Goal: Task Accomplishment & Management: Complete application form

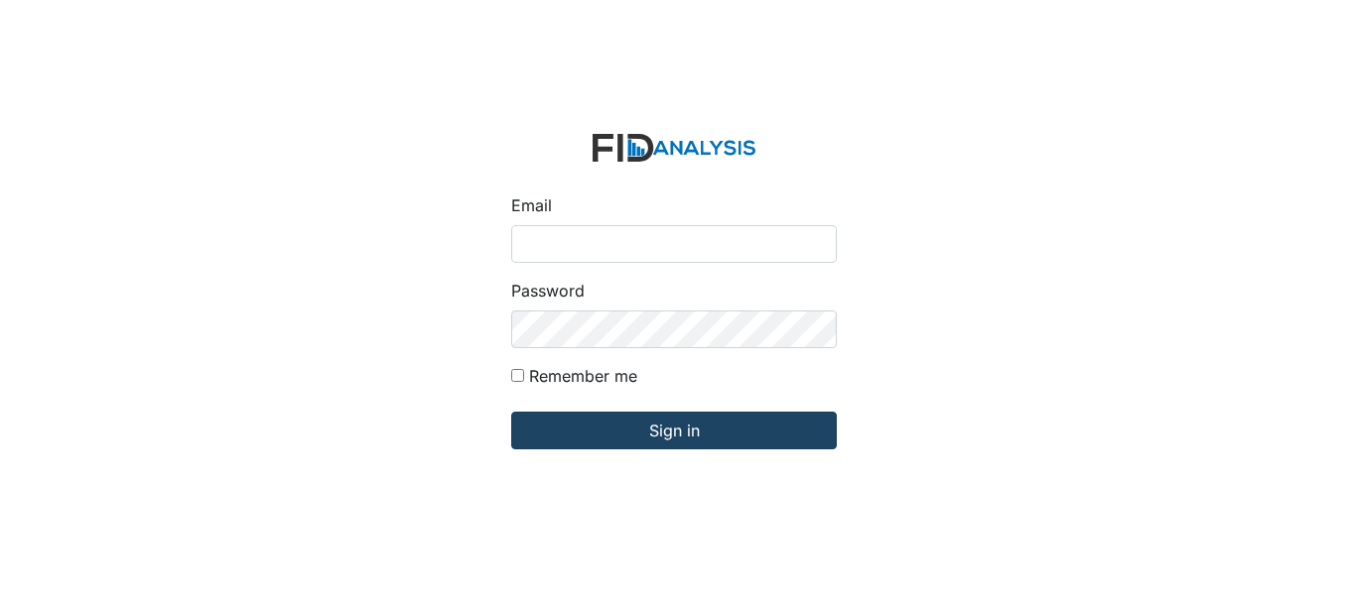
type input "[EMAIL_ADDRESS][DOMAIN_NAME]"
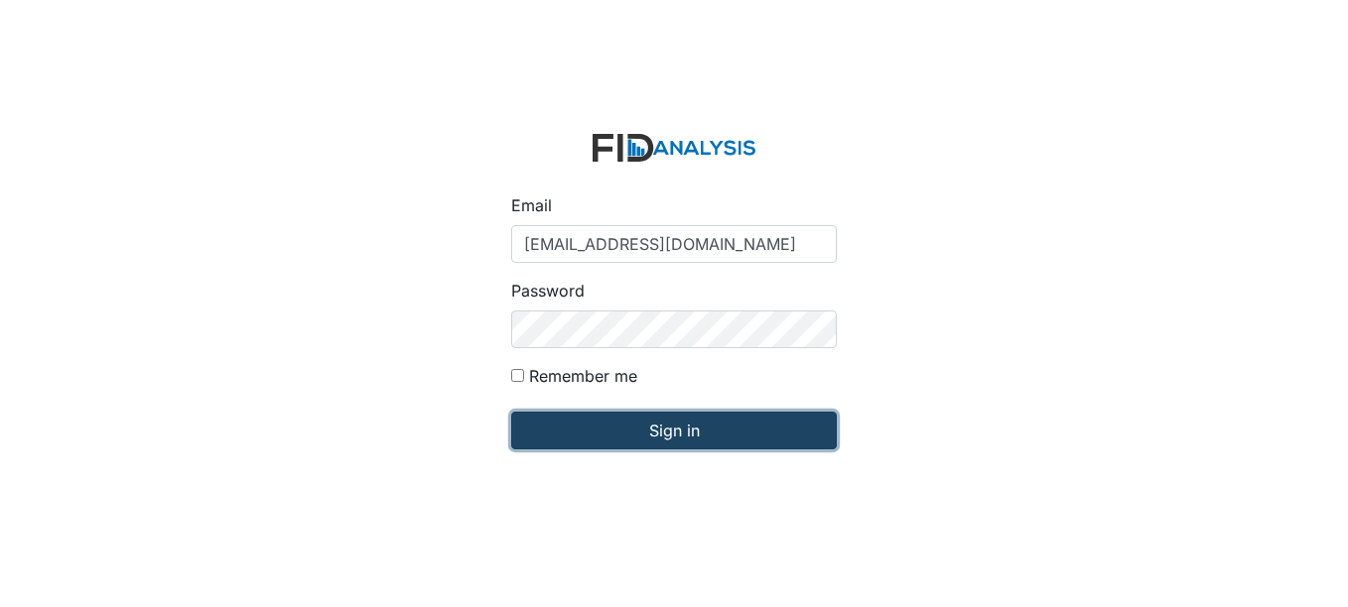
click at [599, 439] on input "Sign in" at bounding box center [674, 431] width 326 height 38
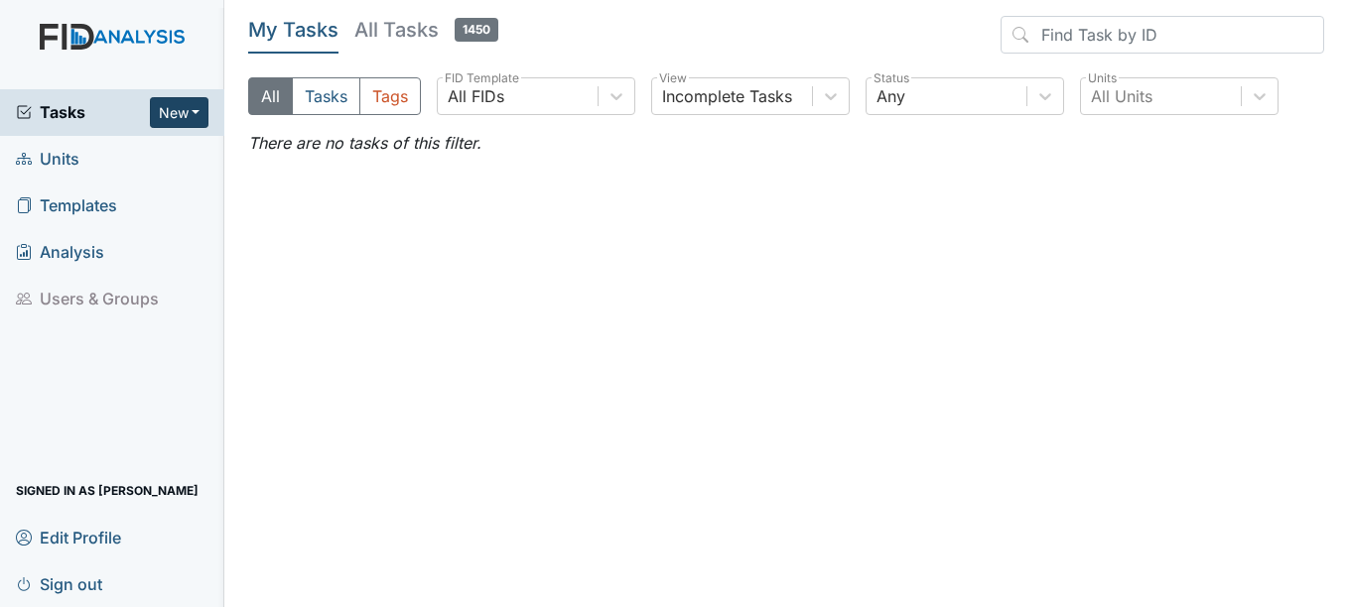
click at [191, 110] on button "New" at bounding box center [180, 112] width 60 height 31
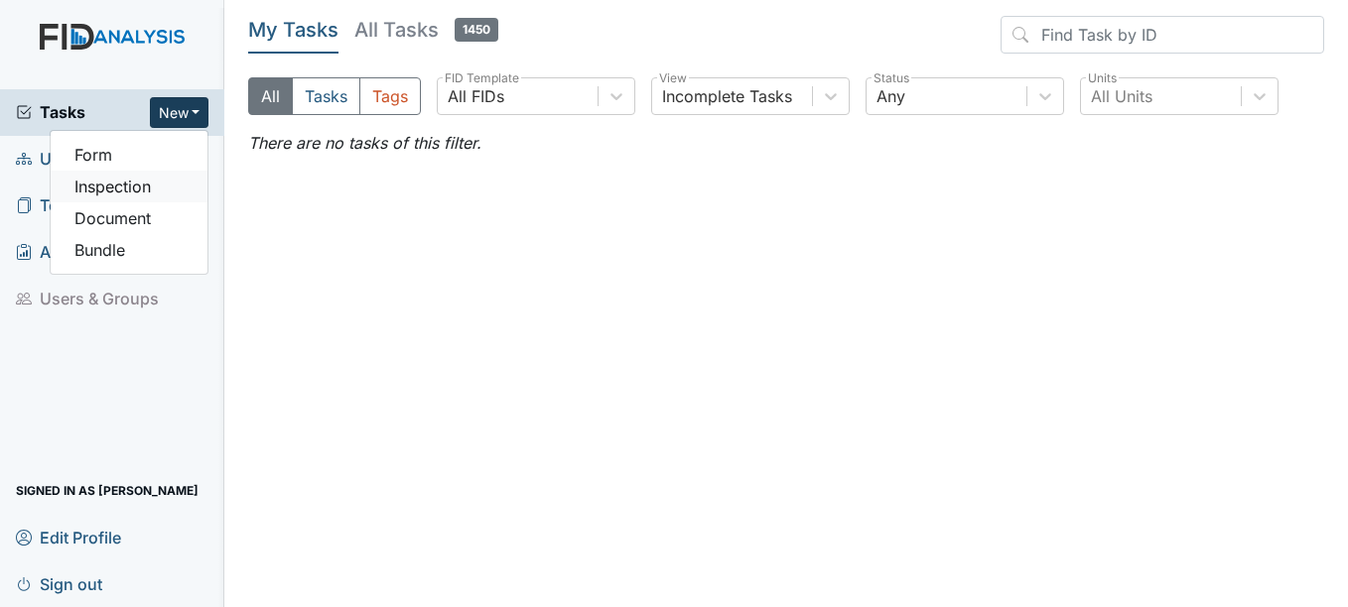
click at [144, 181] on link "Inspection" at bounding box center [129, 187] width 157 height 32
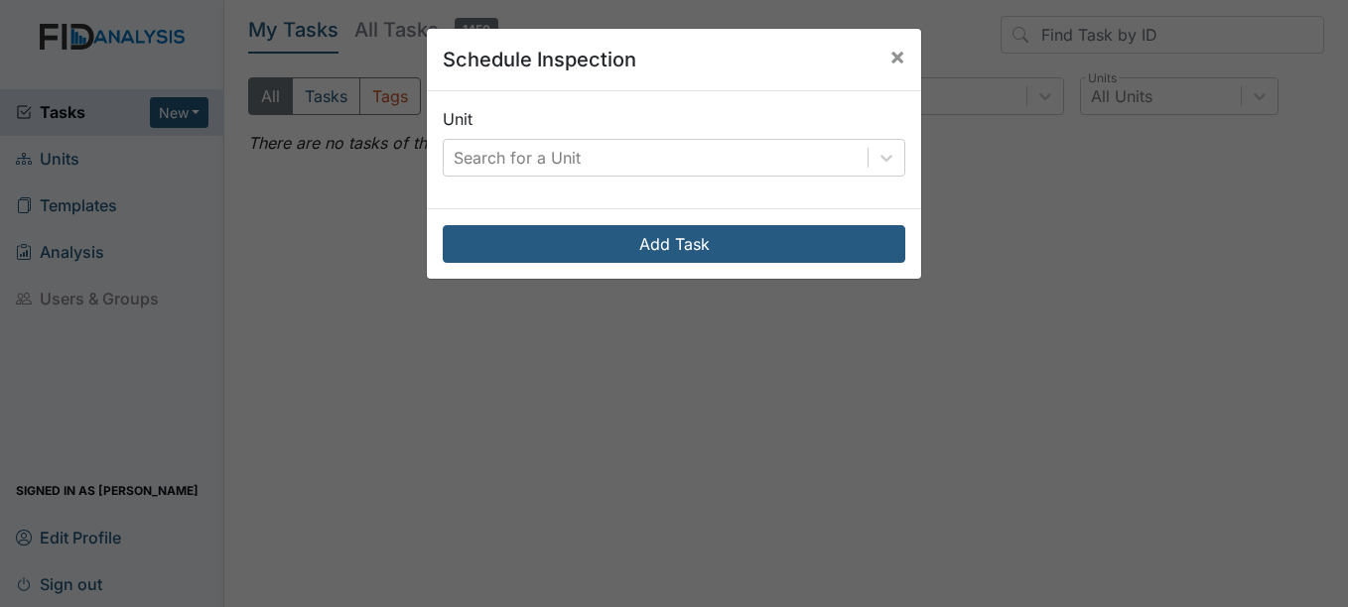
click at [708, 179] on div "Unit Search for a Unit" at bounding box center [674, 149] width 494 height 117
click at [708, 164] on div "Search for a Unit" at bounding box center [656, 158] width 424 height 36
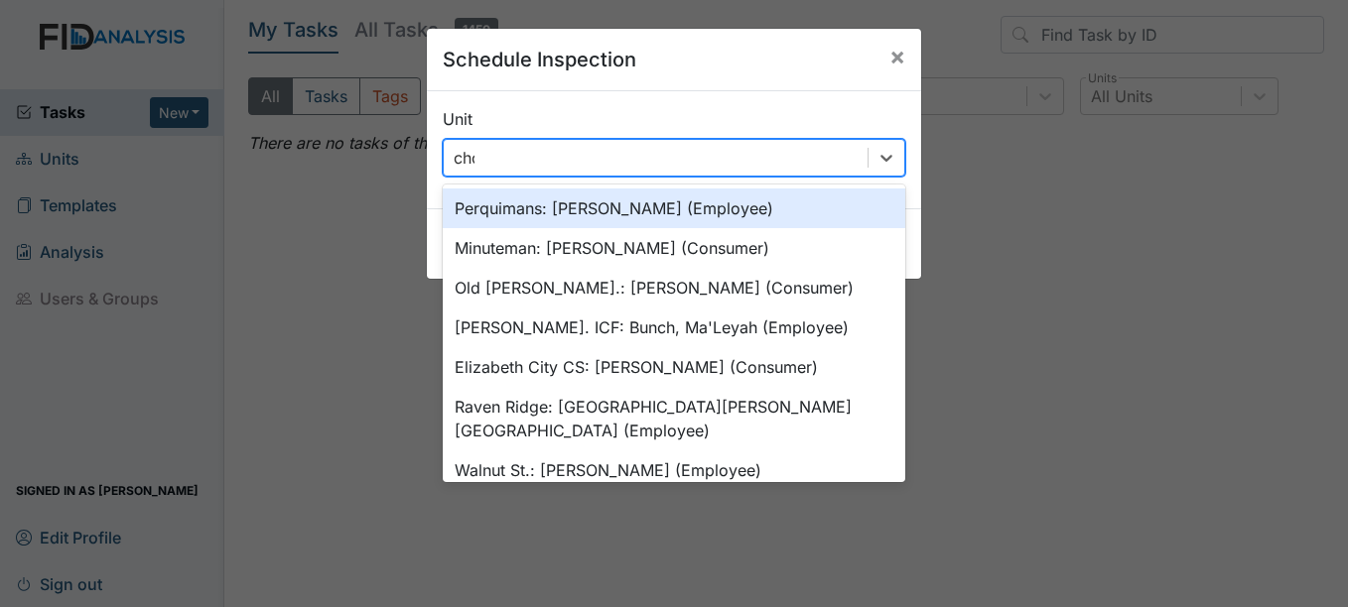
type input "chow"
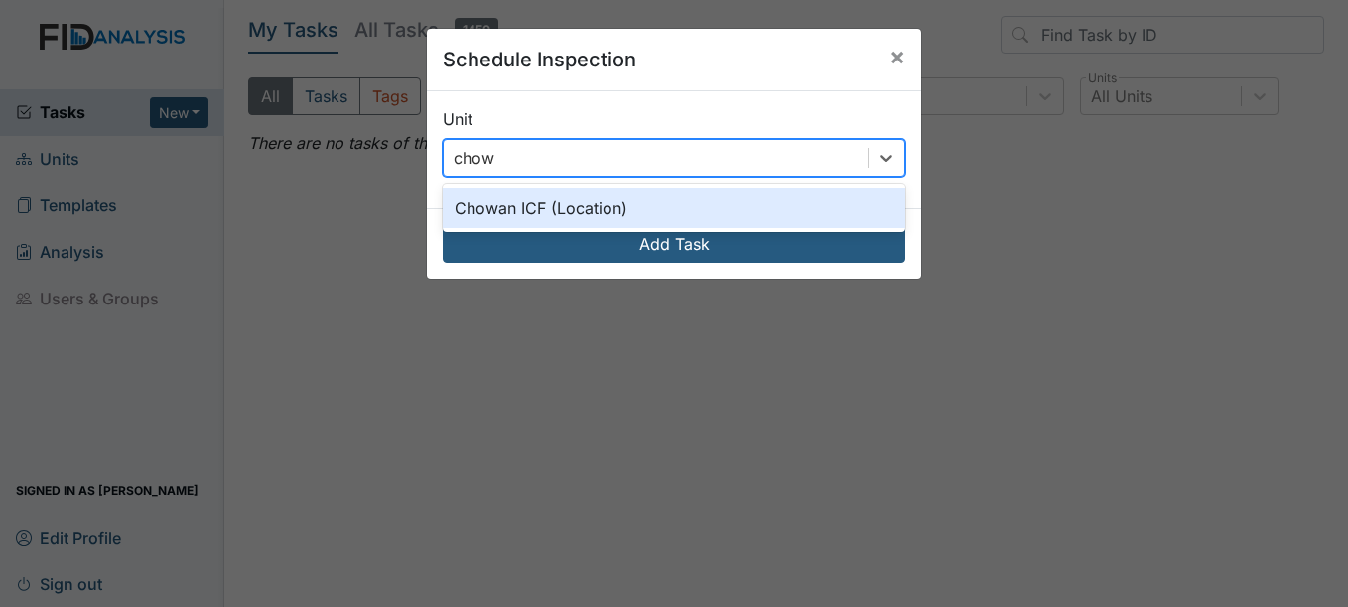
click at [643, 199] on div "Chowan ICF (Location)" at bounding box center [674, 209] width 463 height 40
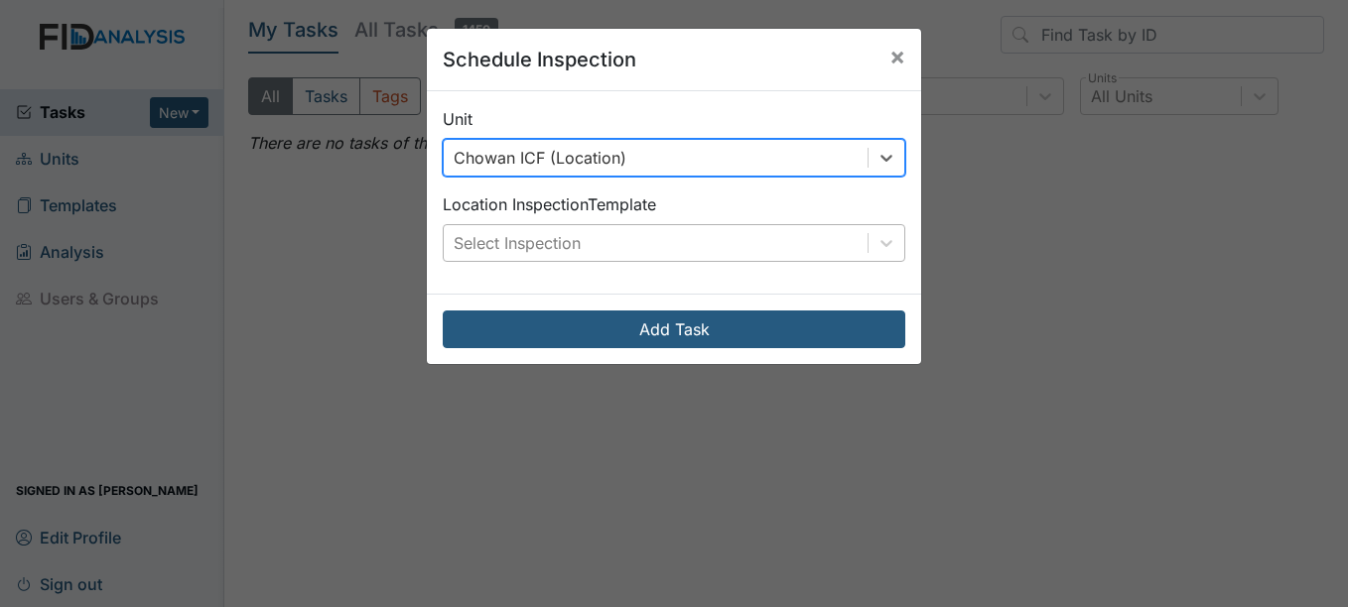
click at [625, 241] on div "Select Inspection" at bounding box center [656, 243] width 424 height 36
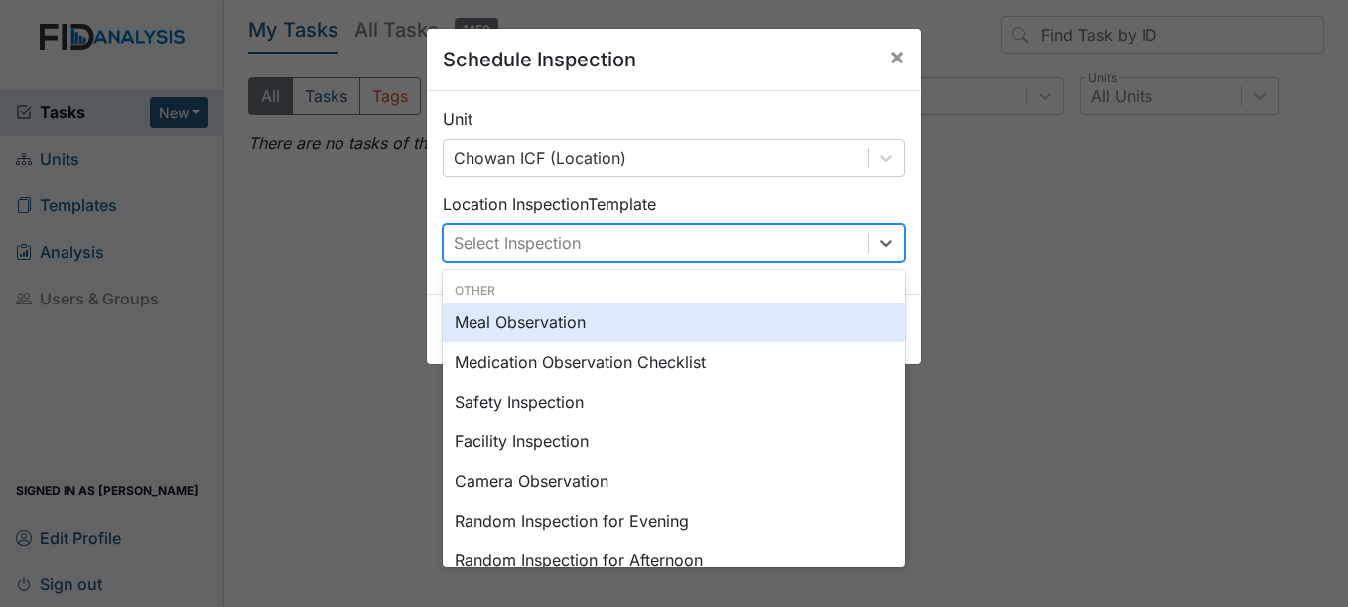
click at [563, 322] on div "Meal Observation" at bounding box center [674, 323] width 463 height 40
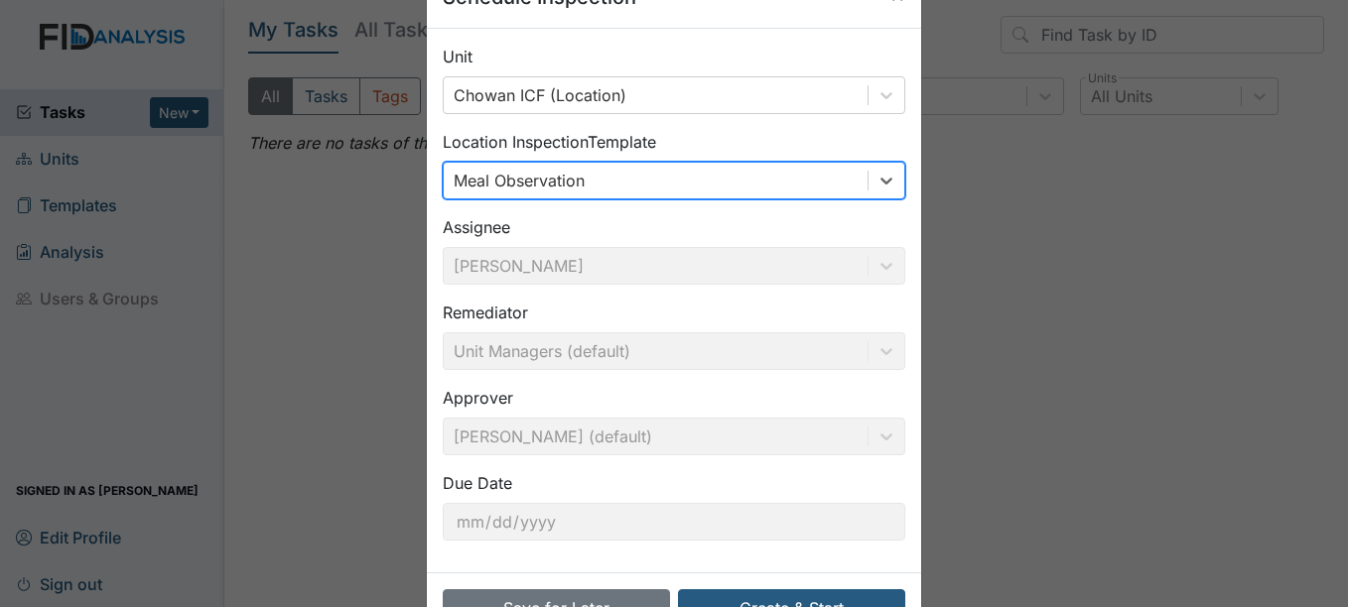
scroll to position [127, 0]
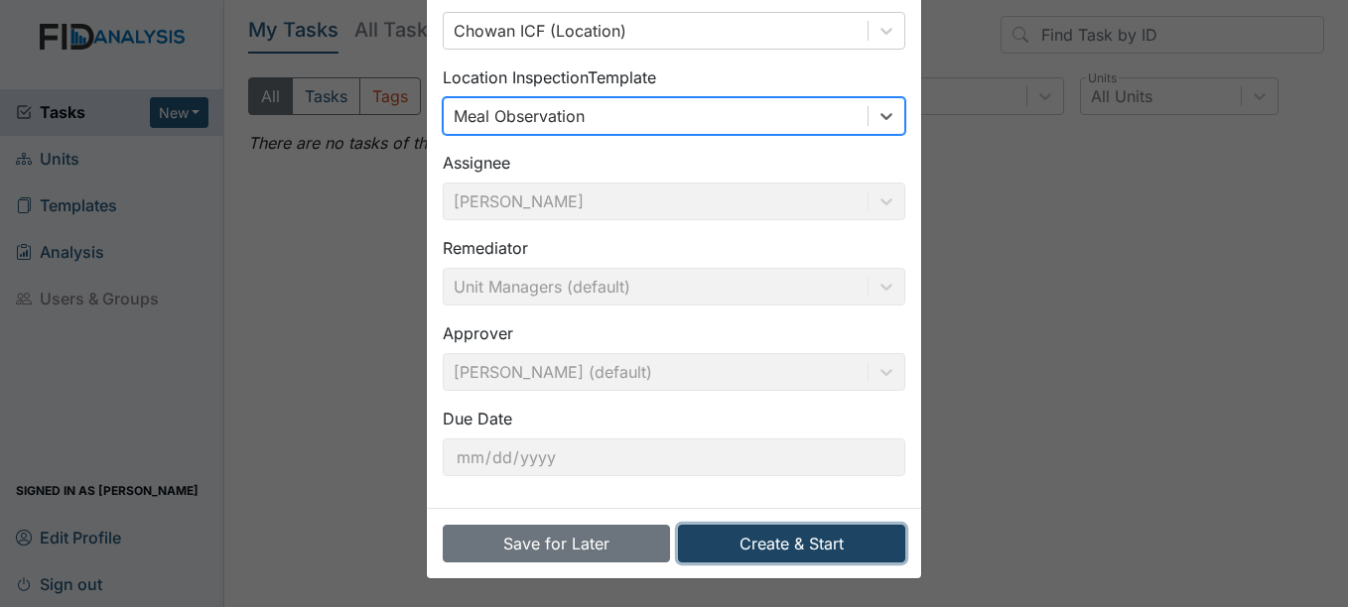
click at [800, 549] on button "Create & Start" at bounding box center [791, 544] width 227 height 38
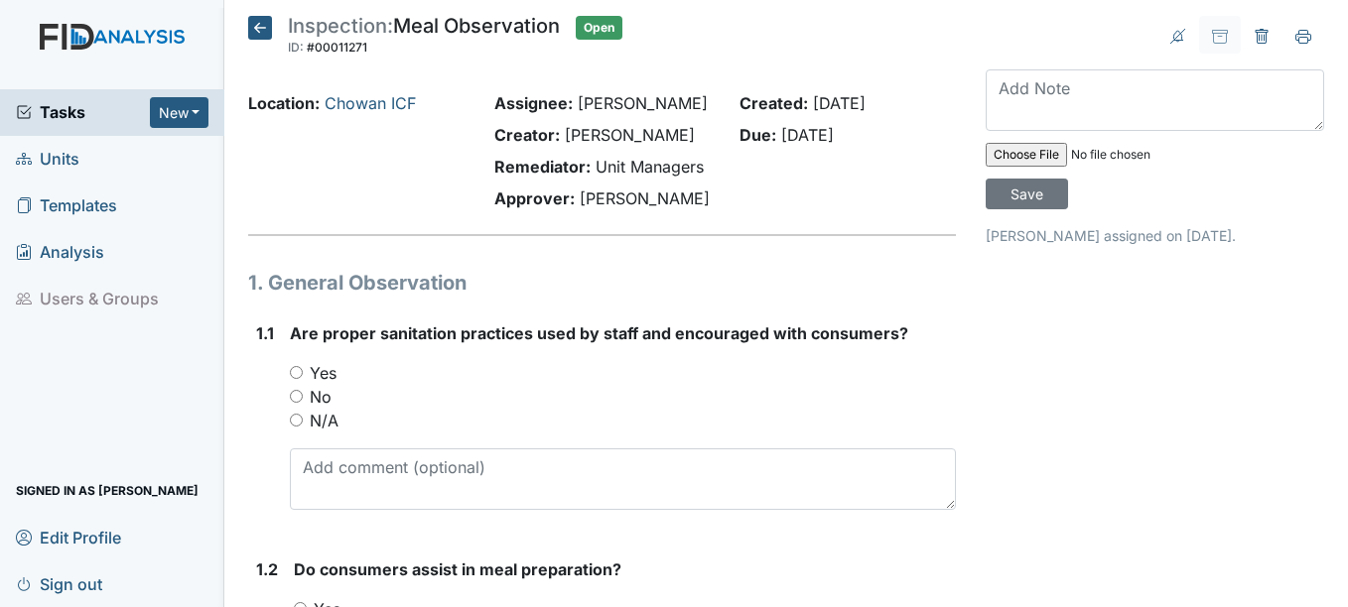
click at [320, 394] on label "No" at bounding box center [321, 397] width 22 height 24
click at [303, 394] on input "No" at bounding box center [296, 396] width 13 height 13
radio input "true"
click at [321, 379] on label "Yes" at bounding box center [323, 373] width 27 height 24
click at [303, 379] on input "Yes" at bounding box center [296, 372] width 13 height 13
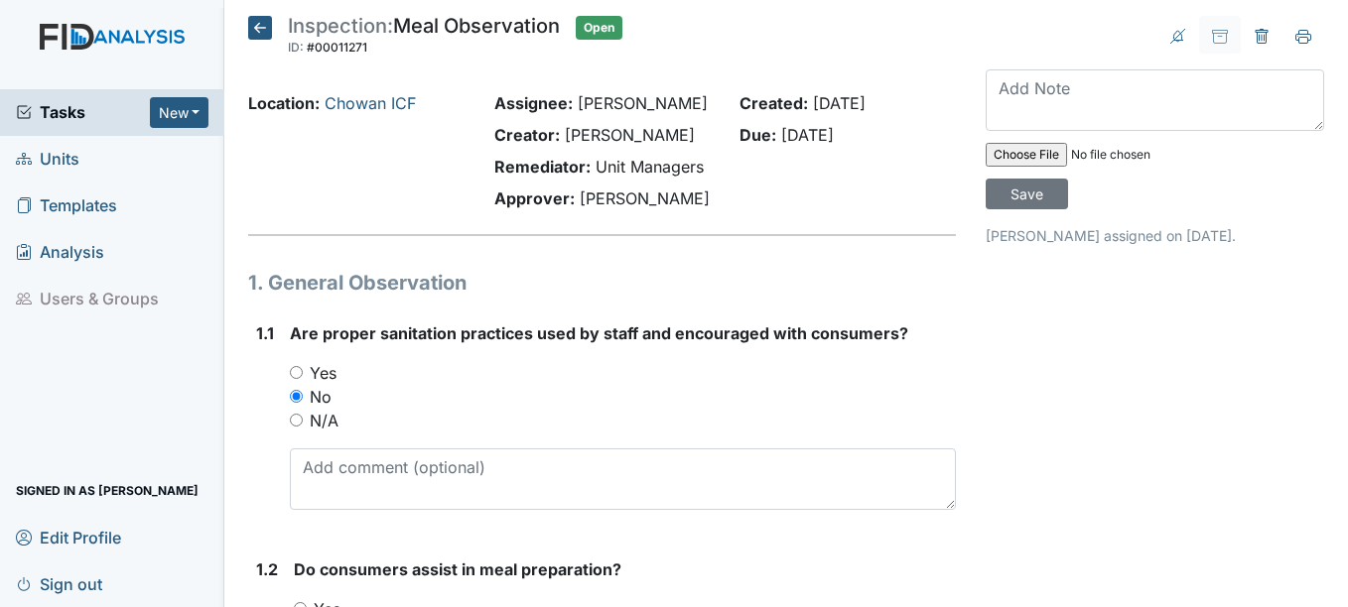
radio input "true"
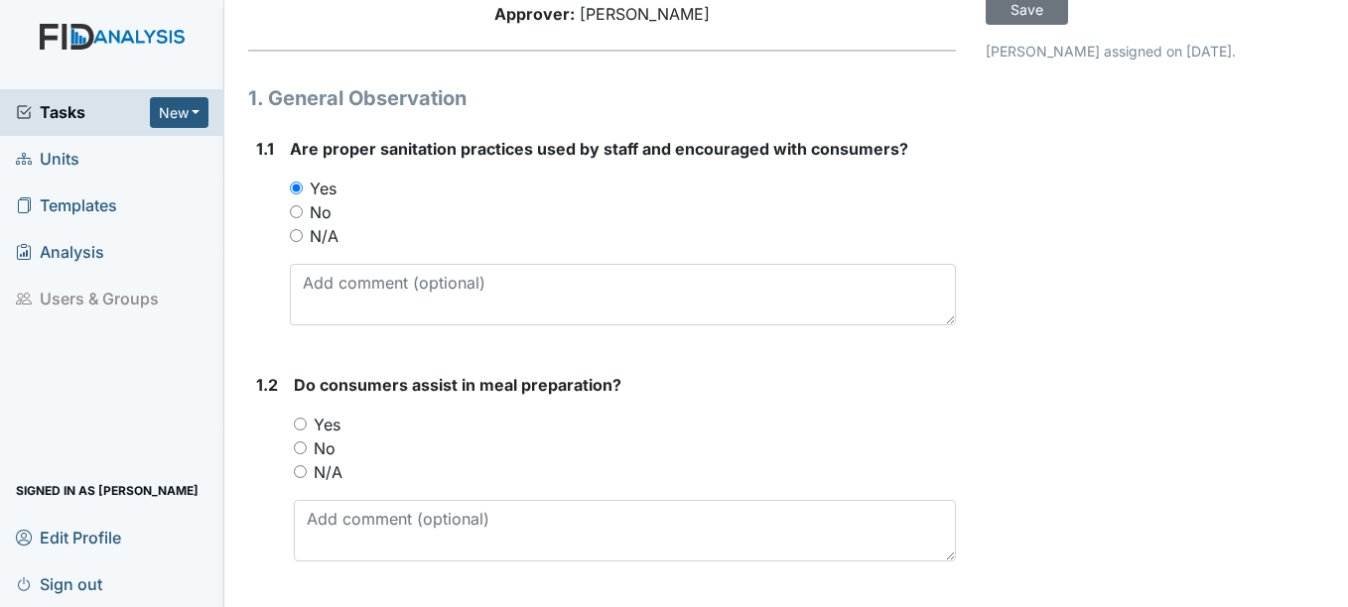
scroll to position [298, 0]
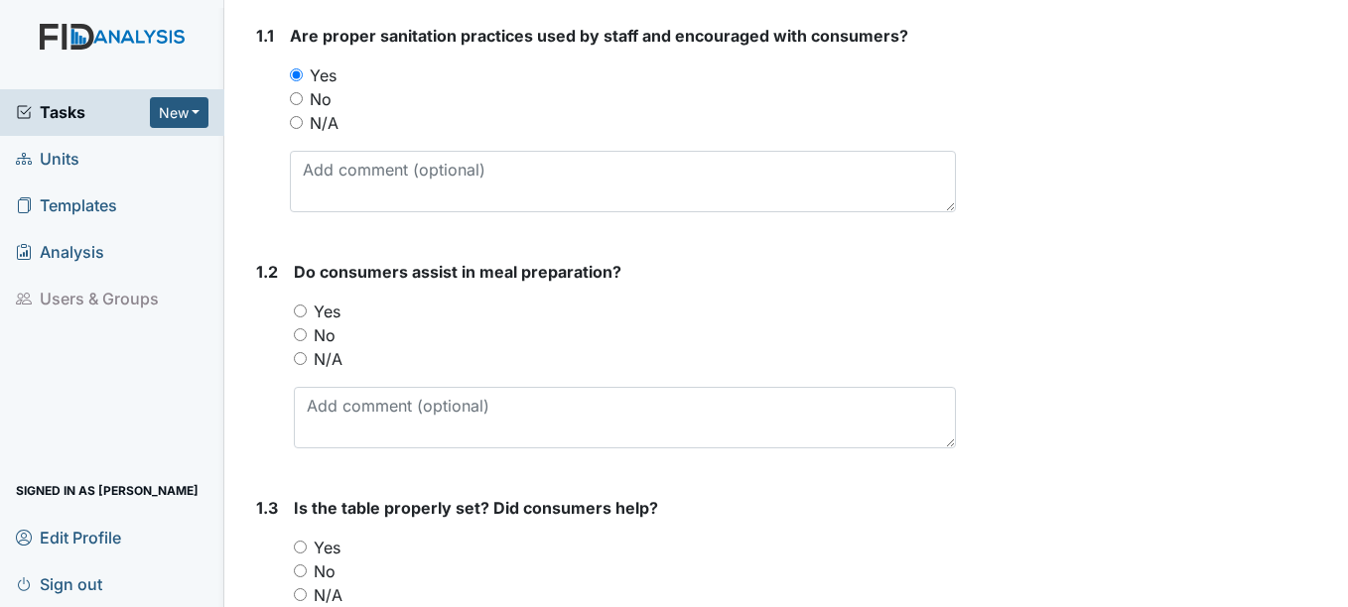
click at [337, 312] on label "Yes" at bounding box center [327, 312] width 27 height 24
click at [307, 312] on input "Yes" at bounding box center [300, 311] width 13 height 13
radio input "true"
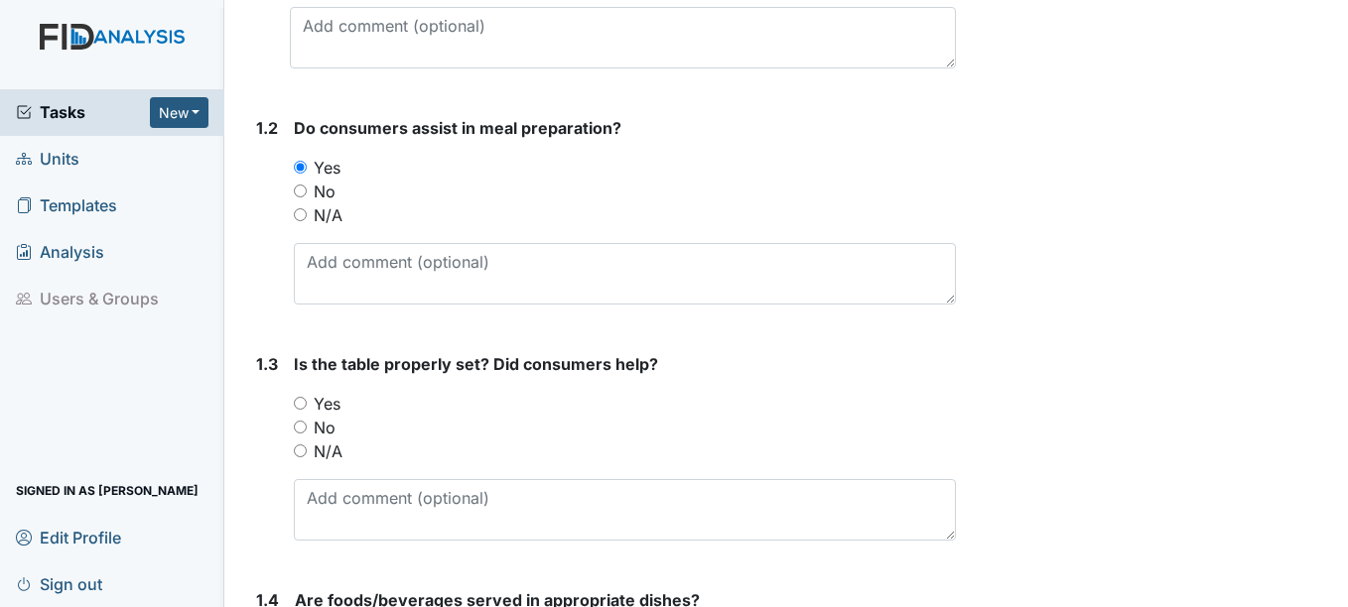
scroll to position [496, 0]
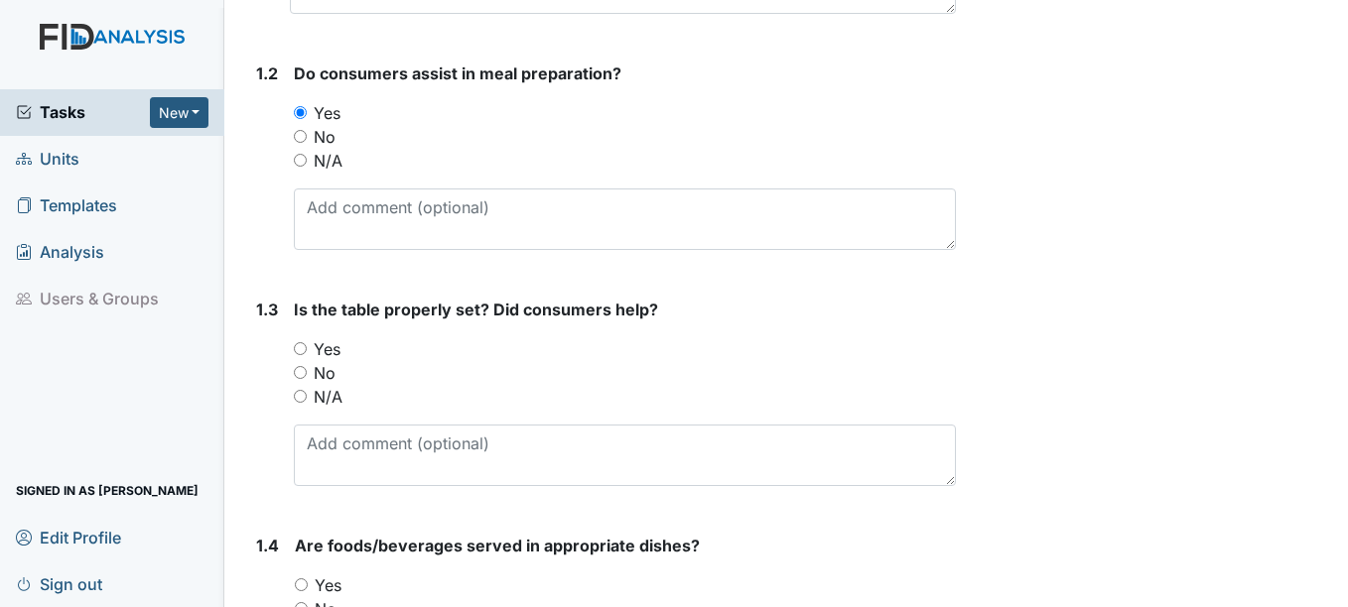
click at [325, 351] on label "Yes" at bounding box center [327, 349] width 27 height 24
click at [307, 351] on input "Yes" at bounding box center [300, 348] width 13 height 13
radio input "true"
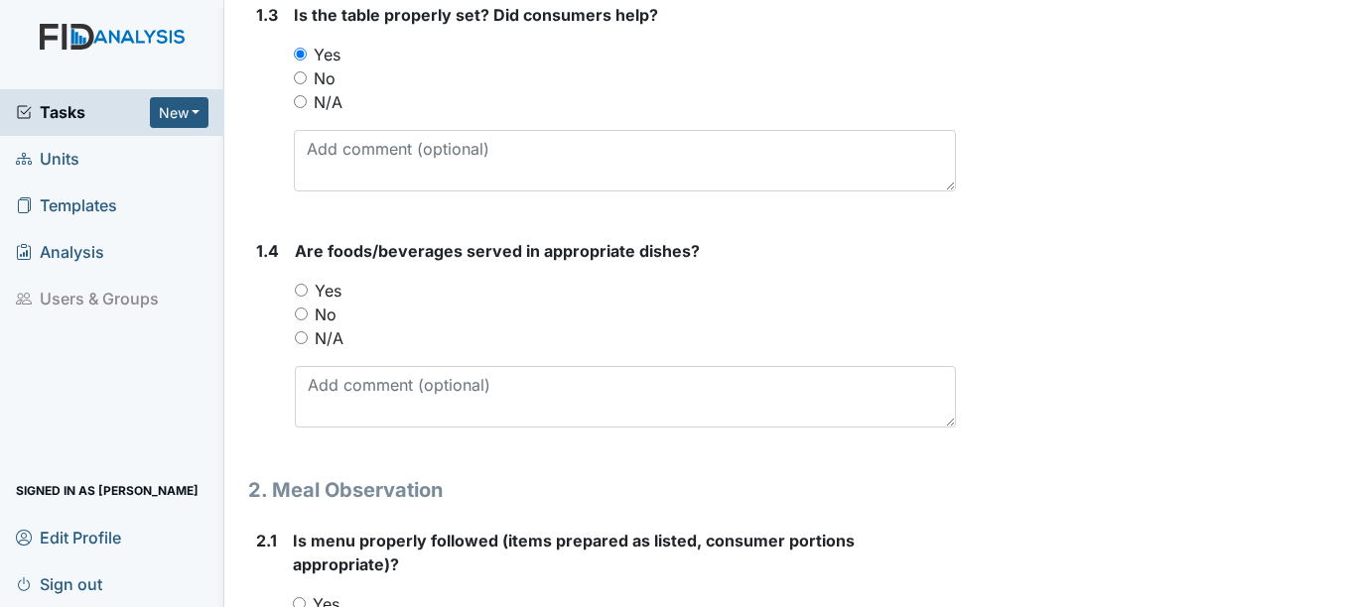
scroll to position [794, 0]
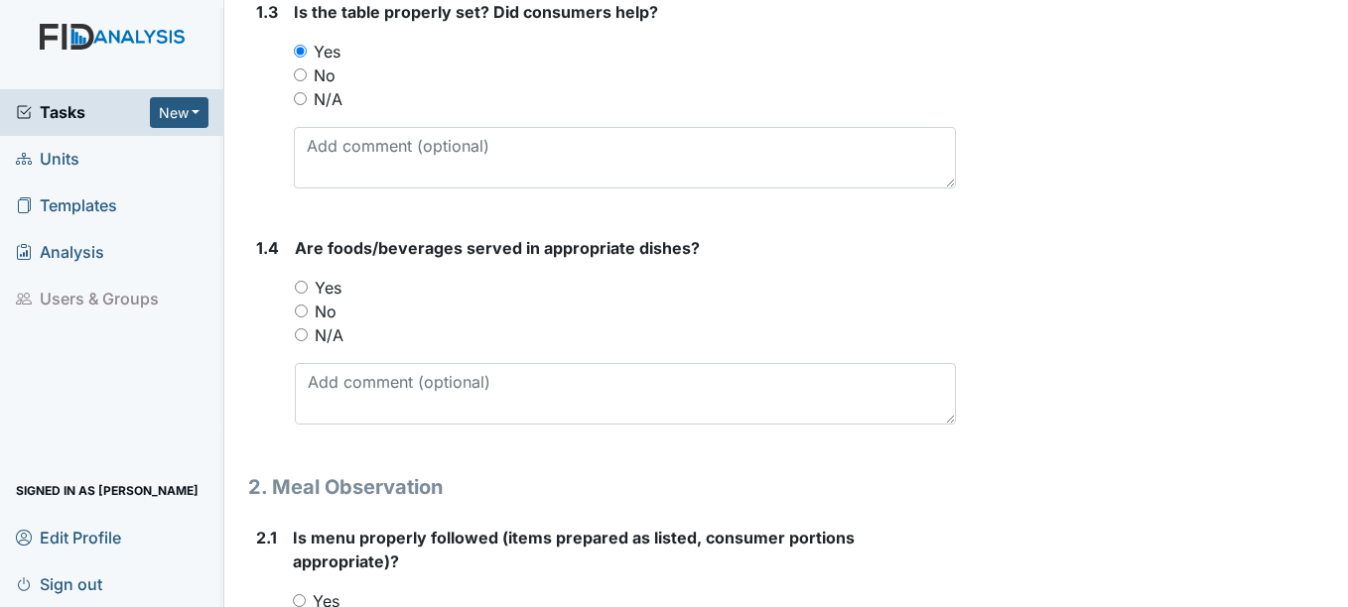
click at [326, 285] on label "Yes" at bounding box center [328, 288] width 27 height 24
click at [308, 285] on input "Yes" at bounding box center [301, 287] width 13 height 13
radio input "true"
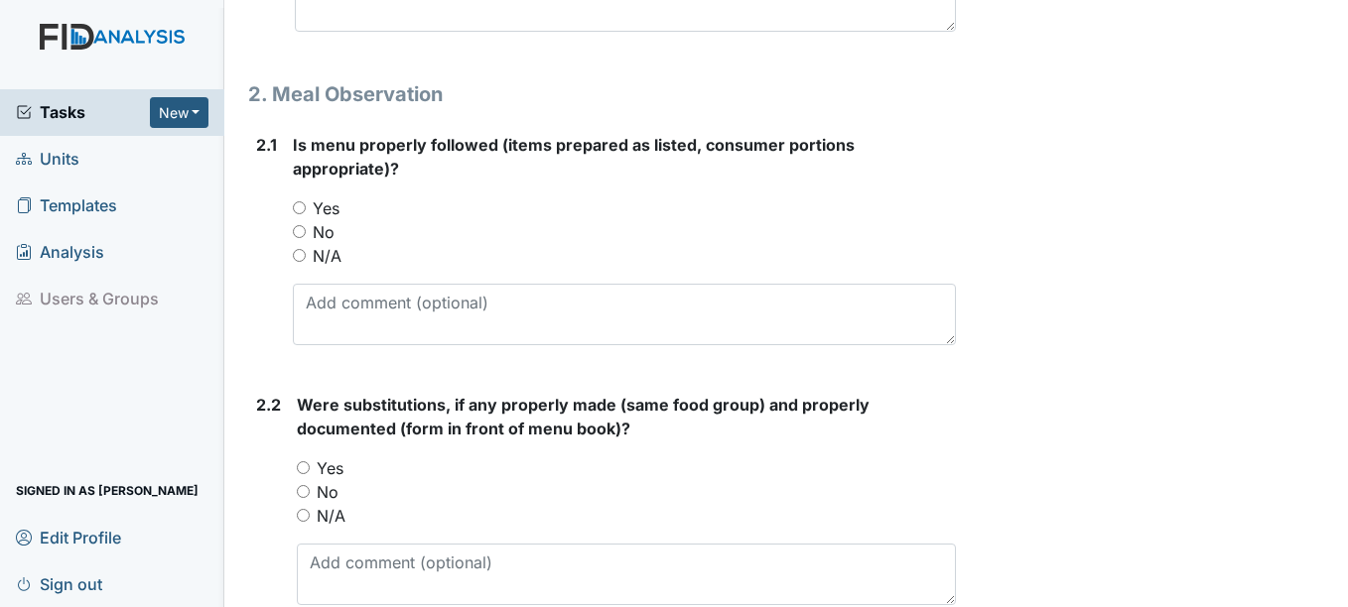
scroll to position [1191, 0]
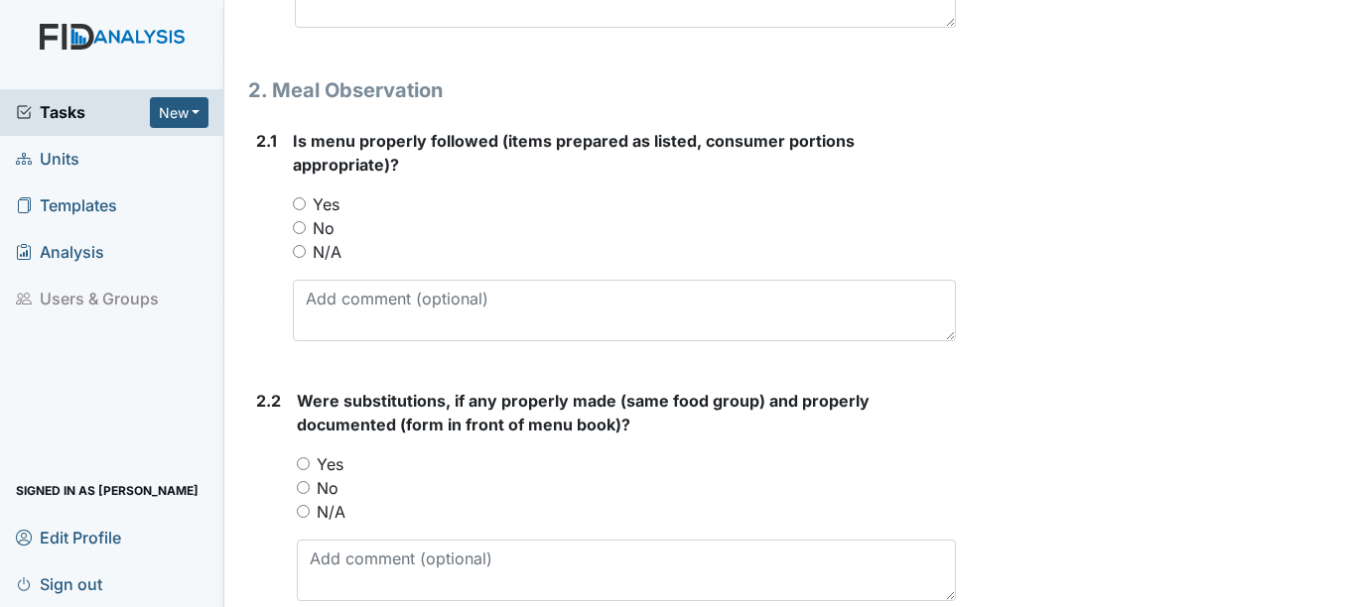
click at [328, 201] on label "Yes" at bounding box center [326, 205] width 27 height 24
click at [306, 201] on input "Yes" at bounding box center [299, 204] width 13 height 13
radio input "true"
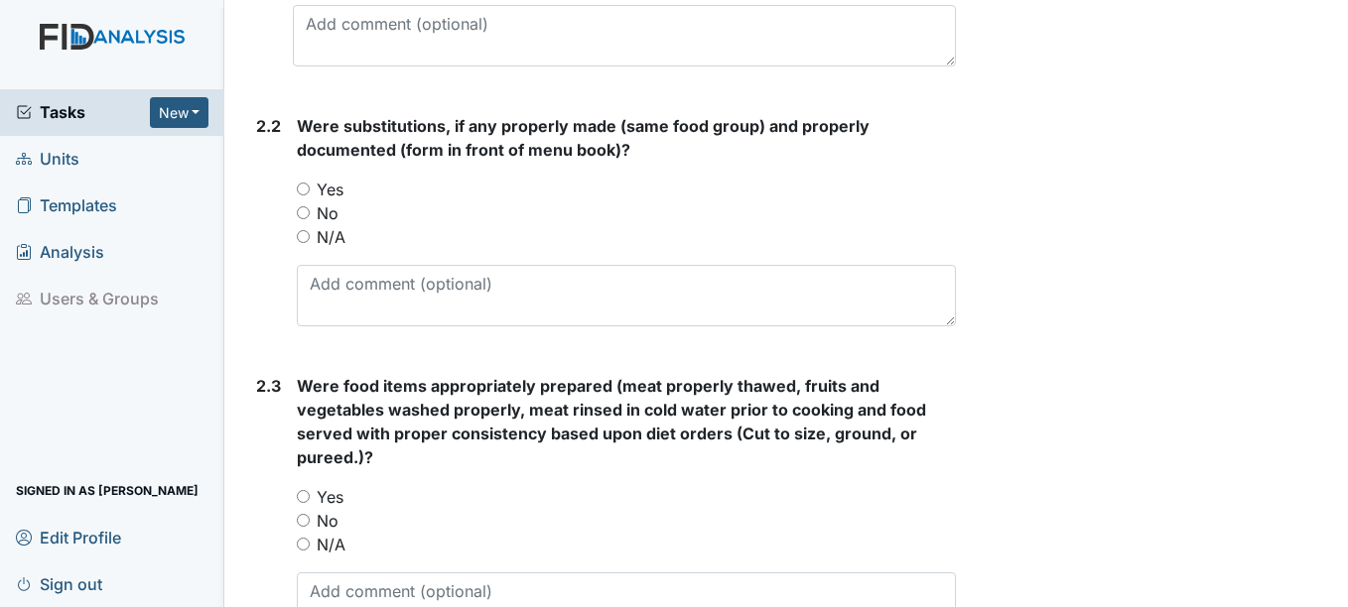
scroll to position [1489, 0]
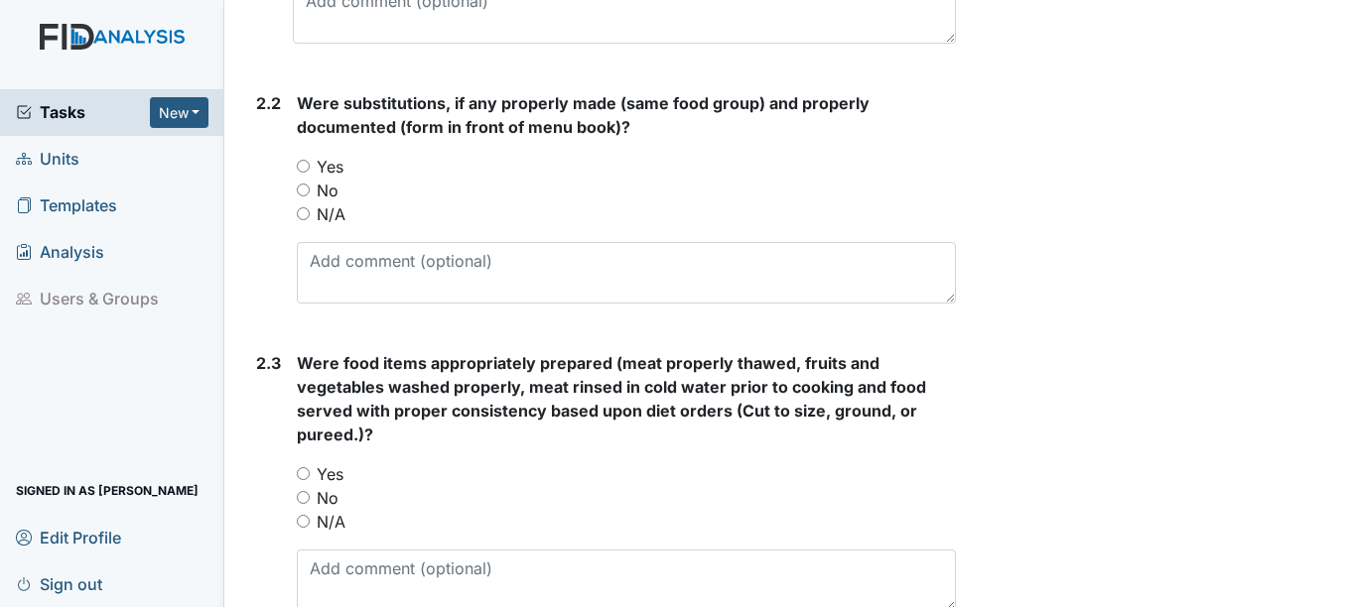
click at [339, 211] on label "N/A" at bounding box center [331, 214] width 29 height 24
click at [310, 211] on input "N/A" at bounding box center [303, 213] width 13 height 13
radio input "true"
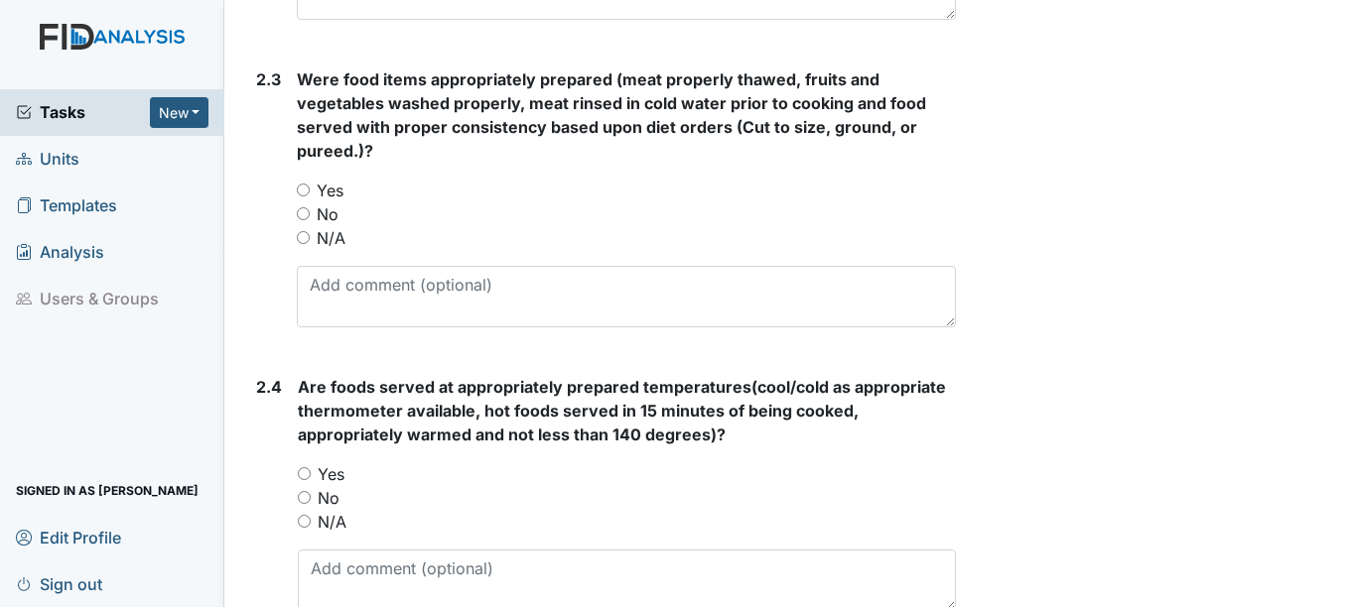
scroll to position [1787, 0]
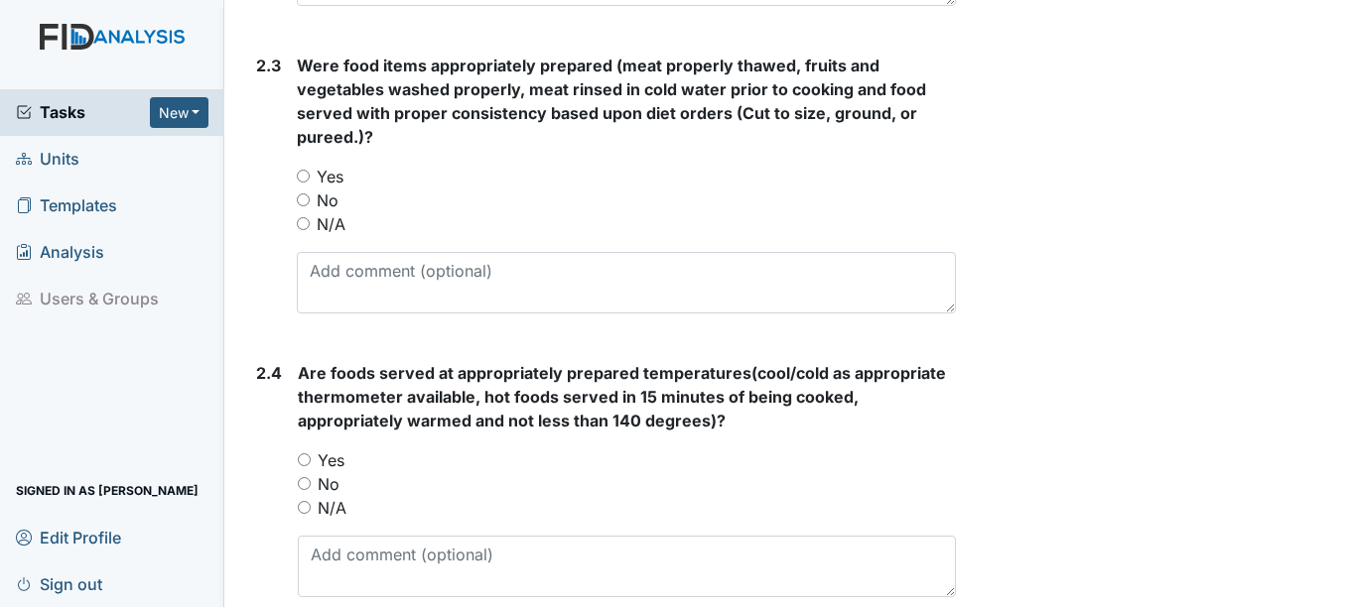
click at [333, 175] on label "Yes" at bounding box center [330, 177] width 27 height 24
click at [310, 175] on input "Yes" at bounding box center [303, 176] width 13 height 13
radio input "true"
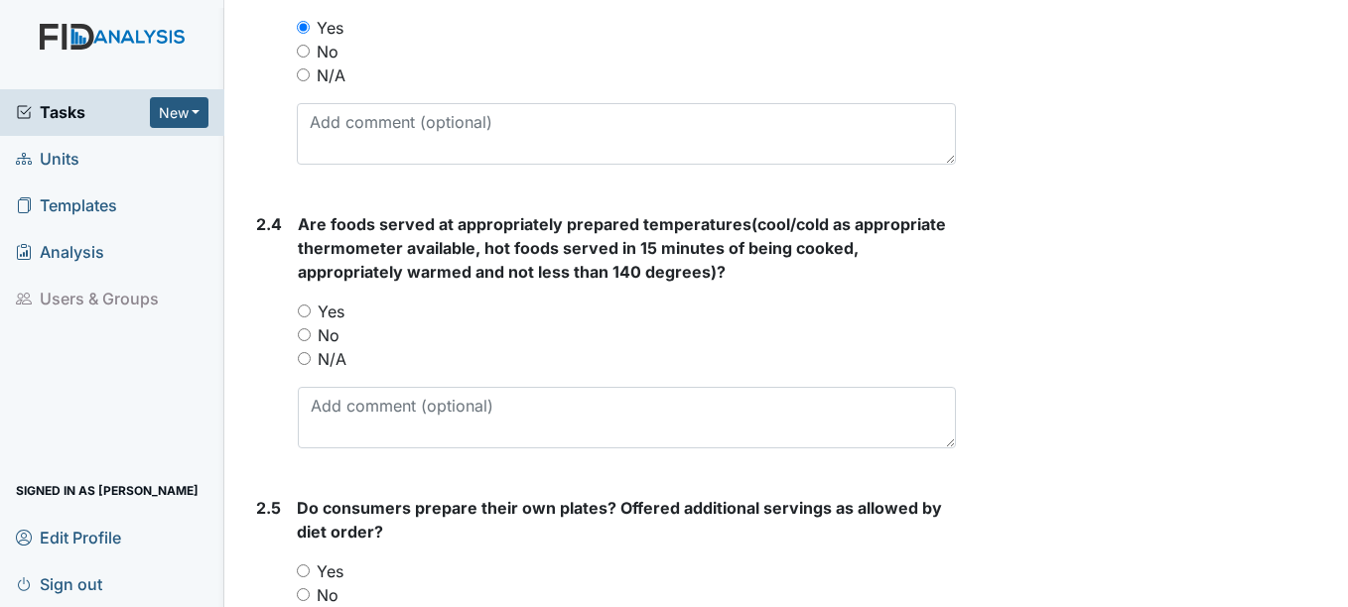
scroll to position [1985, 0]
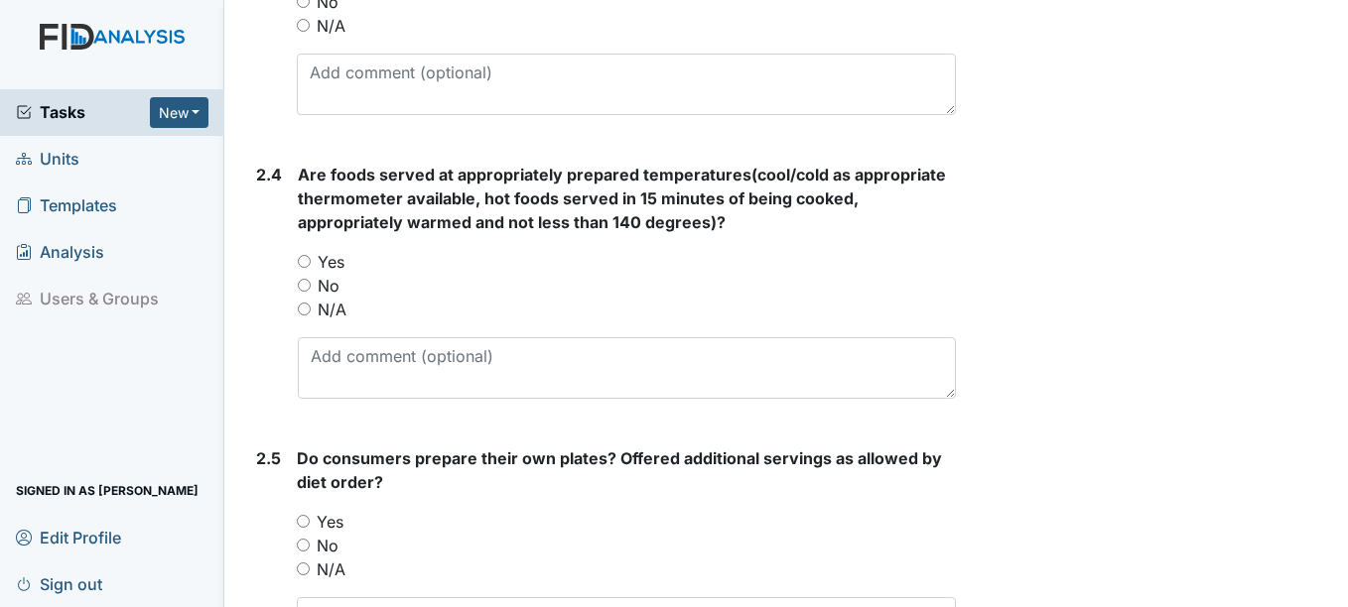
click at [340, 267] on label "Yes" at bounding box center [331, 262] width 27 height 24
click at [311, 267] on input "Yes" at bounding box center [304, 261] width 13 height 13
radio input "true"
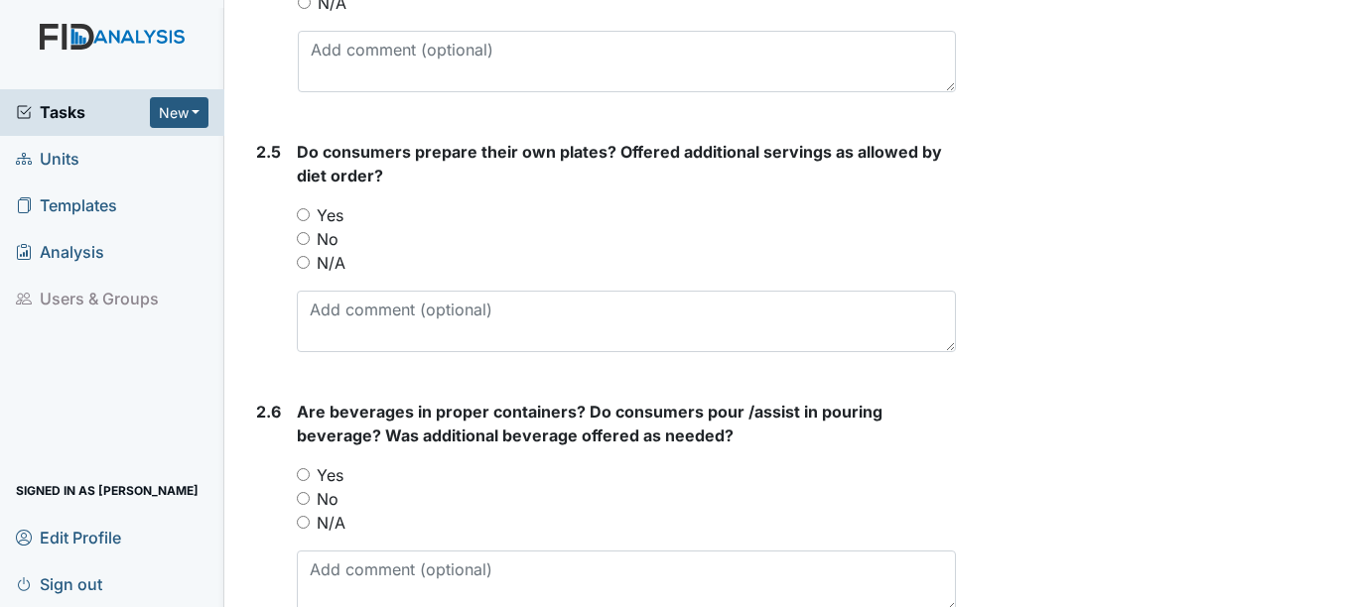
scroll to position [2283, 0]
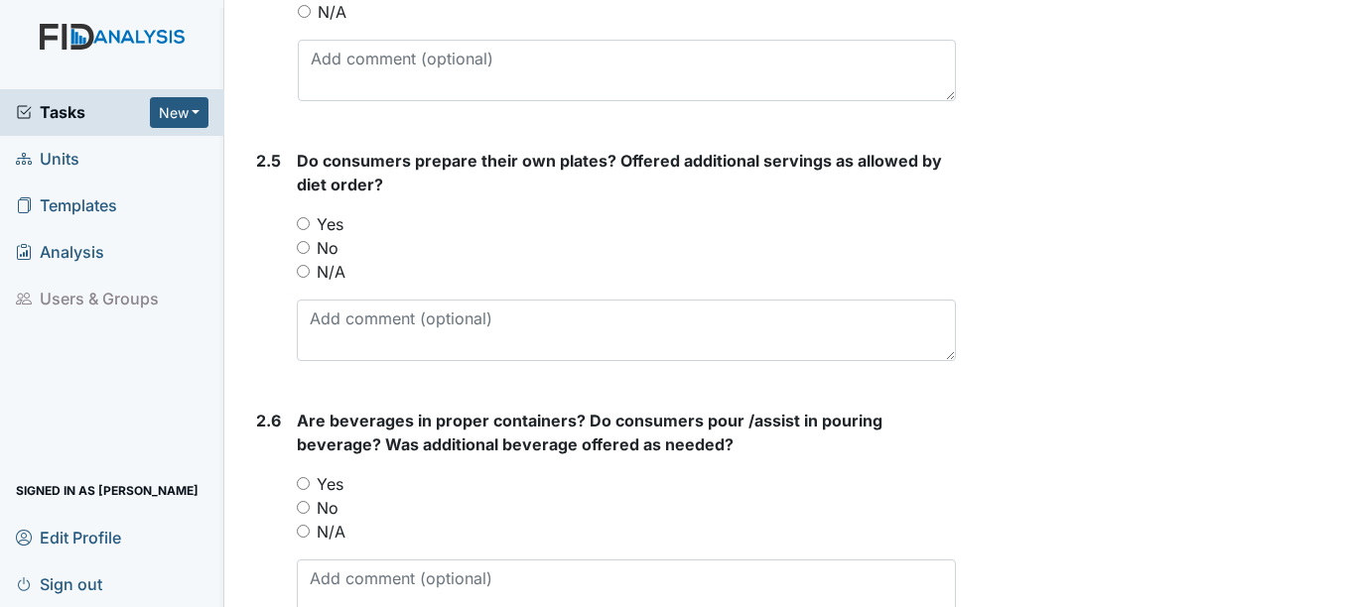
click at [336, 221] on label "Yes" at bounding box center [330, 224] width 27 height 24
click at [310, 221] on input "Yes" at bounding box center [303, 223] width 13 height 13
radio input "true"
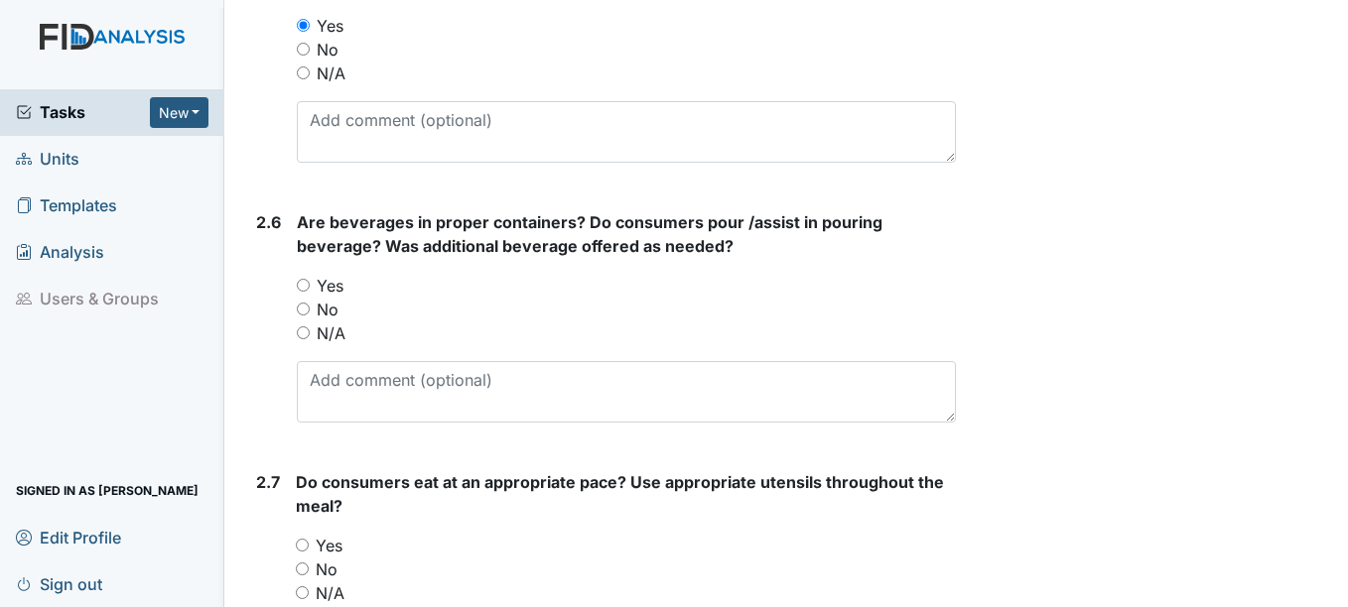
scroll to position [2581, 0]
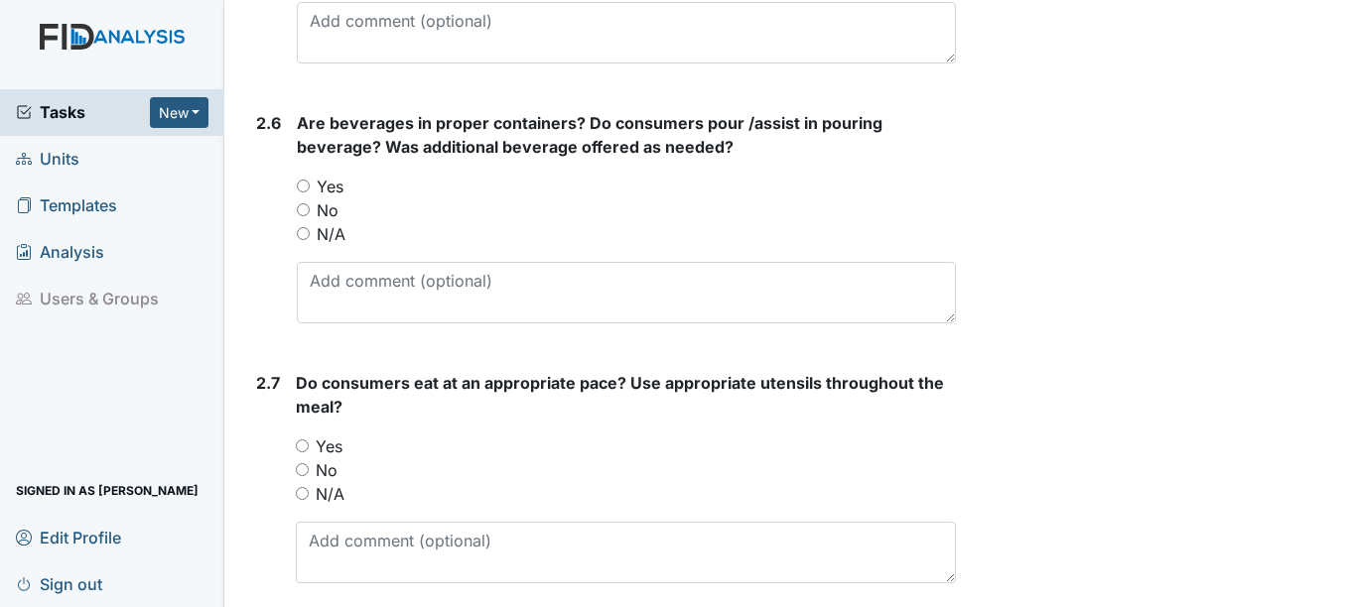
click at [346, 184] on div "Yes" at bounding box center [626, 187] width 658 height 24
click at [328, 187] on label "Yes" at bounding box center [330, 187] width 27 height 24
click at [310, 187] on input "Yes" at bounding box center [303, 186] width 13 height 13
radio input "true"
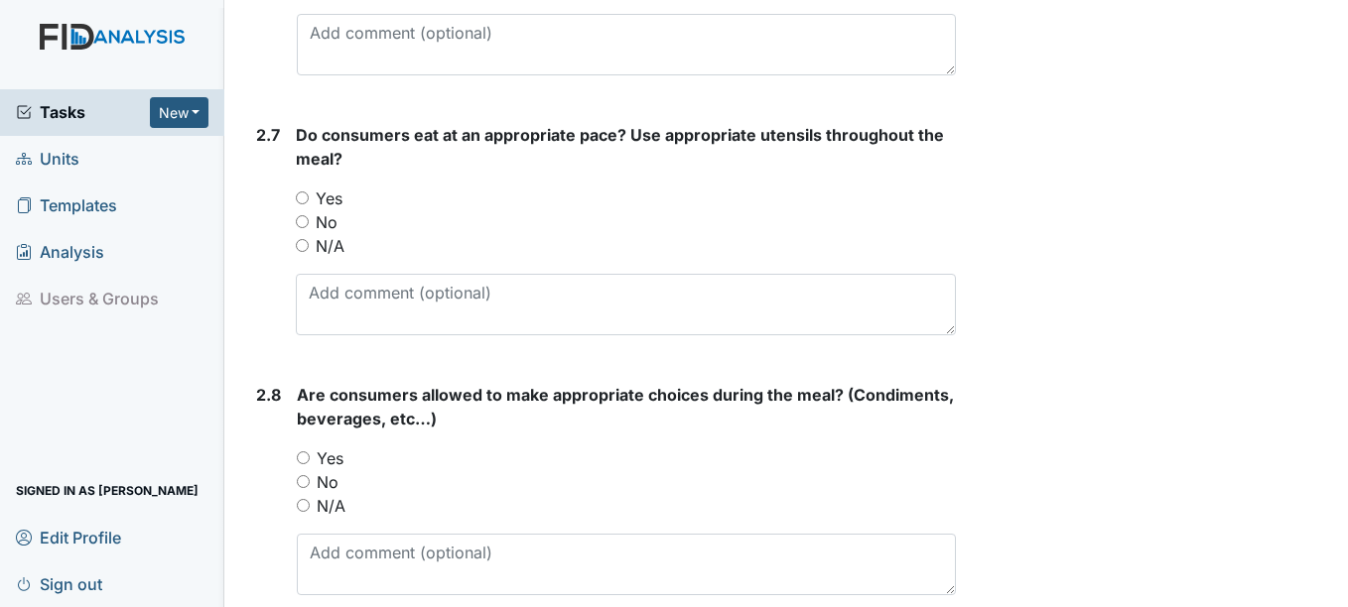
scroll to position [2878, 0]
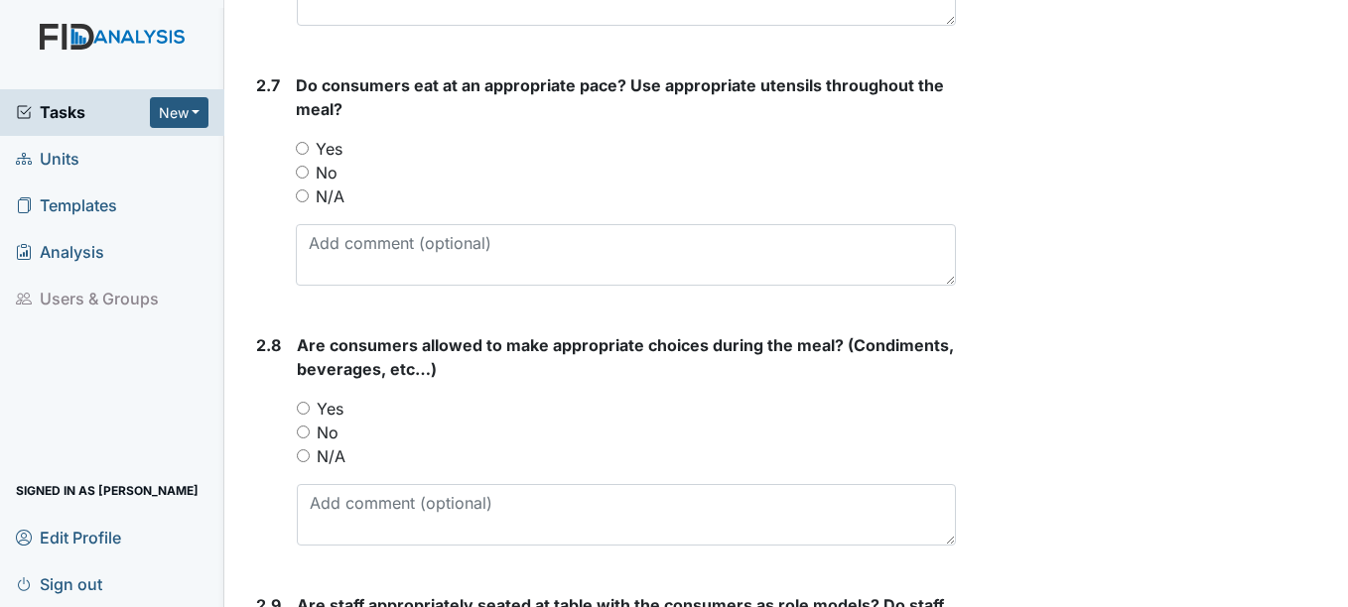
click at [331, 157] on label "Yes" at bounding box center [329, 149] width 27 height 24
click at [309, 155] on input "Yes" at bounding box center [302, 148] width 13 height 13
radio input "true"
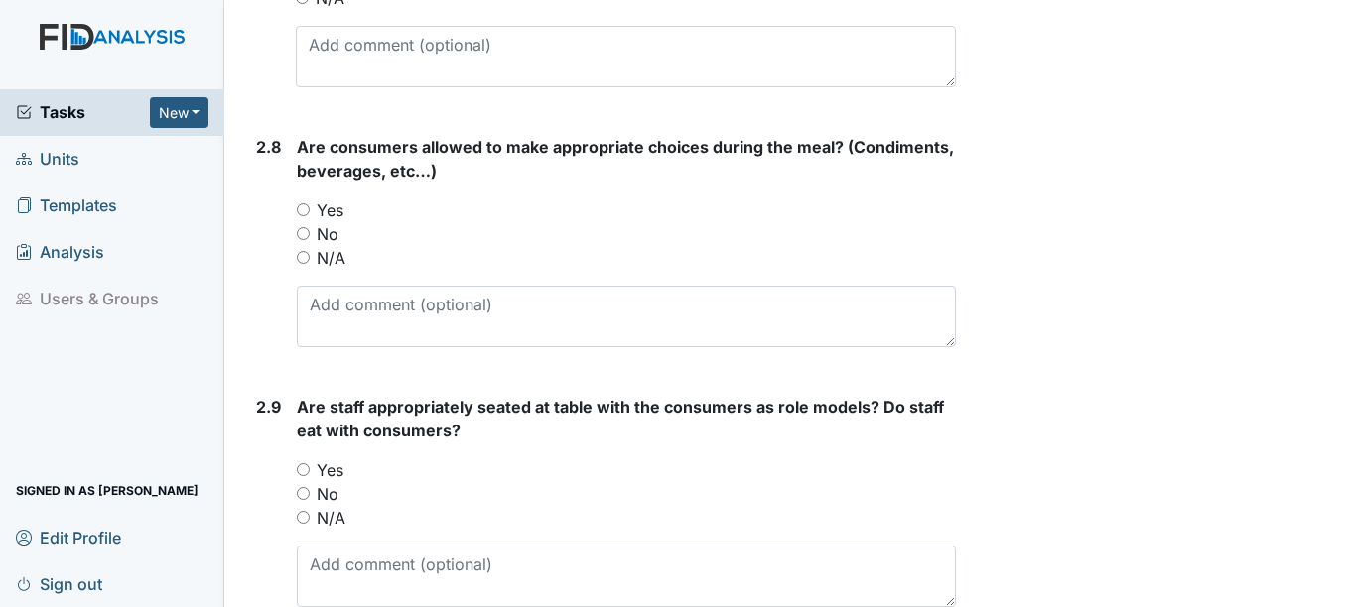
scroll to position [3176, 0]
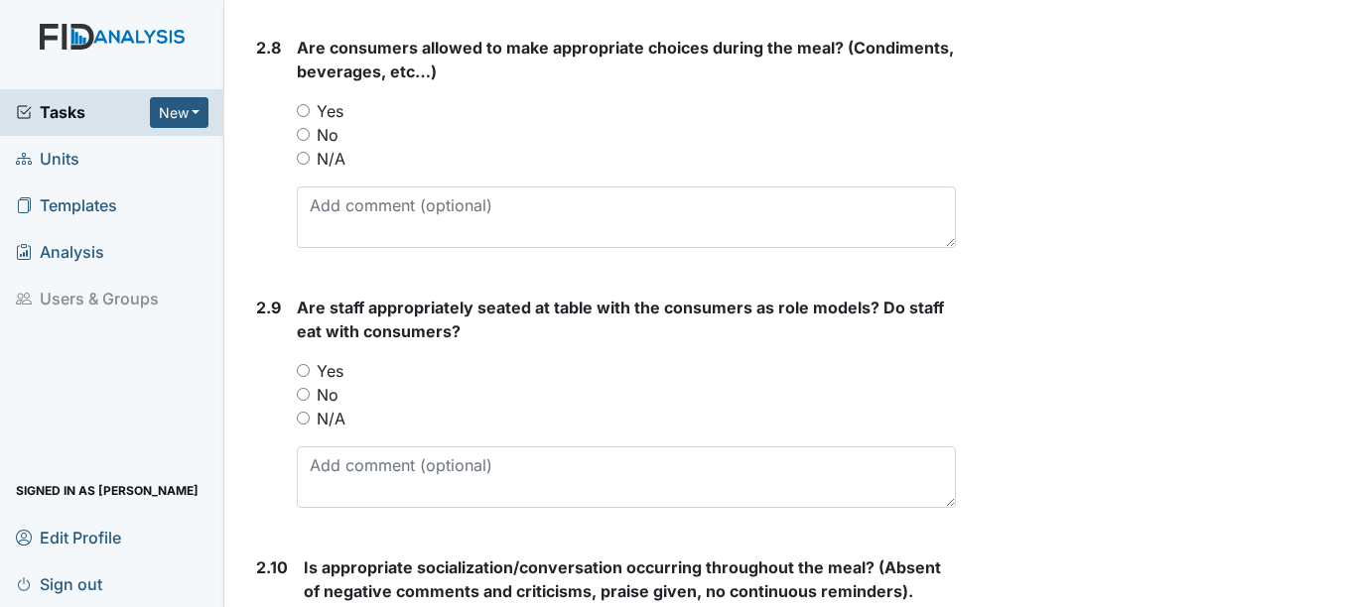
click at [338, 111] on label "Yes" at bounding box center [330, 111] width 27 height 24
click at [330, 111] on label "Yes" at bounding box center [330, 111] width 27 height 24
click at [310, 111] on input "Yes" at bounding box center [303, 110] width 13 height 13
radio input "true"
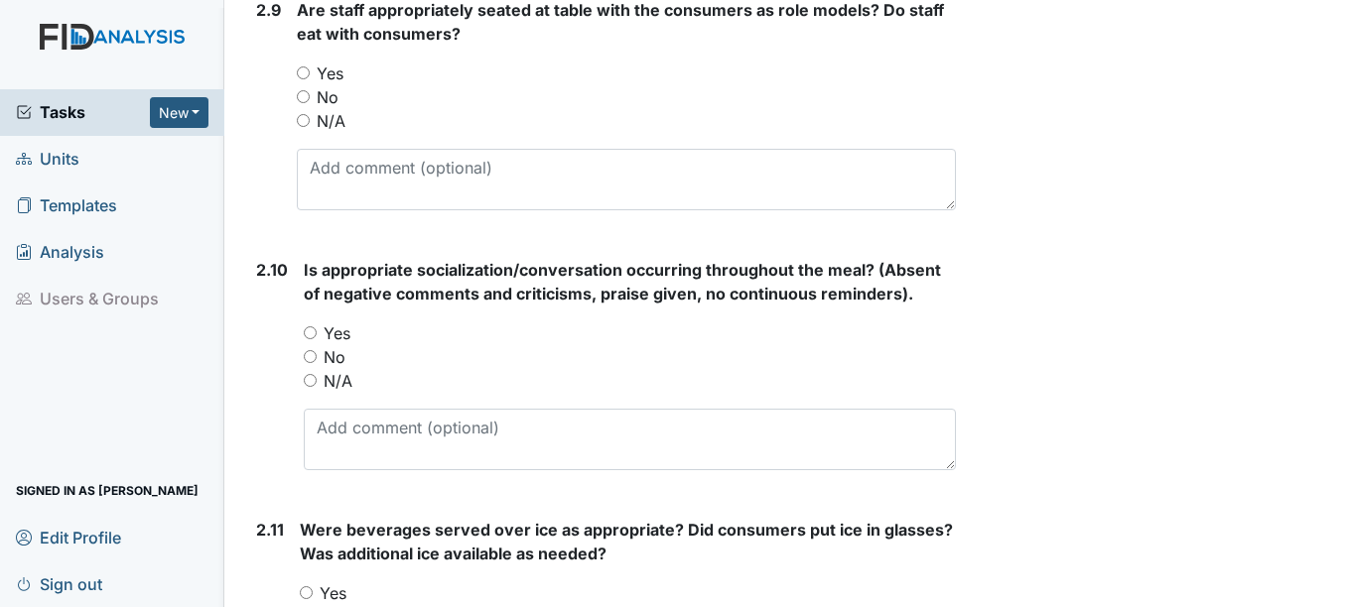
scroll to position [3573, 0]
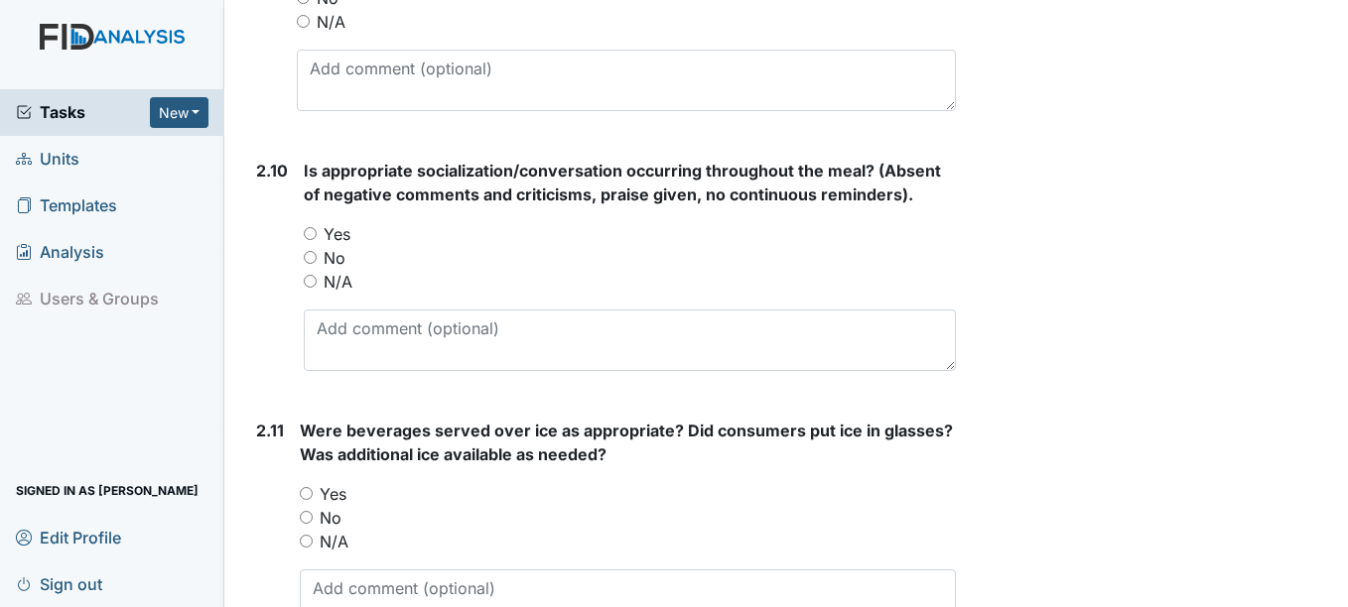
click at [339, 231] on label "Yes" at bounding box center [337, 234] width 27 height 24
click at [317, 231] on input "Yes" at bounding box center [310, 233] width 13 height 13
radio input "true"
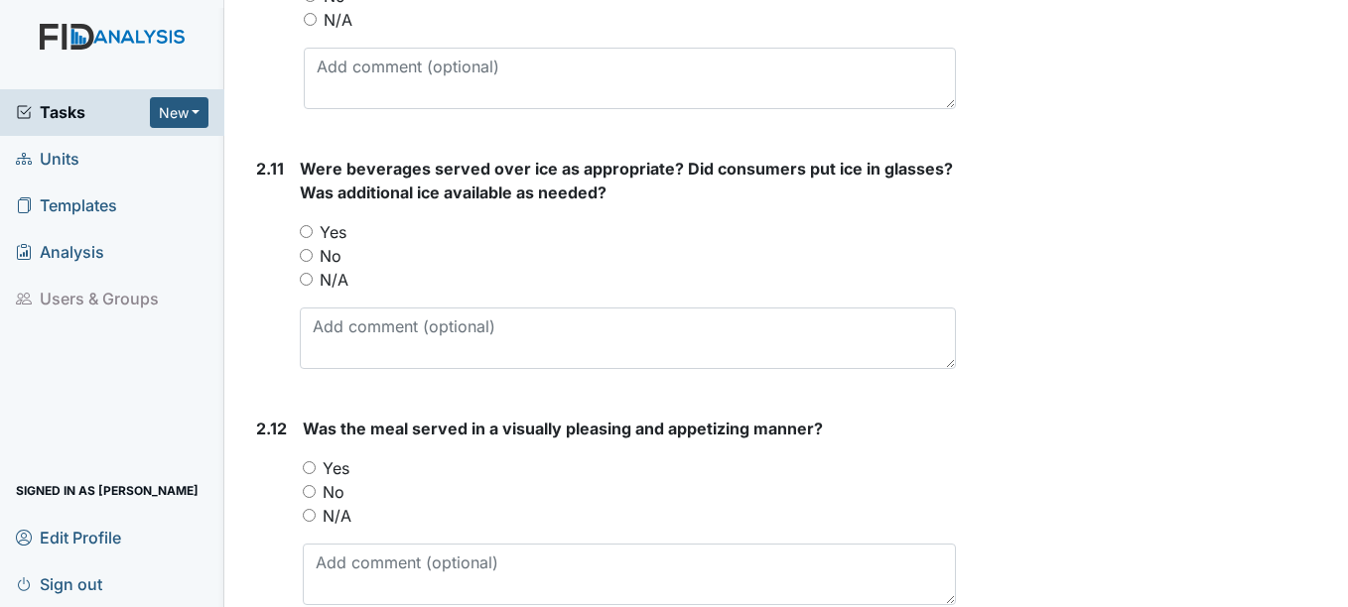
scroll to position [3871, 0]
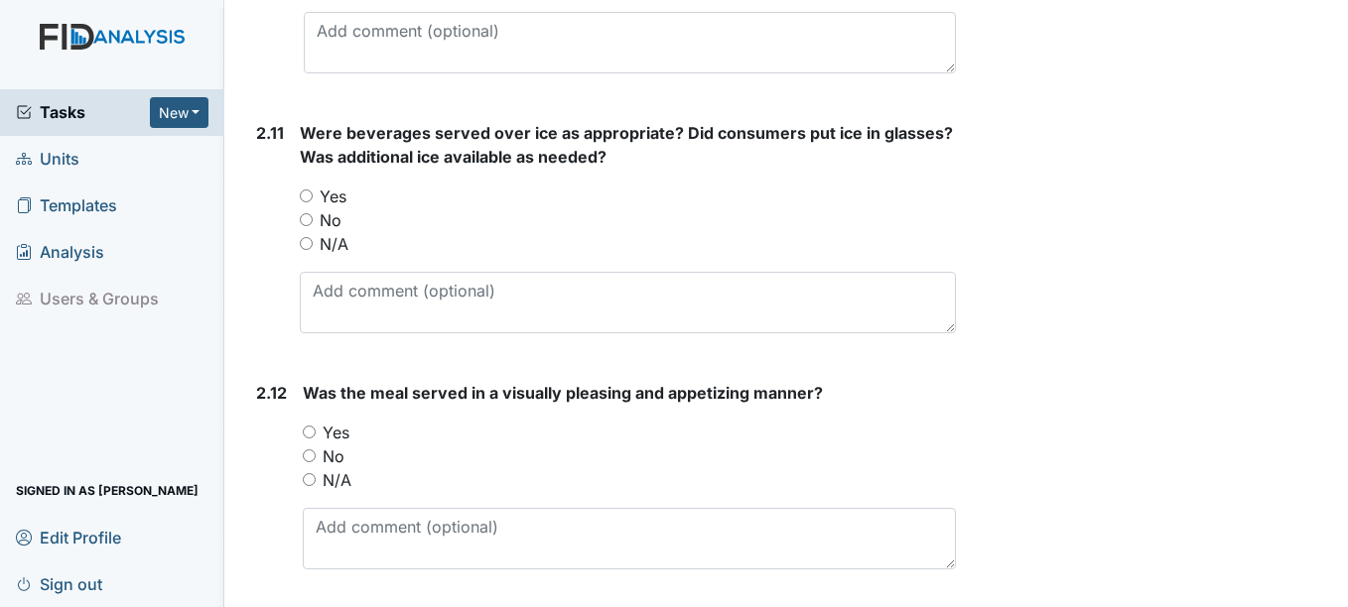
click at [321, 191] on label "Yes" at bounding box center [333, 197] width 27 height 24
click at [313, 191] on input "Yes" at bounding box center [306, 196] width 13 height 13
radio input "true"
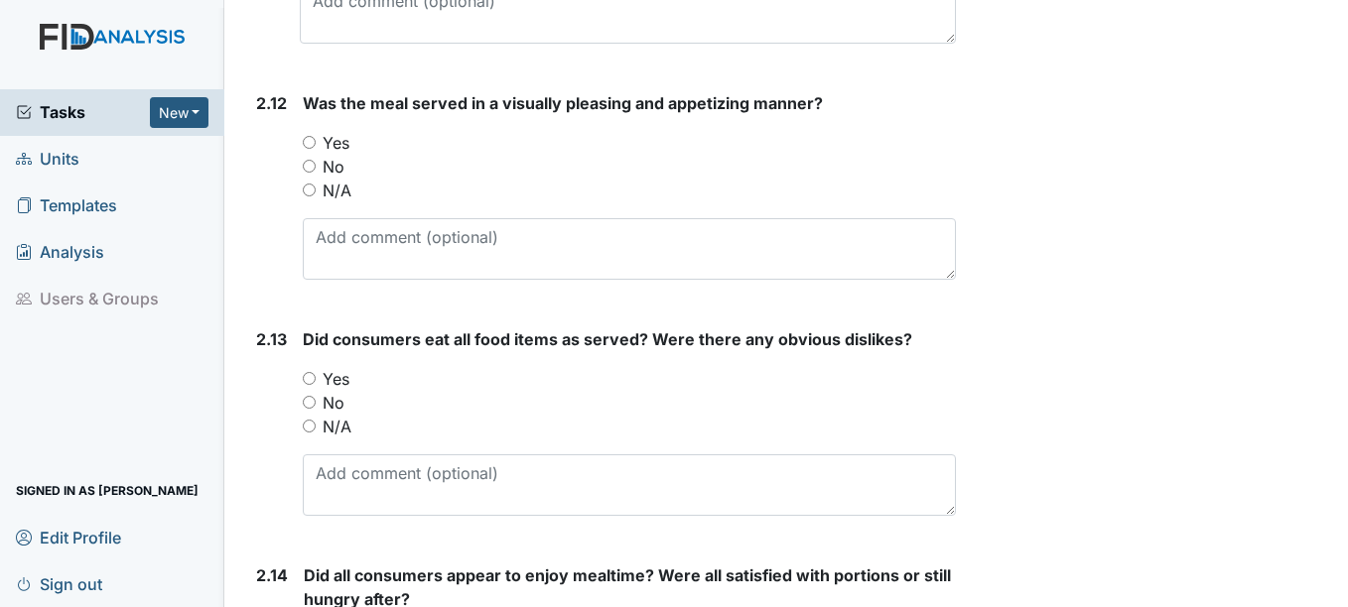
scroll to position [4169, 0]
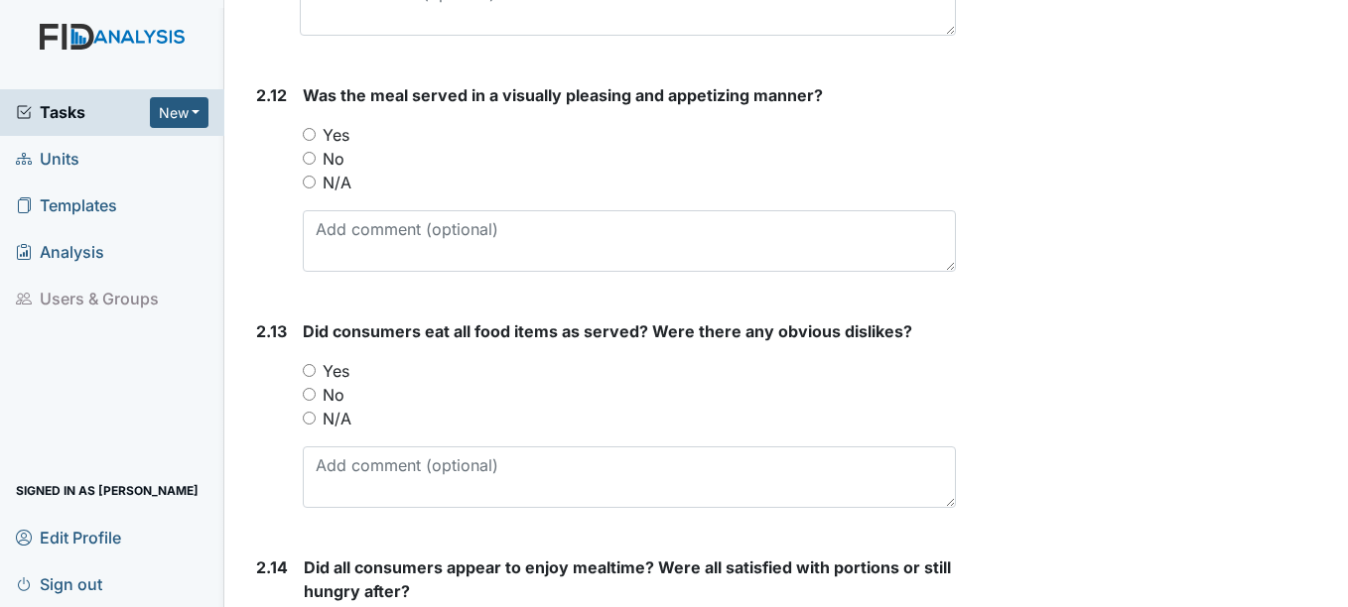
click at [334, 133] on label "Yes" at bounding box center [336, 135] width 27 height 24
click at [316, 133] on input "Yes" at bounding box center [309, 134] width 13 height 13
radio input "true"
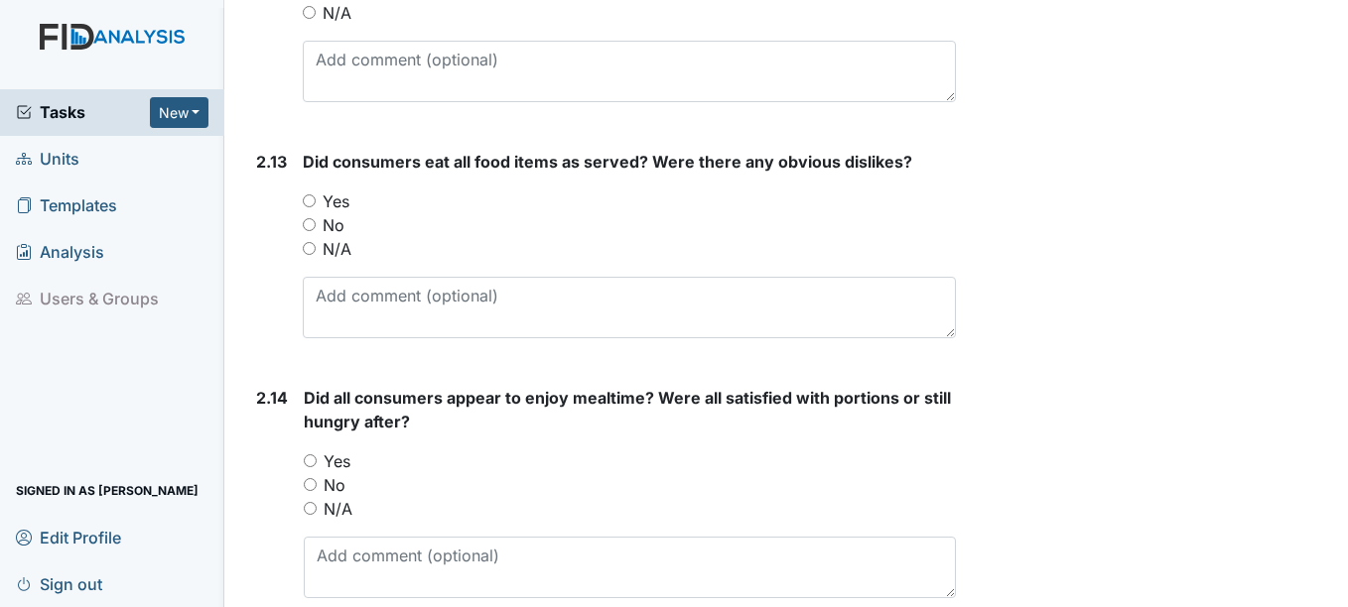
scroll to position [4367, 0]
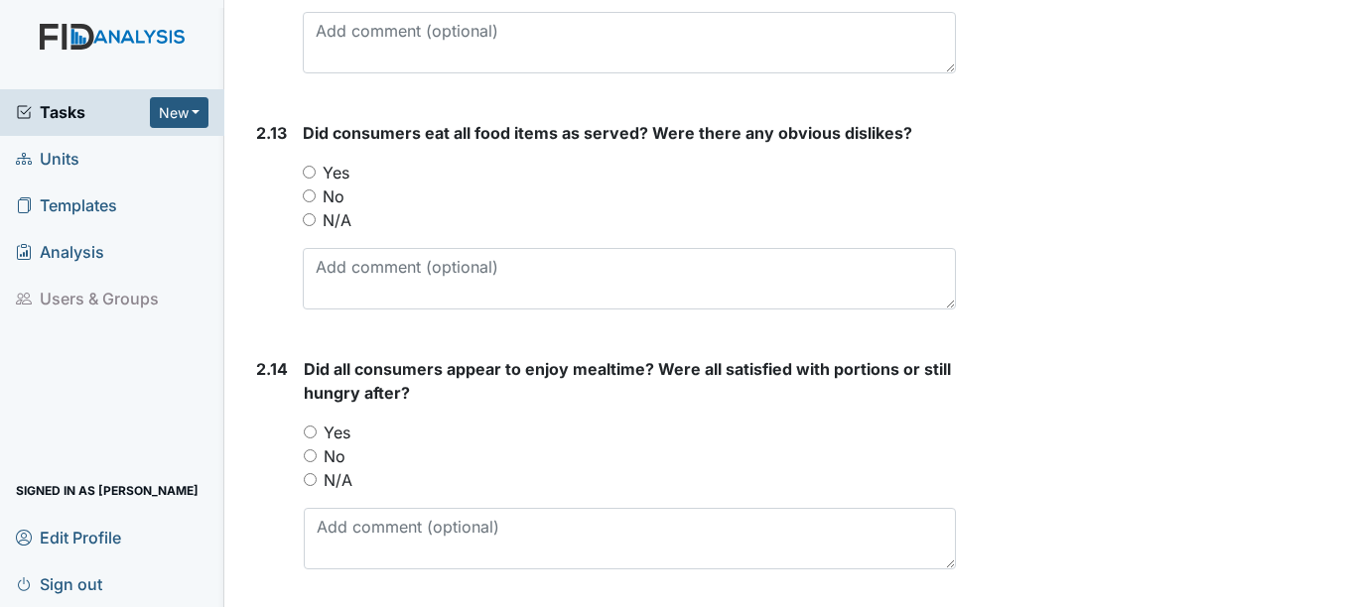
click at [329, 178] on label "Yes" at bounding box center [336, 173] width 27 height 24
click at [316, 178] on input "Yes" at bounding box center [309, 172] width 13 height 13
radio input "true"
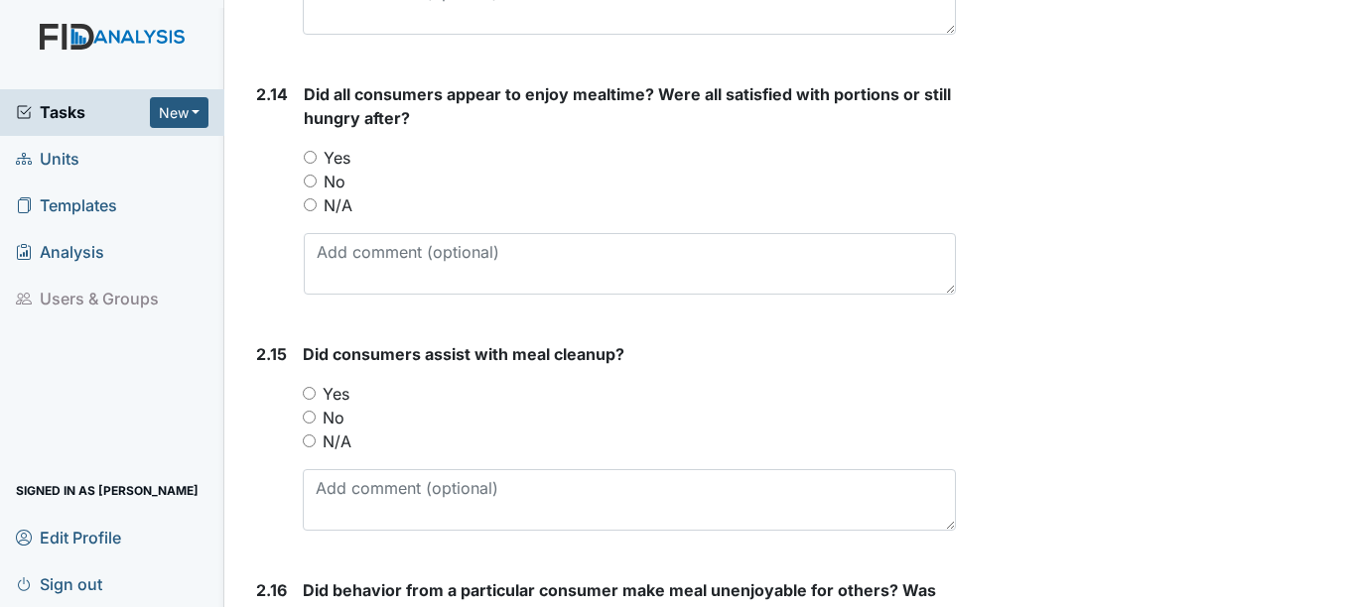
scroll to position [4665, 0]
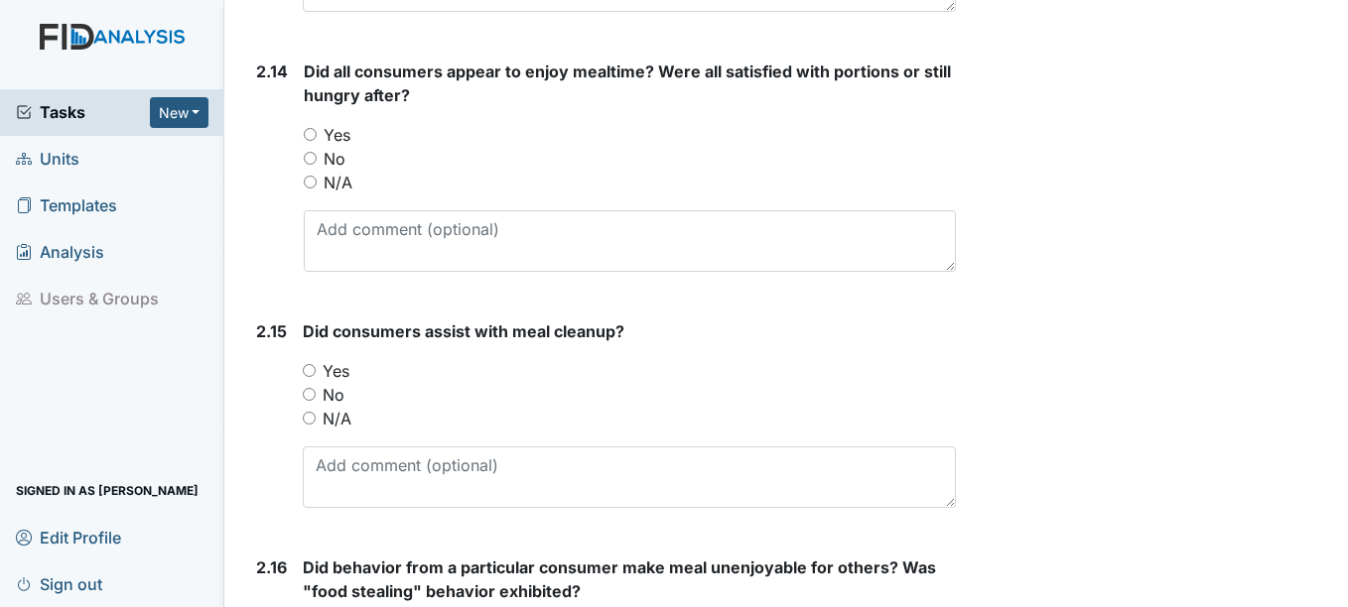
click at [345, 131] on label "Yes" at bounding box center [337, 135] width 27 height 24
click at [317, 131] on input "Yes" at bounding box center [310, 134] width 13 height 13
radio input "true"
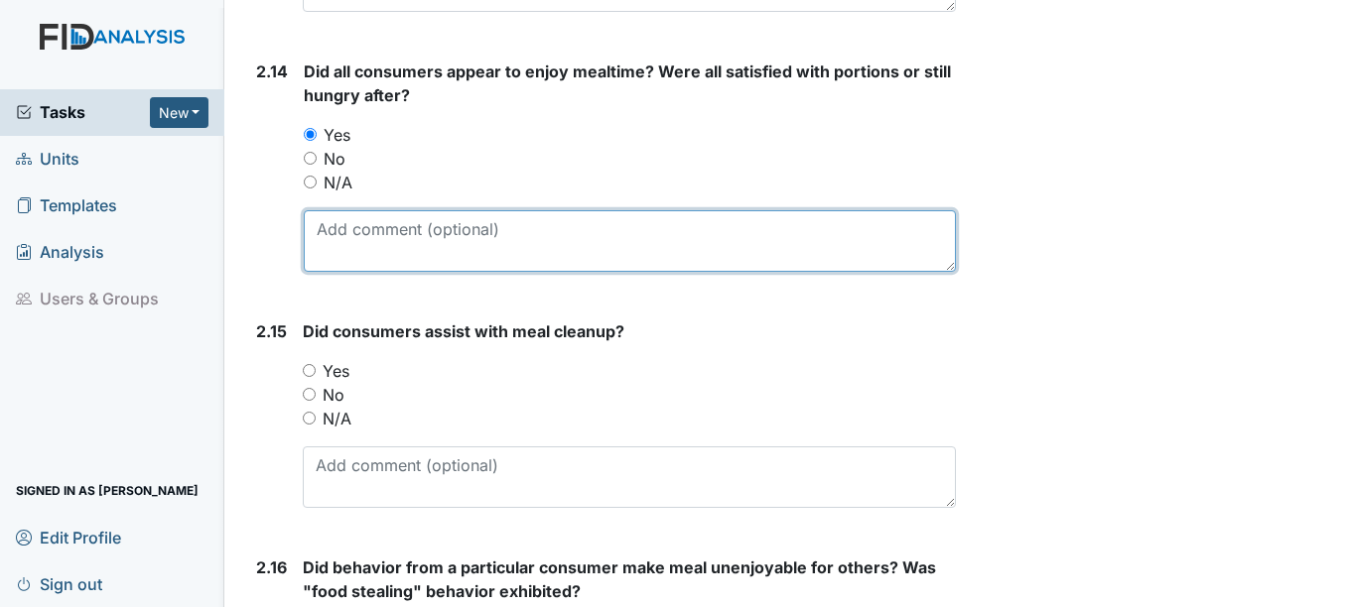
click at [409, 248] on textarea at bounding box center [629, 241] width 651 height 62
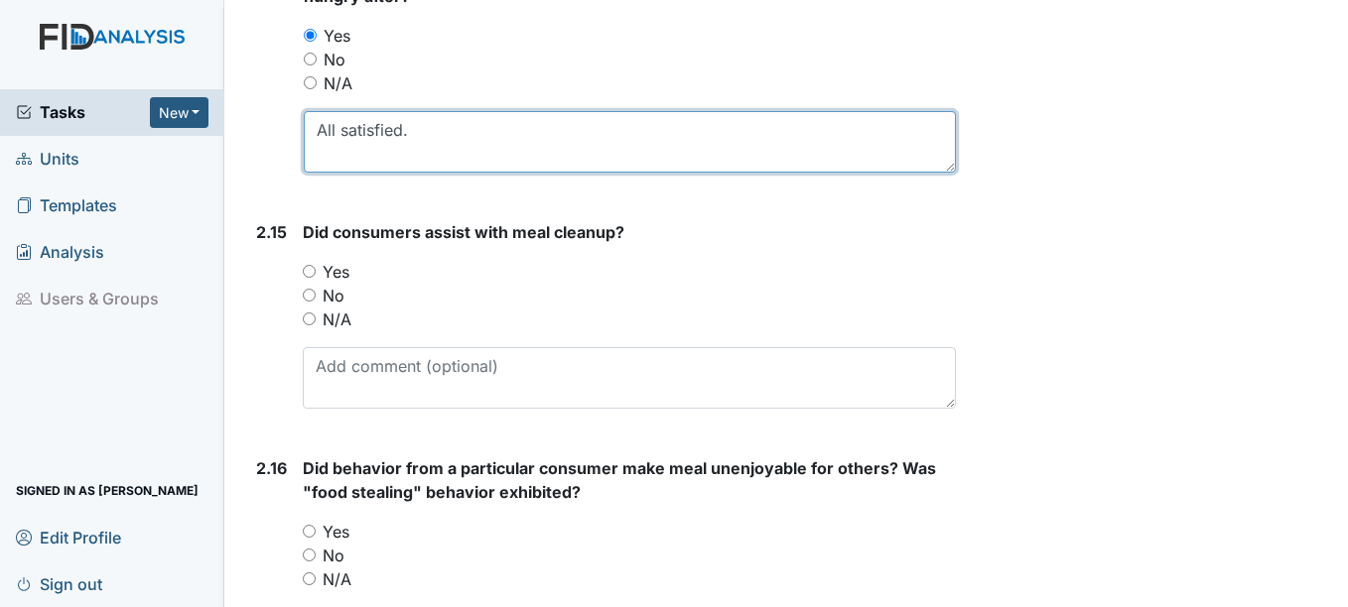
type textarea "All satisfied."
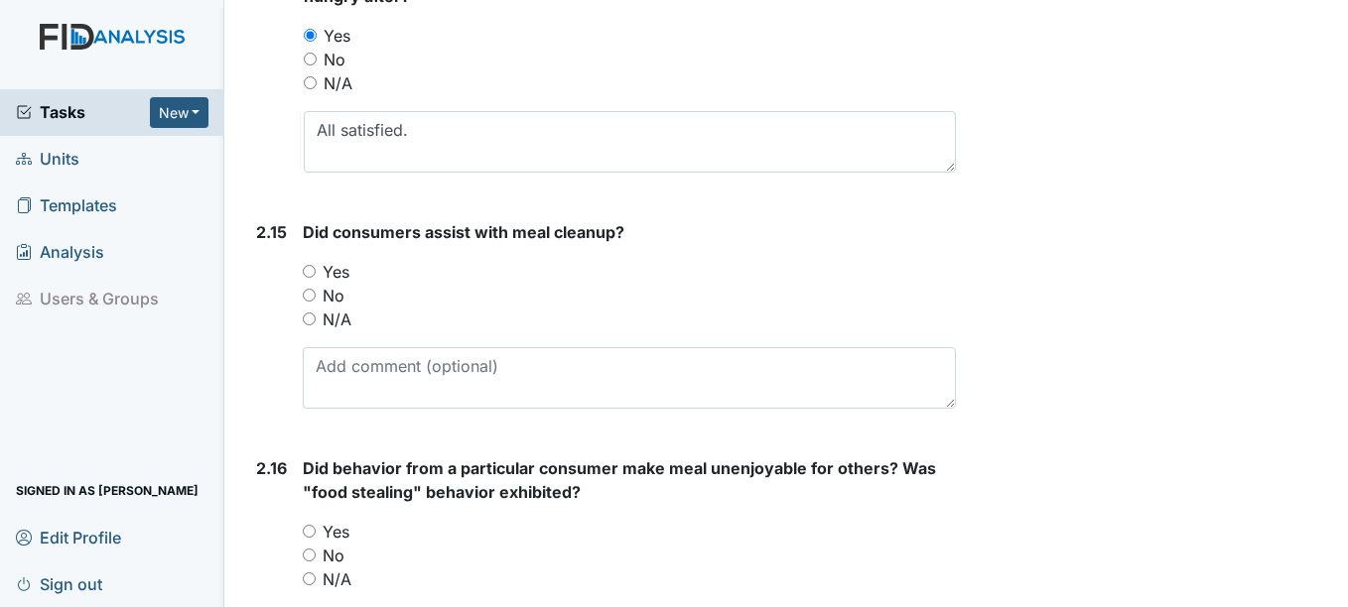
click at [333, 259] on div "Did consumers assist with meal cleanup? You must select one of the below option…" at bounding box center [629, 314] width 652 height 189
click at [333, 267] on label "Yes" at bounding box center [336, 272] width 27 height 24
click at [316, 267] on input "Yes" at bounding box center [309, 271] width 13 height 13
radio input "true"
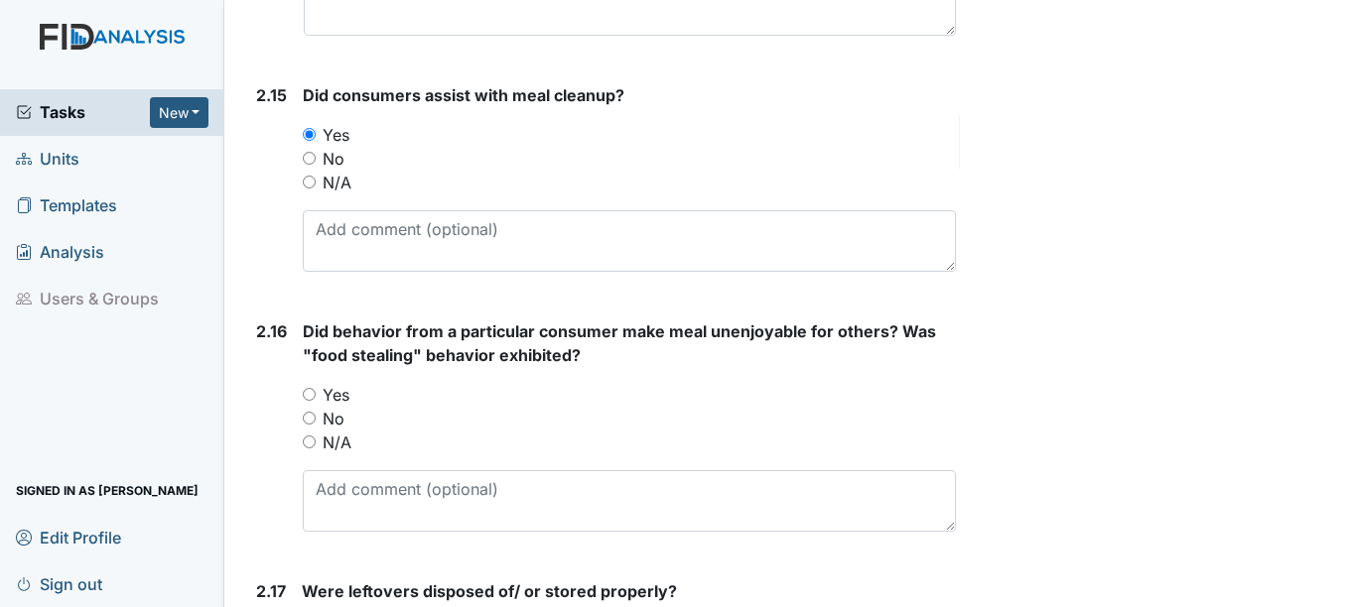
scroll to position [4963, 0]
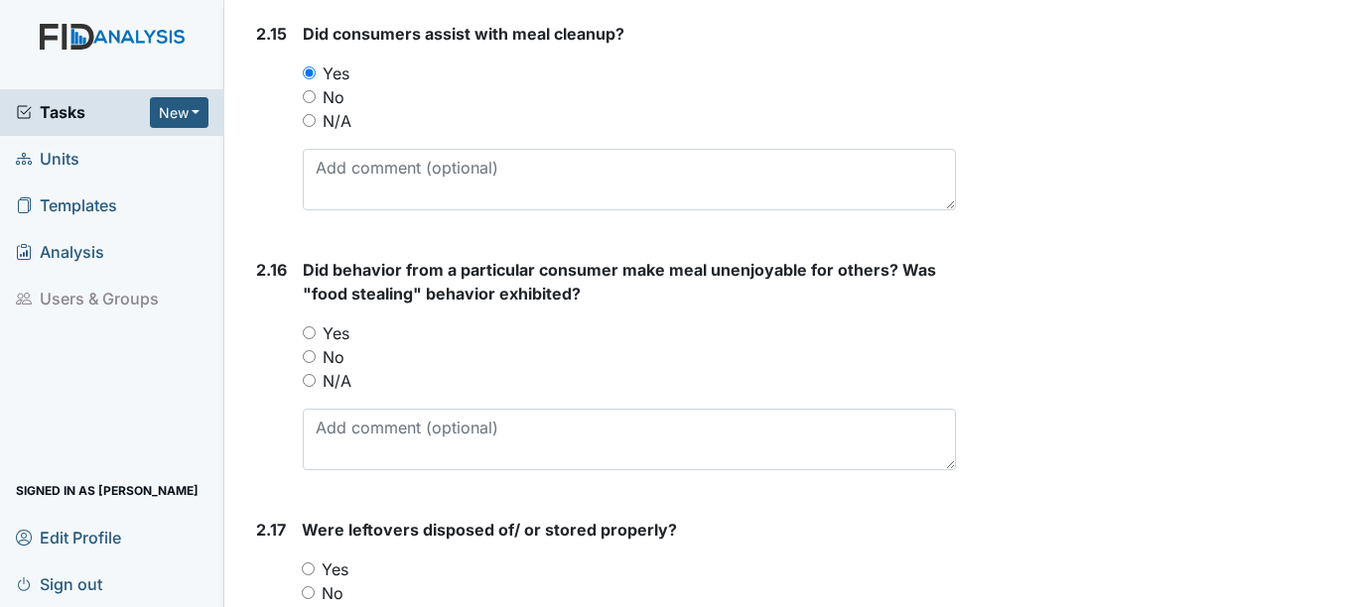
drag, startPoint x: 341, startPoint y: 339, endPoint x: 339, endPoint y: 330, distance: 10.1
click at [341, 338] on label "Yes" at bounding box center [336, 334] width 27 height 24
click at [316, 338] on input "Yes" at bounding box center [309, 333] width 13 height 13
radio input "true"
click at [334, 364] on label "No" at bounding box center [334, 357] width 22 height 24
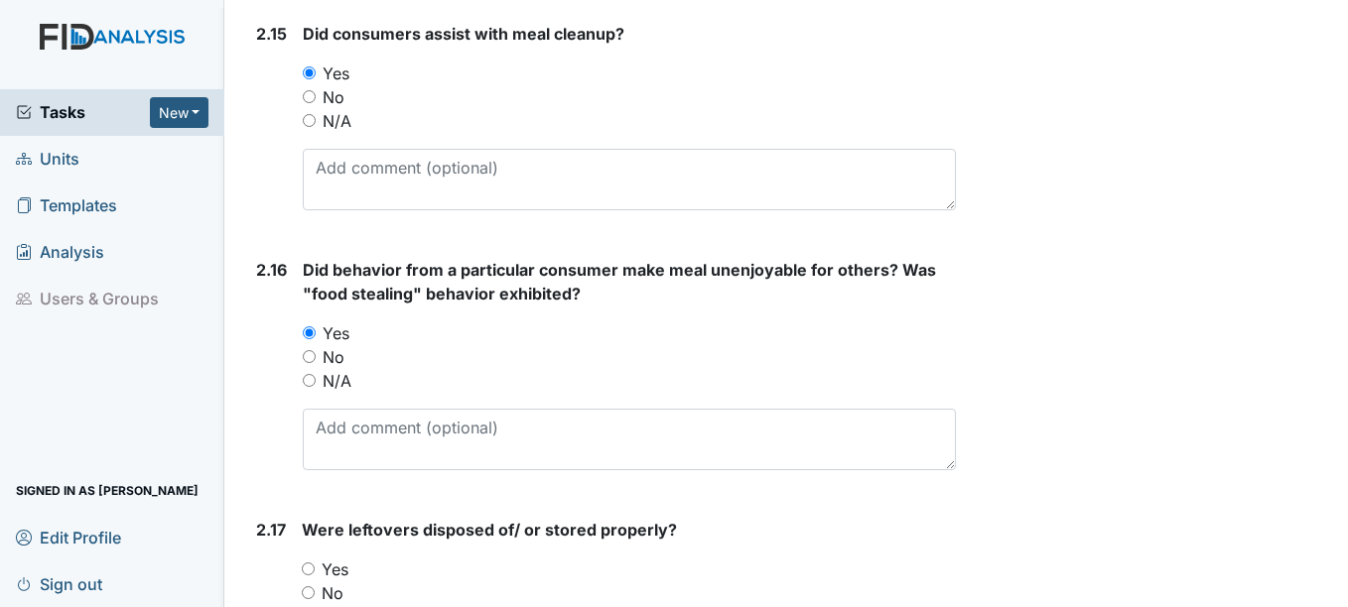
click at [316, 363] on input "No" at bounding box center [309, 356] width 13 height 13
radio input "true"
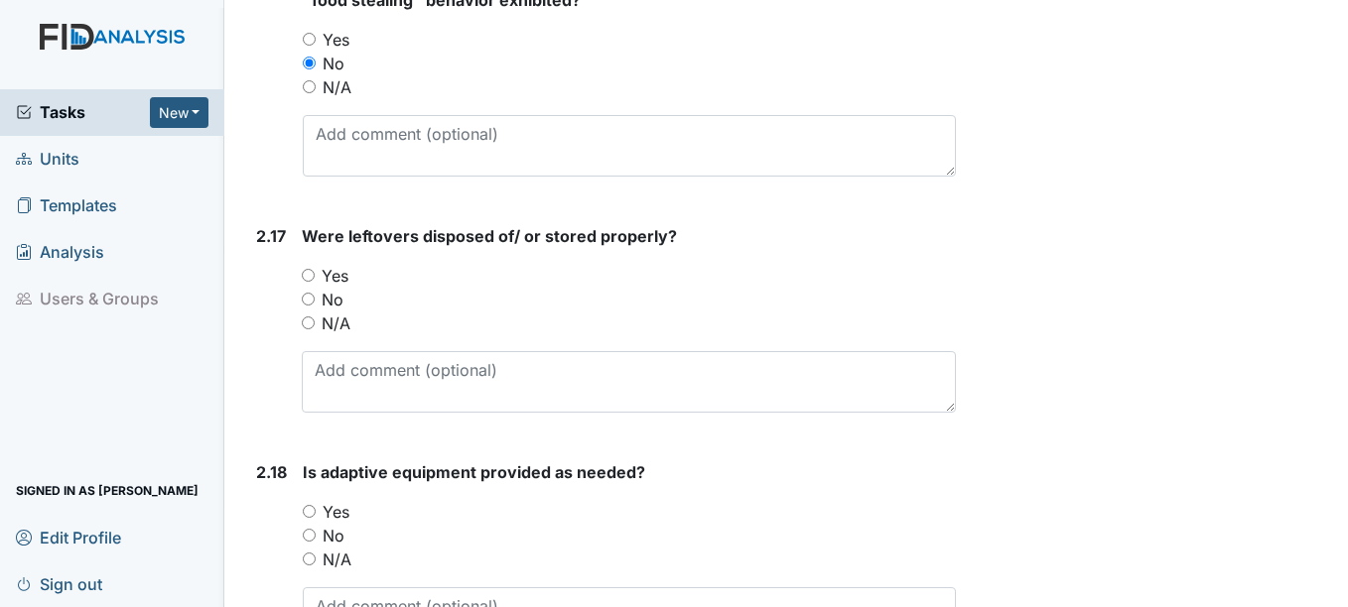
scroll to position [5260, 0]
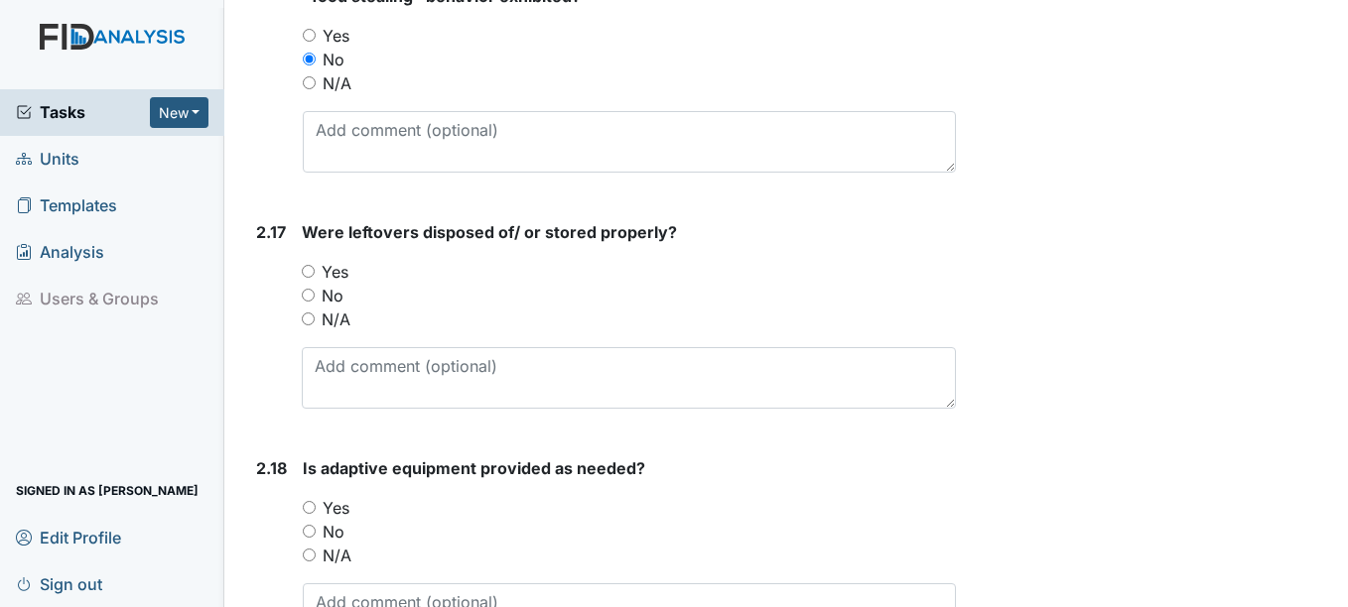
click at [331, 316] on label "N/A" at bounding box center [336, 320] width 29 height 24
click at [315, 316] on input "N/A" at bounding box center [308, 319] width 13 height 13
radio input "true"
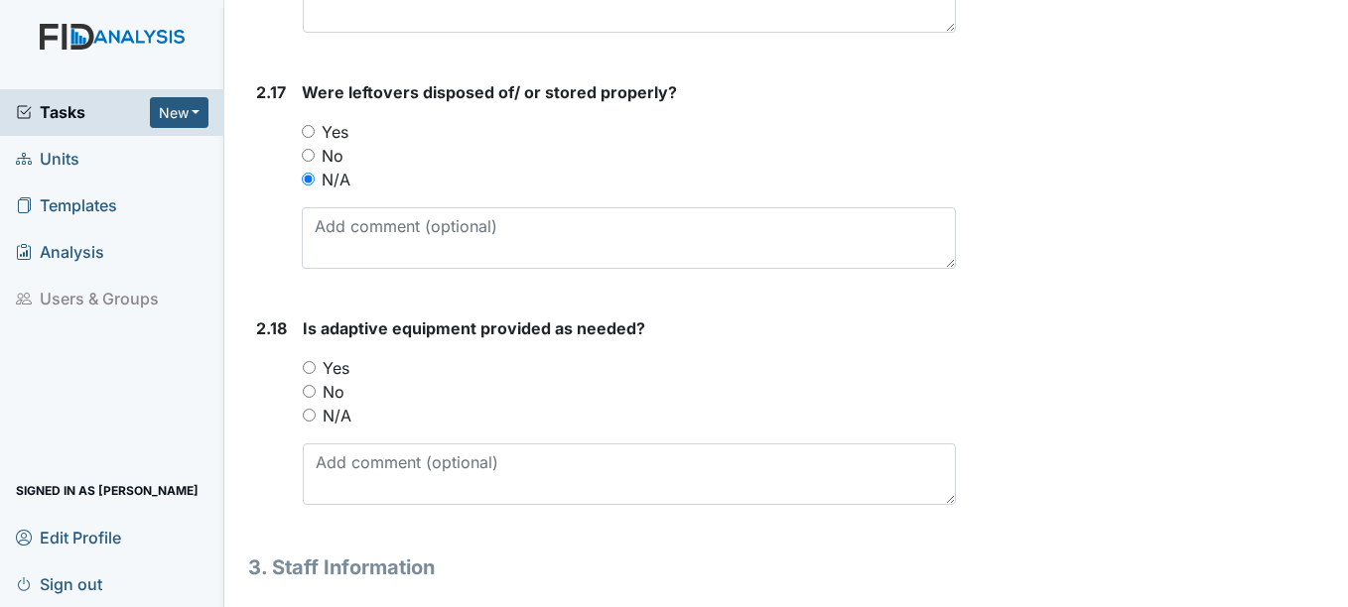
scroll to position [5459, 0]
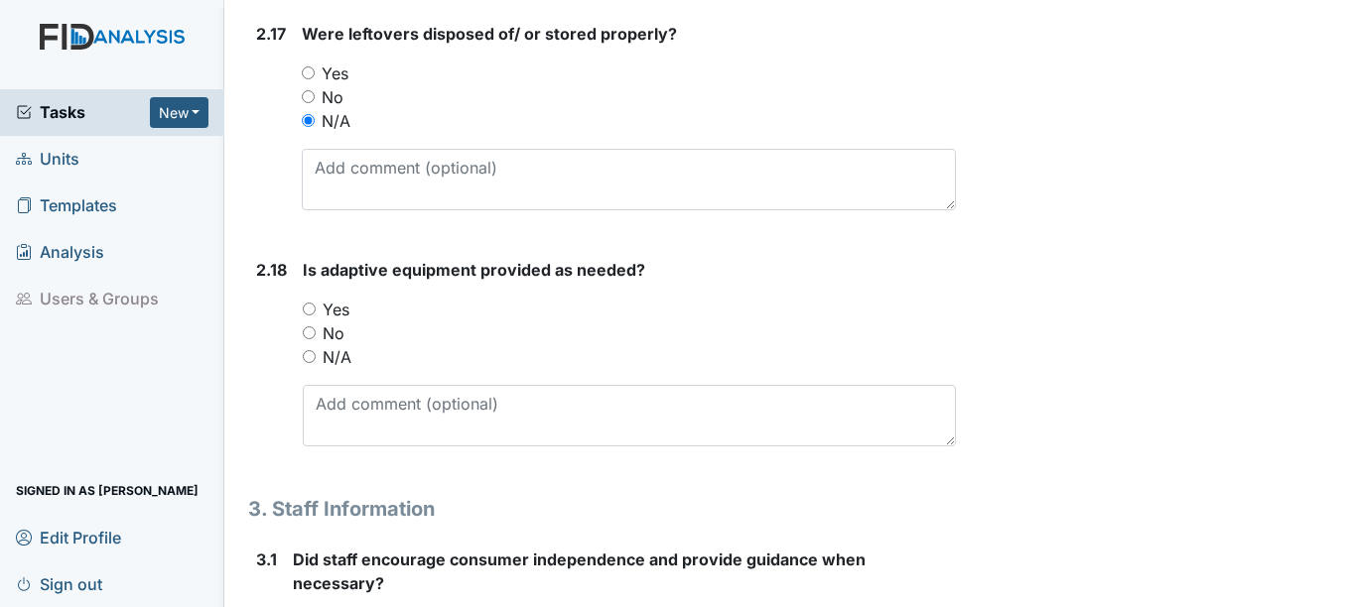
click at [339, 298] on label "Yes" at bounding box center [336, 310] width 27 height 24
click at [316, 303] on input "Yes" at bounding box center [309, 309] width 13 height 13
radio input "true"
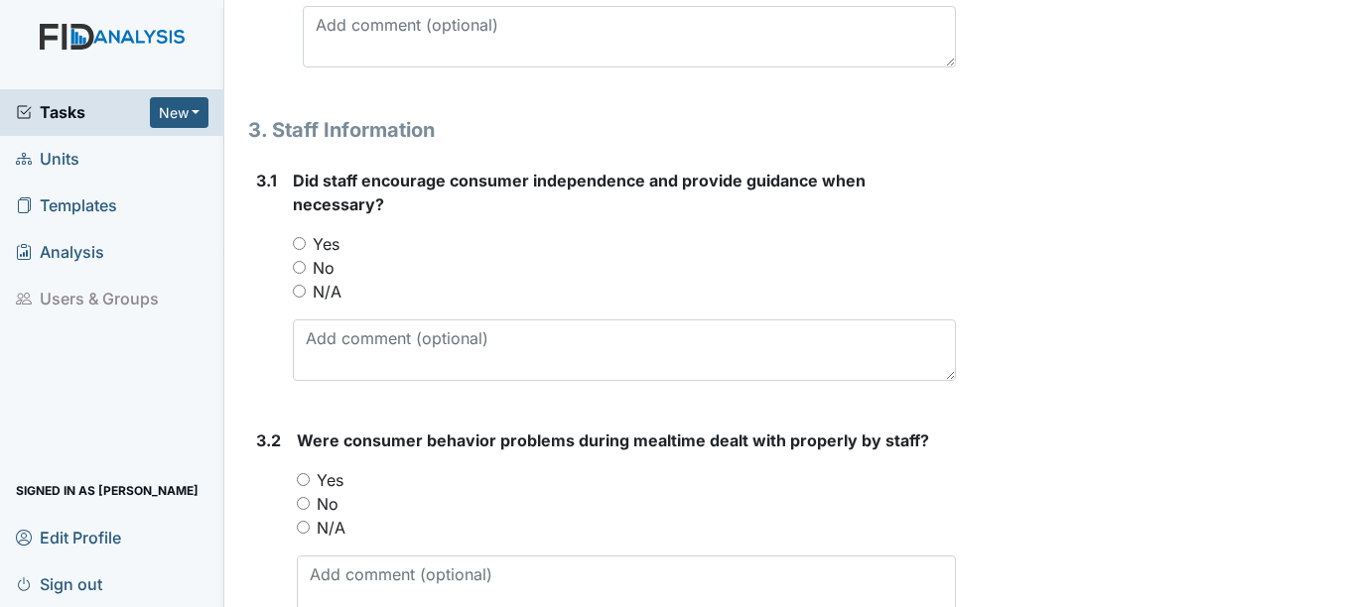
scroll to position [5856, 0]
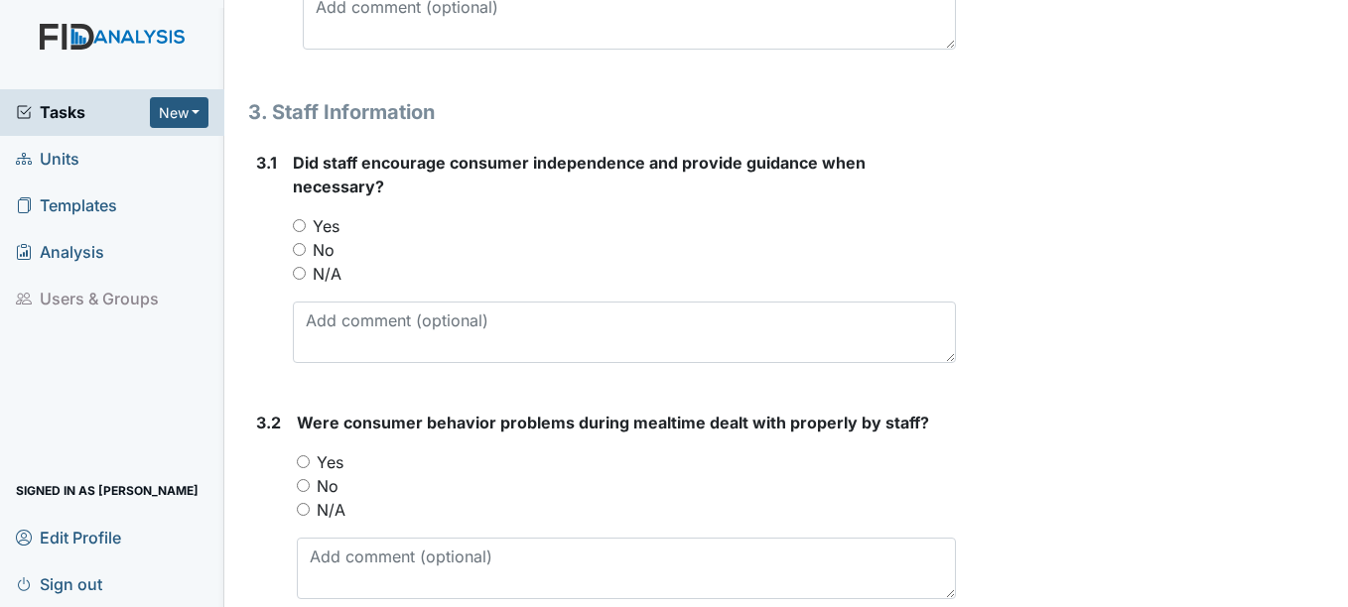
click at [325, 228] on label "Yes" at bounding box center [326, 226] width 27 height 24
click at [306, 228] on input "Yes" at bounding box center [299, 225] width 13 height 13
radio input "true"
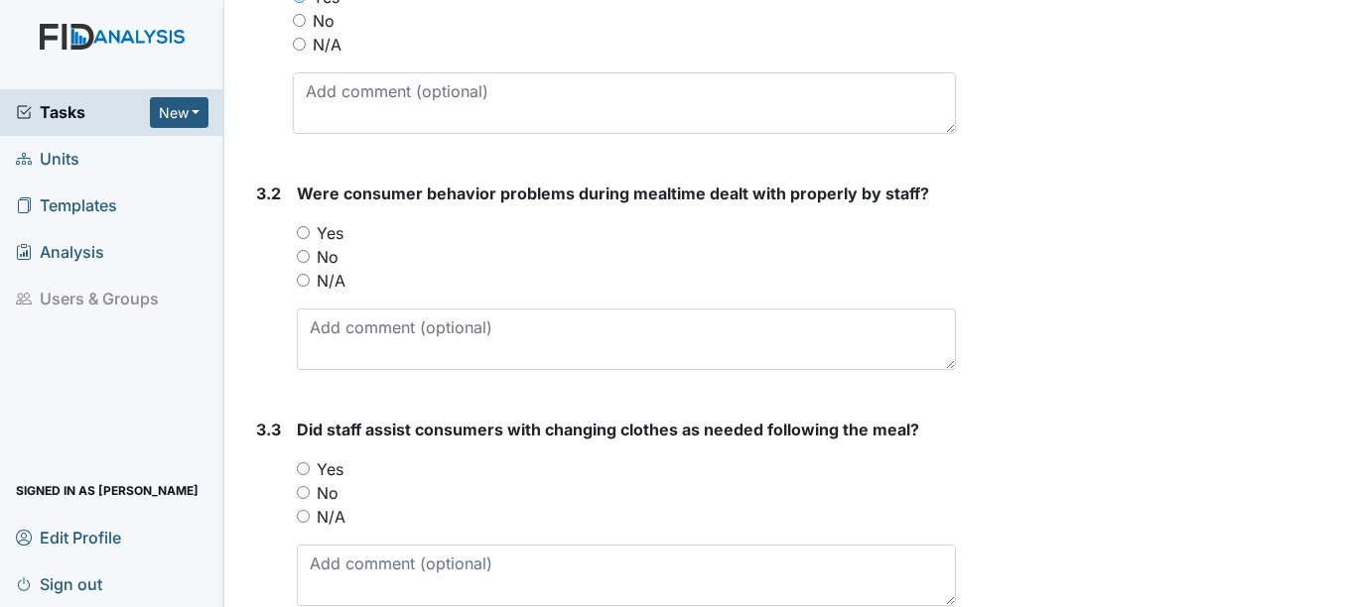
scroll to position [6154, 0]
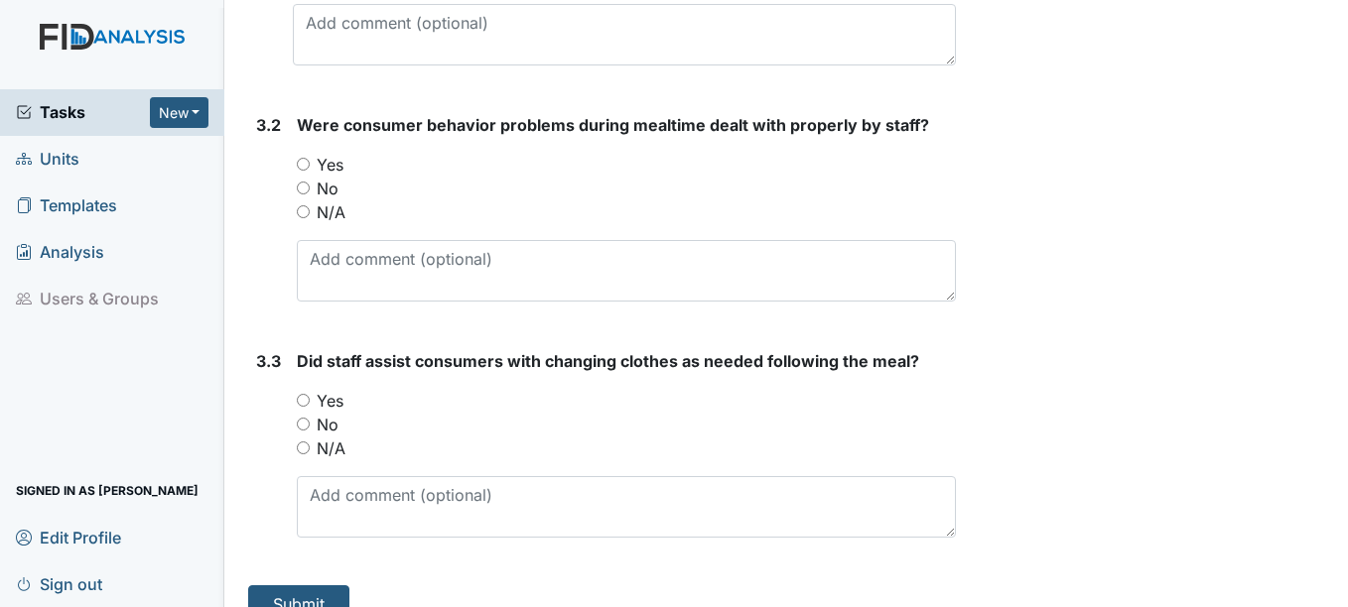
click at [319, 171] on label "Yes" at bounding box center [330, 165] width 27 height 24
click at [310, 171] on input "Yes" at bounding box center [303, 164] width 13 height 13
radio input "true"
click at [320, 191] on label "No" at bounding box center [328, 189] width 22 height 24
click at [310, 191] on input "No" at bounding box center [303, 188] width 13 height 13
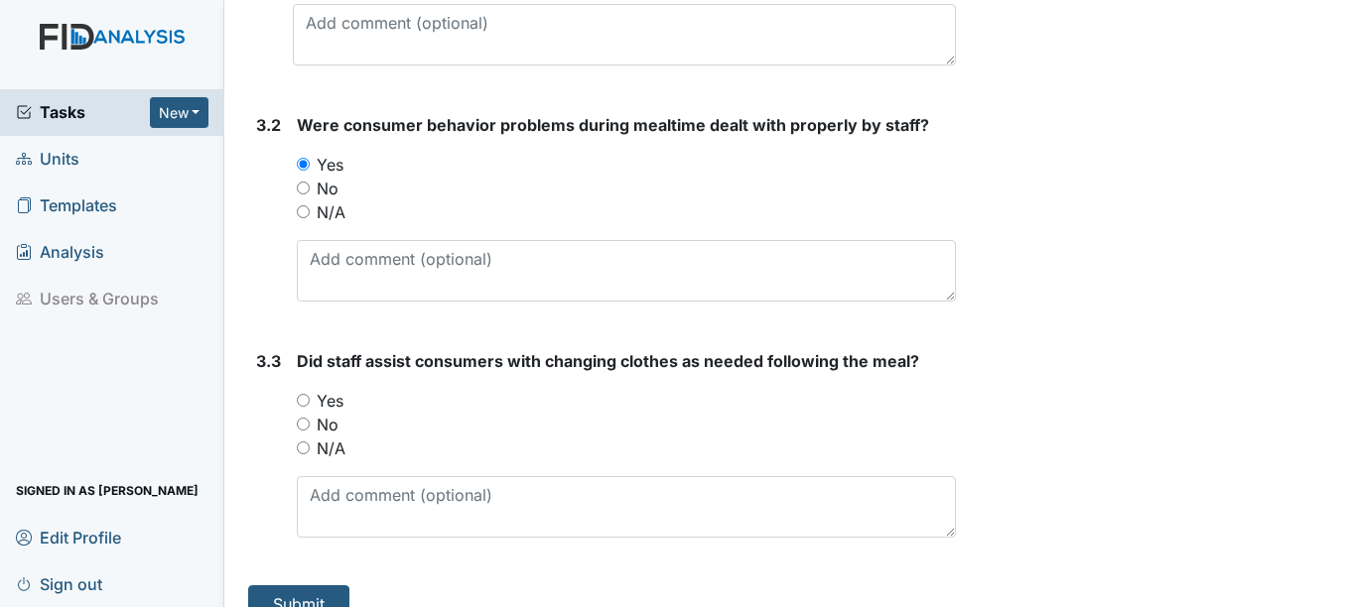
radio input "true"
drag, startPoint x: 333, startPoint y: 402, endPoint x: 319, endPoint y: 408, distance: 15.1
click at [319, 408] on label "Yes" at bounding box center [330, 401] width 27 height 24
click at [327, 410] on label "Yes" at bounding box center [330, 401] width 27 height 24
click at [310, 407] on input "Yes" at bounding box center [303, 400] width 13 height 13
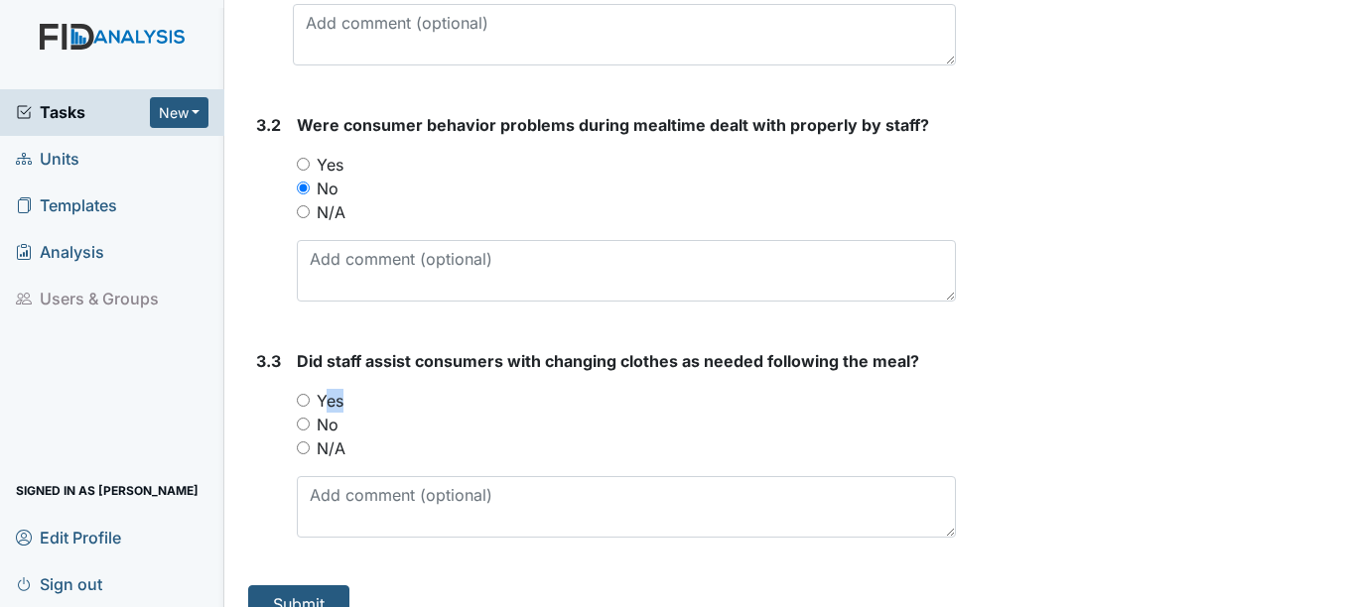
radio input "true"
click at [303, 587] on button "Submit" at bounding box center [298, 605] width 101 height 38
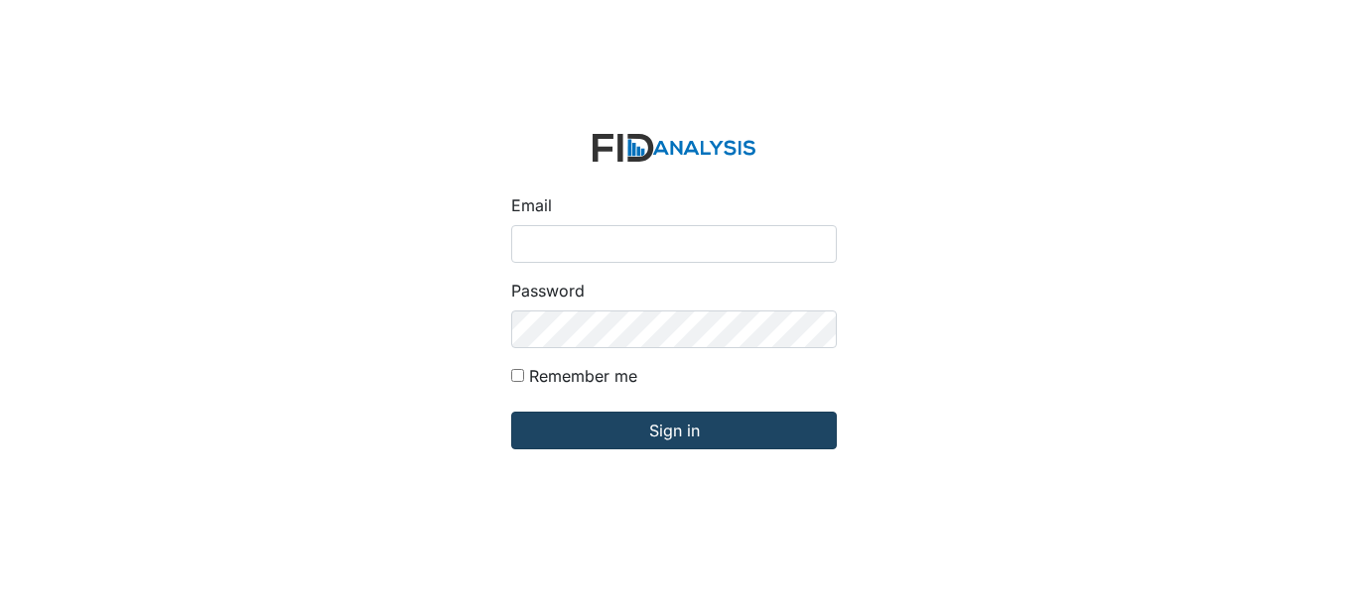
type input "[EMAIL_ADDRESS][DOMAIN_NAME]"
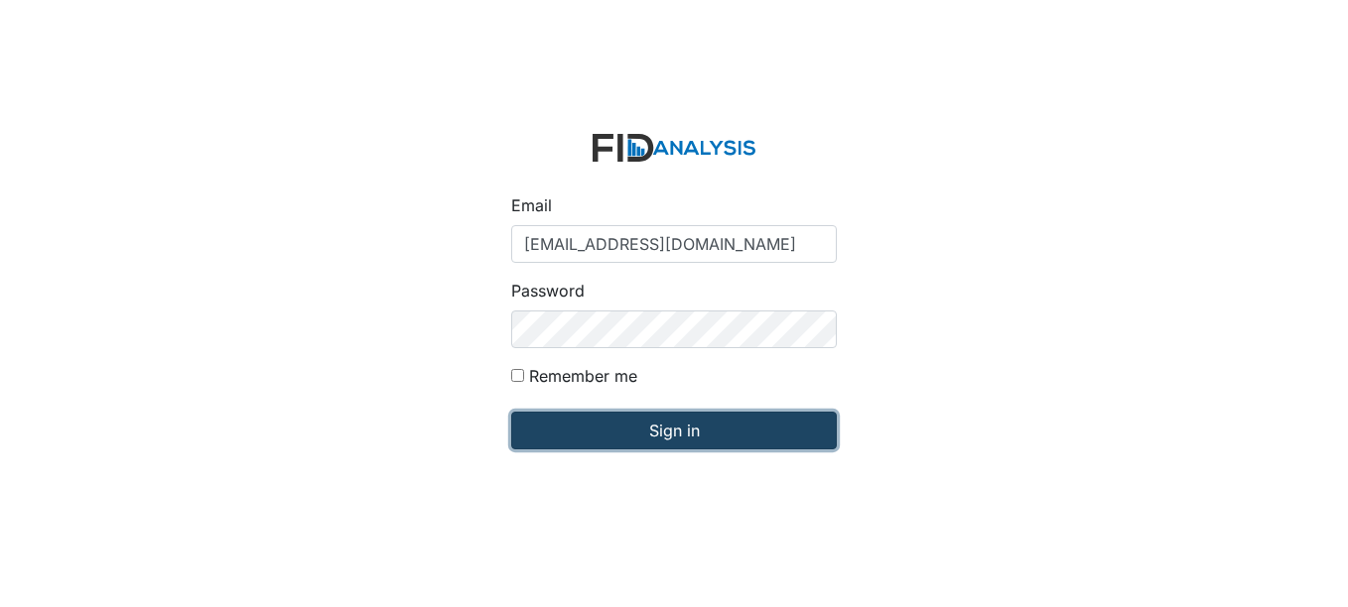
click at [656, 425] on input "Sign in" at bounding box center [674, 431] width 326 height 38
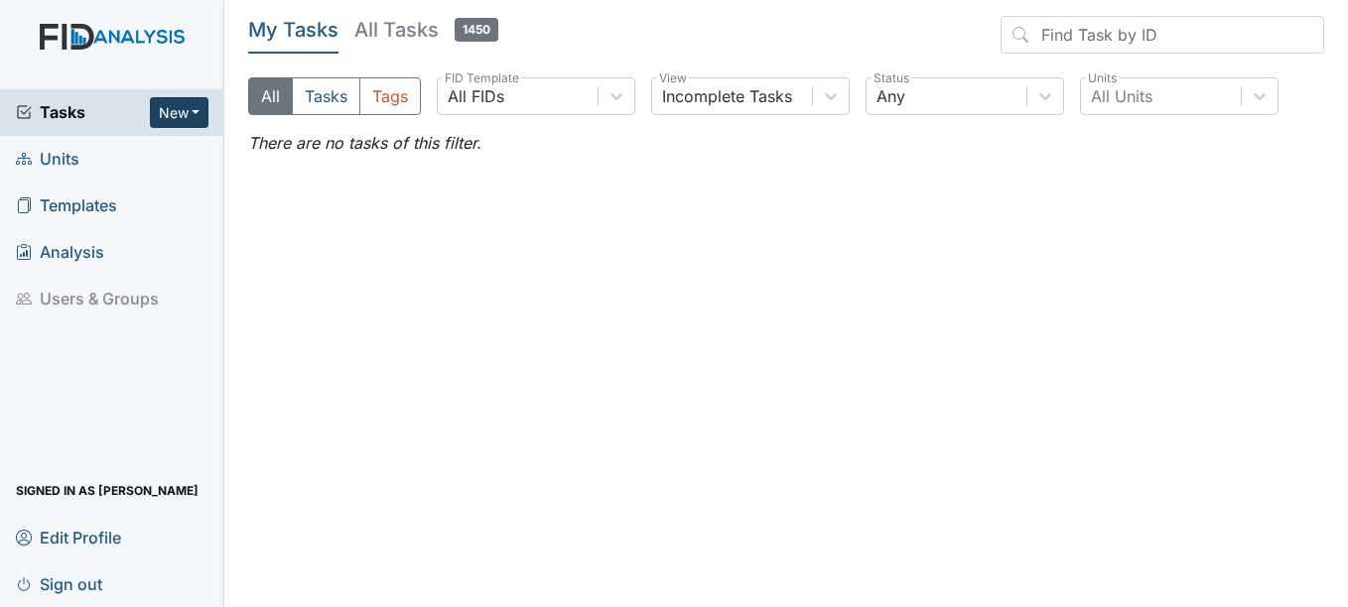
click at [194, 114] on button "New" at bounding box center [180, 112] width 60 height 31
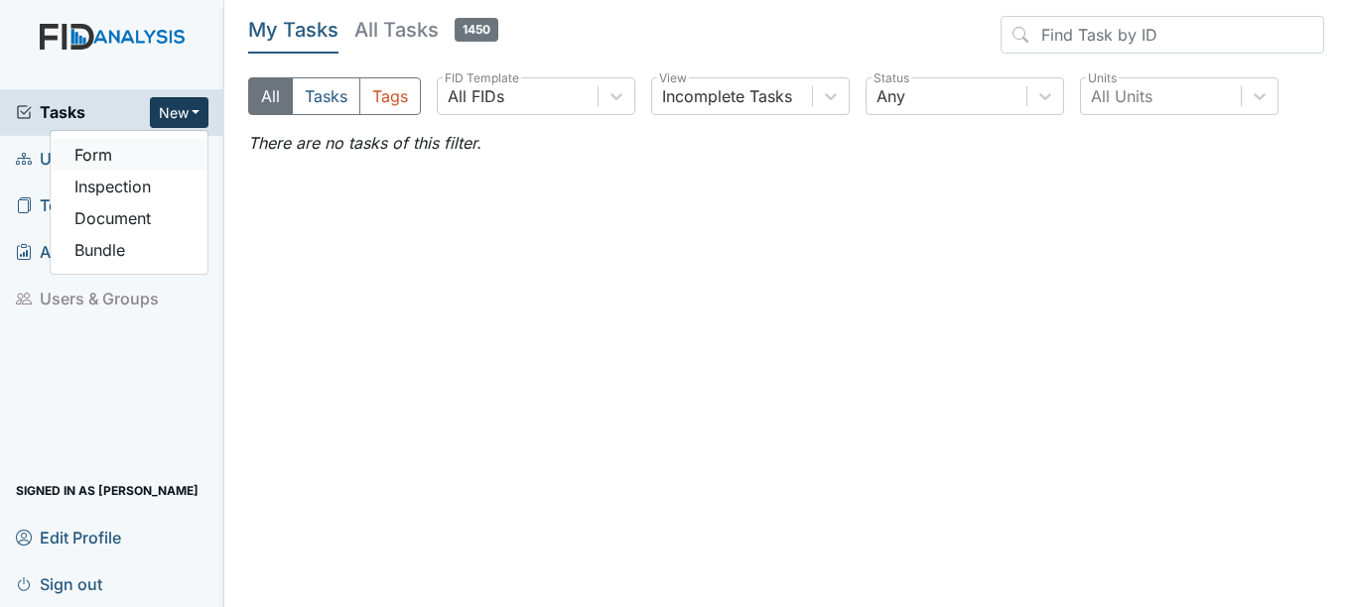
click at [120, 144] on link "Form" at bounding box center [129, 155] width 157 height 32
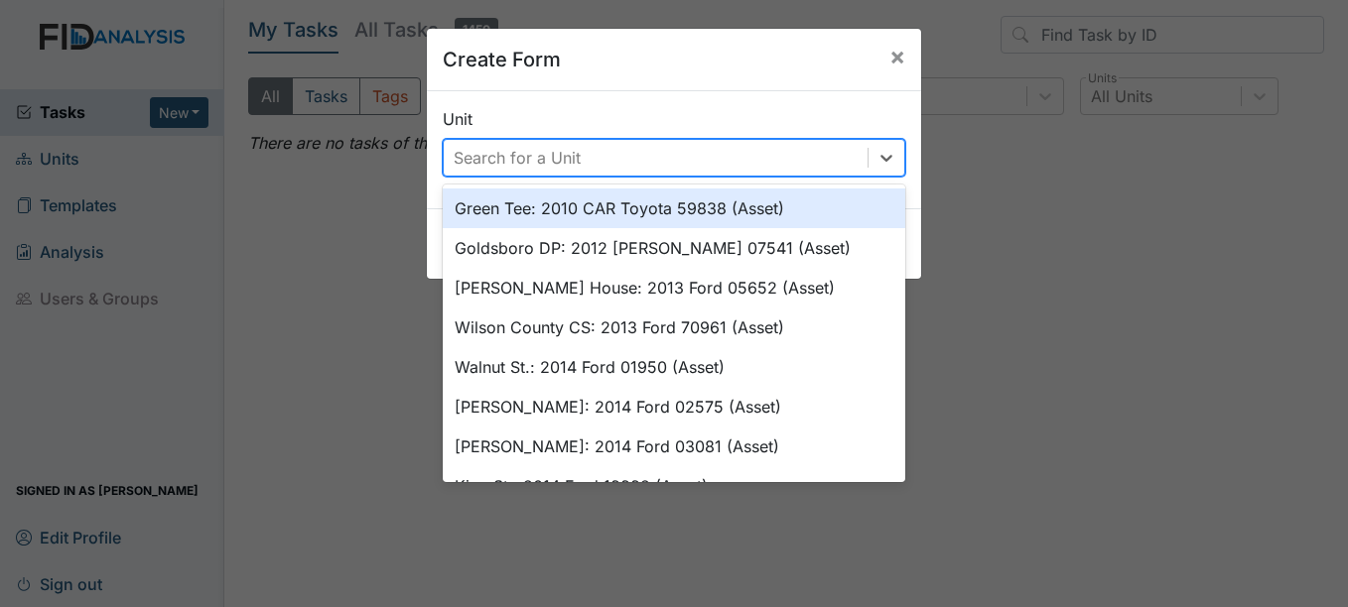
click at [569, 149] on div "Search for a Unit" at bounding box center [517, 158] width 127 height 24
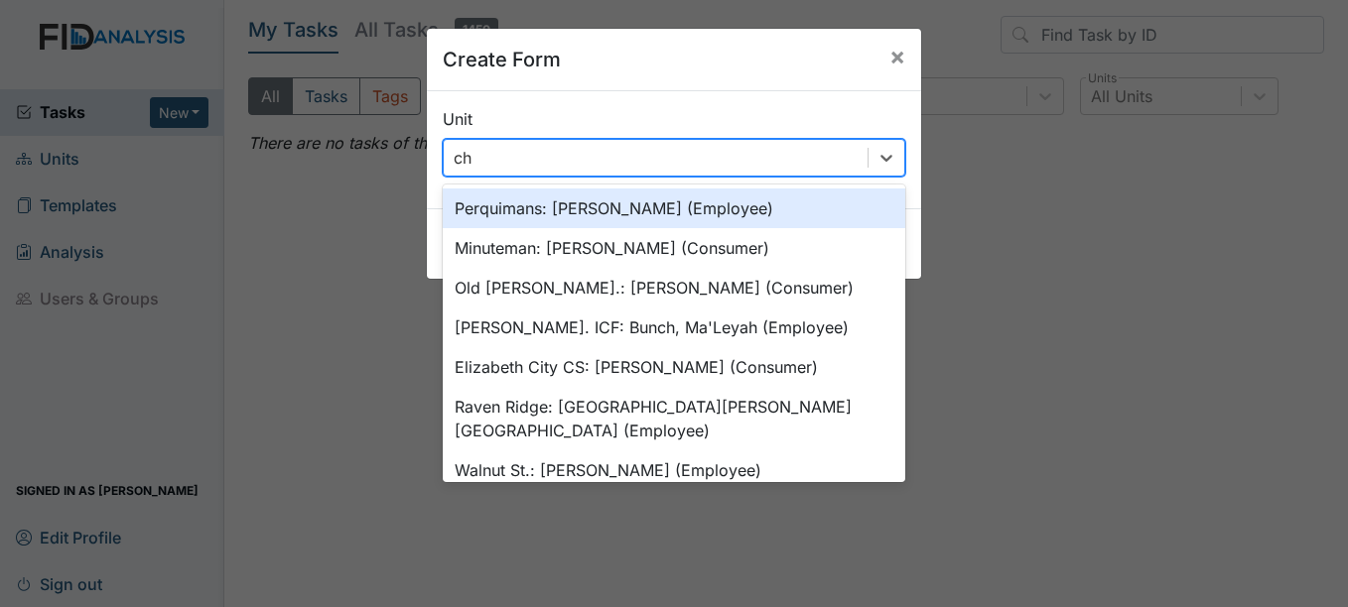
type input "cho"
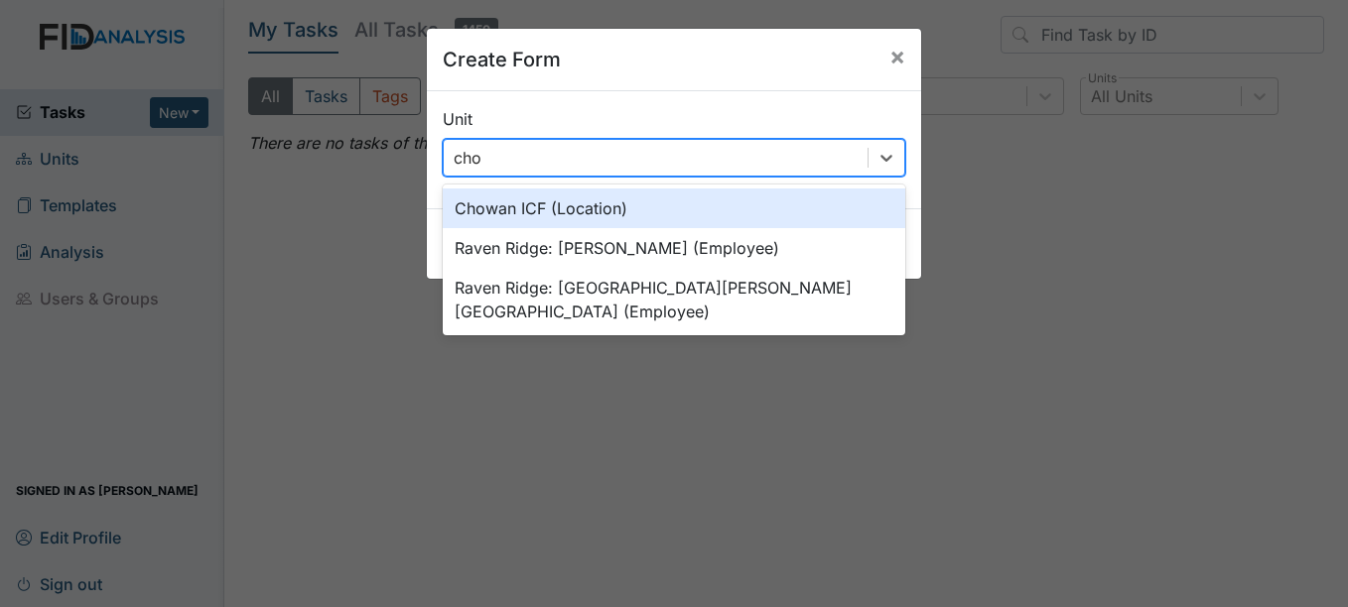
click at [622, 218] on div "Chowan ICF (Location)" at bounding box center [674, 209] width 463 height 40
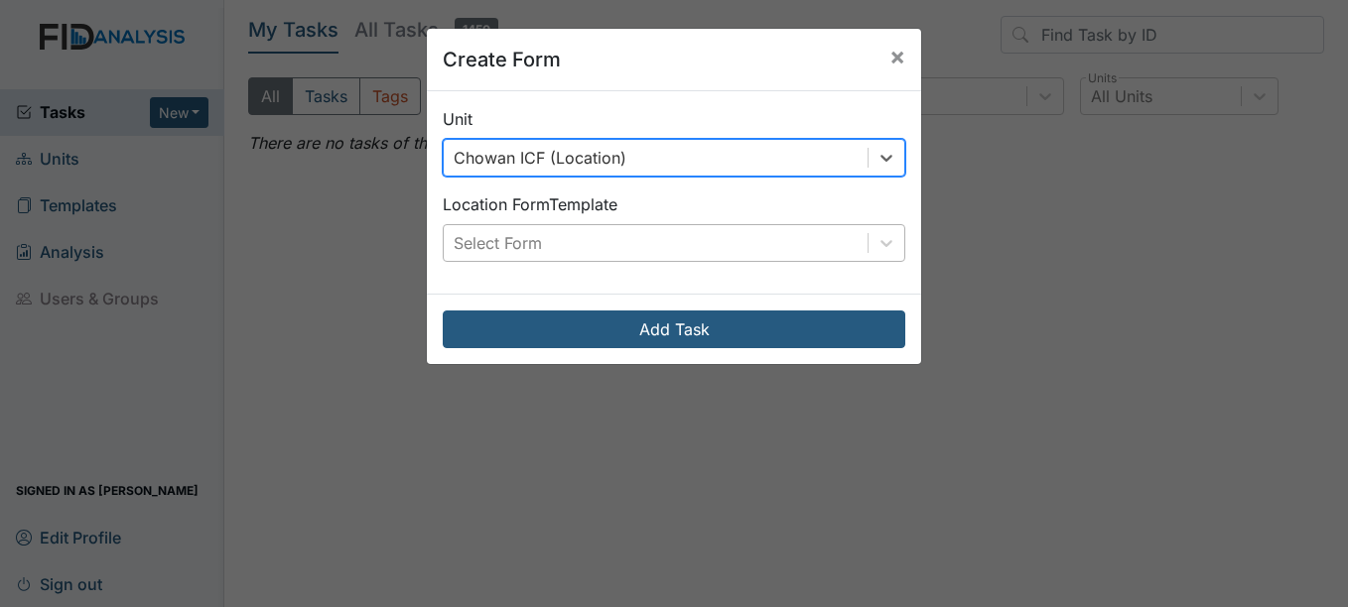
click at [627, 259] on div "Select Form" at bounding box center [656, 243] width 424 height 36
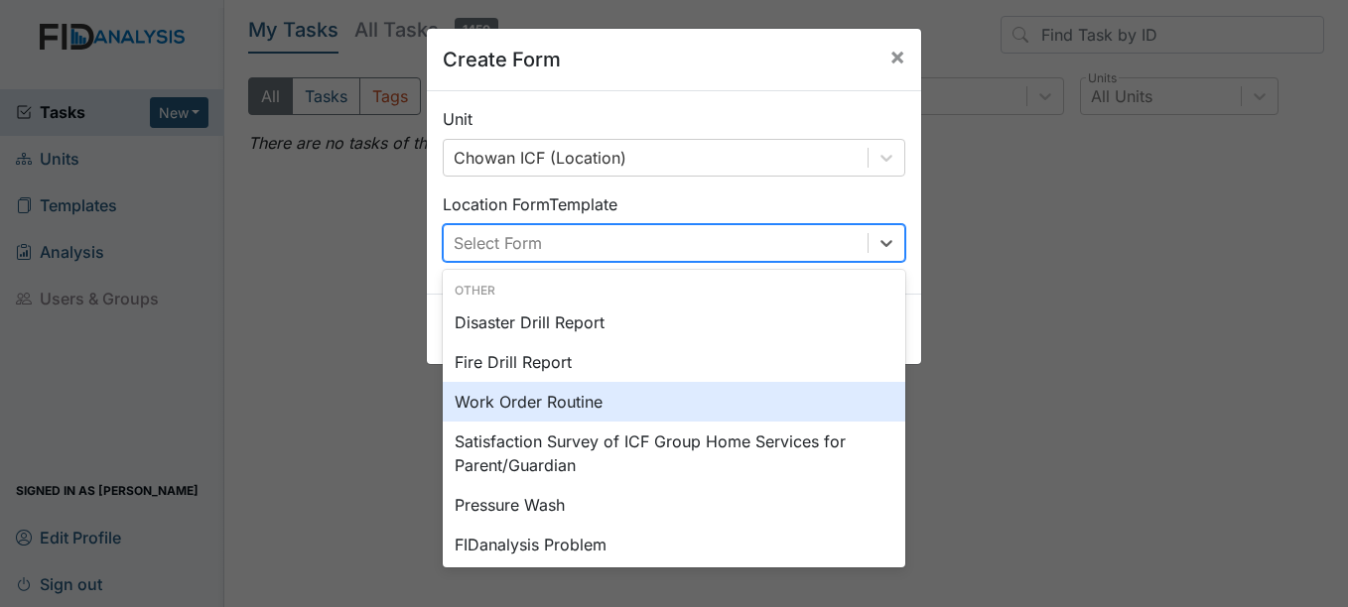
click at [576, 397] on div "Work Order Routine" at bounding box center [674, 402] width 463 height 40
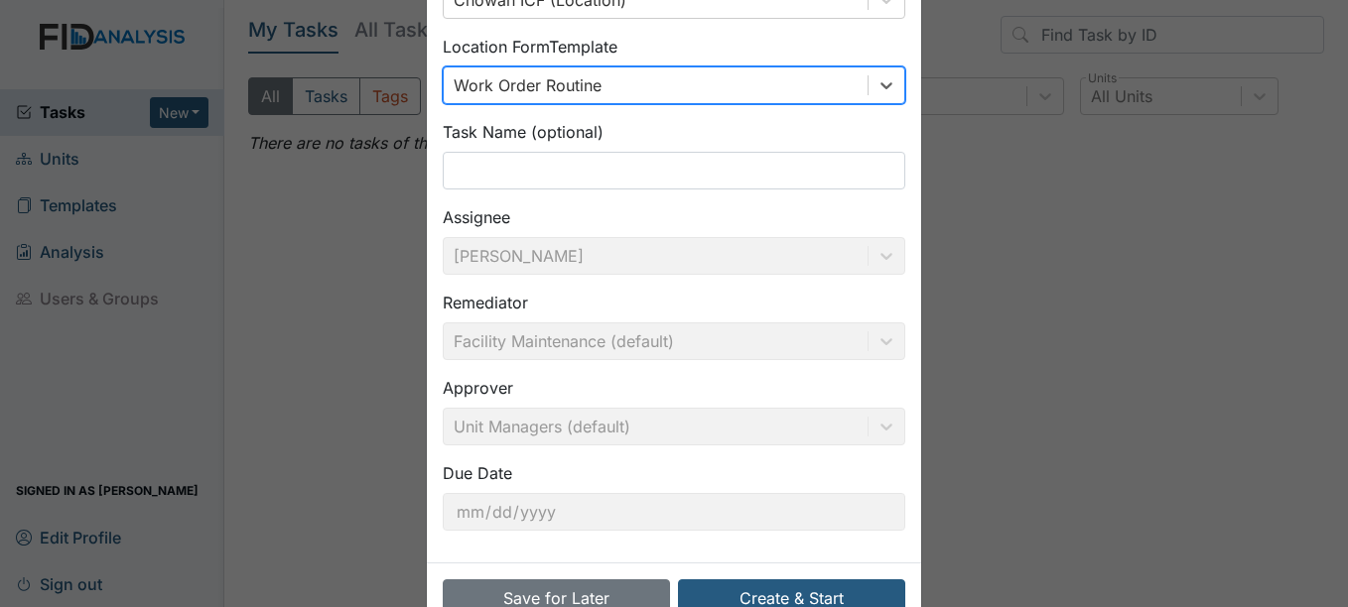
scroll to position [199, 0]
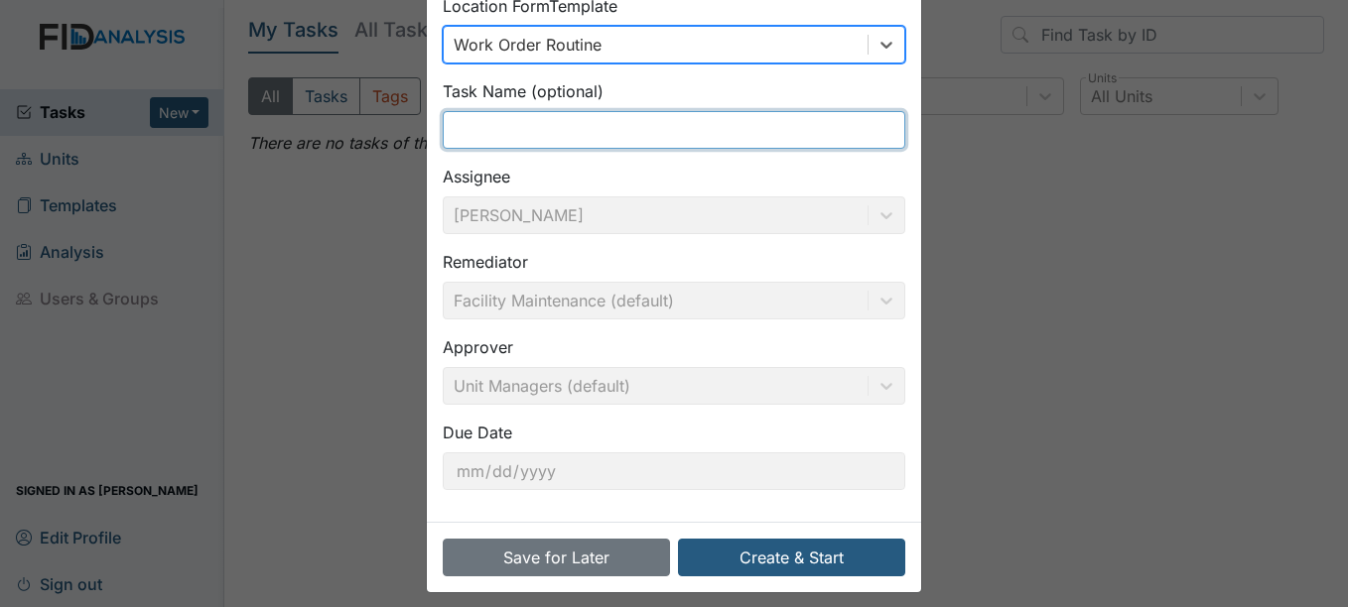
click at [512, 148] on input "text" at bounding box center [674, 130] width 463 height 38
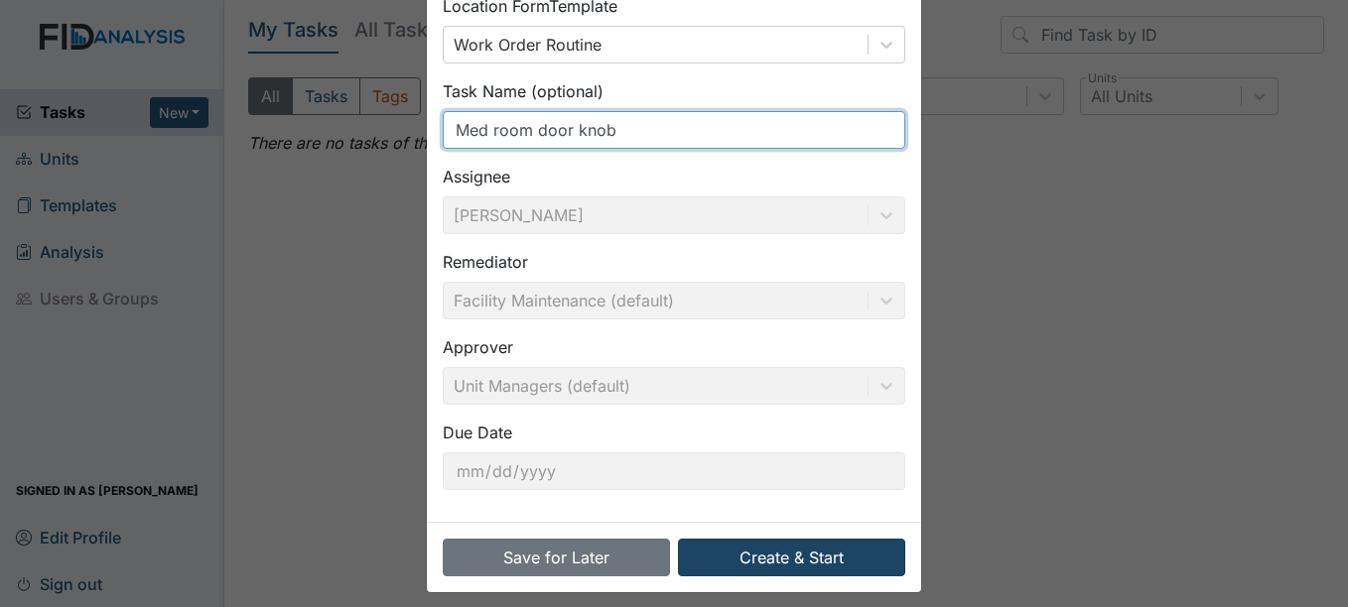
type input "Med room door knob"
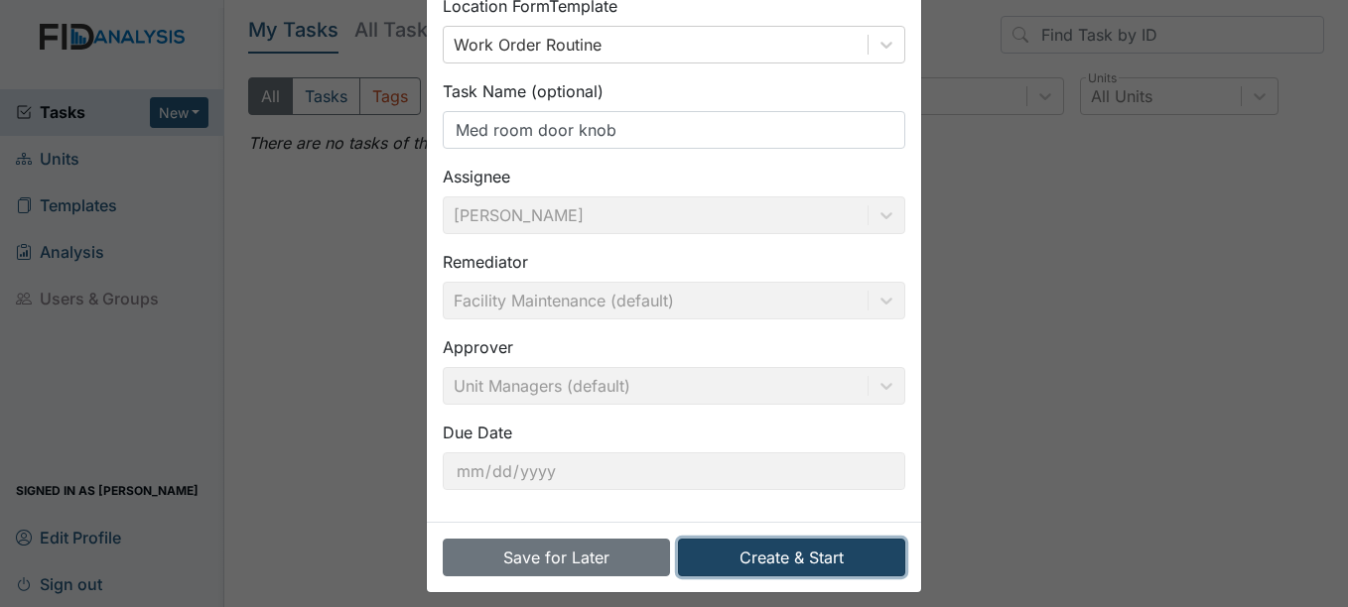
click at [720, 560] on button "Create & Start" at bounding box center [791, 558] width 227 height 38
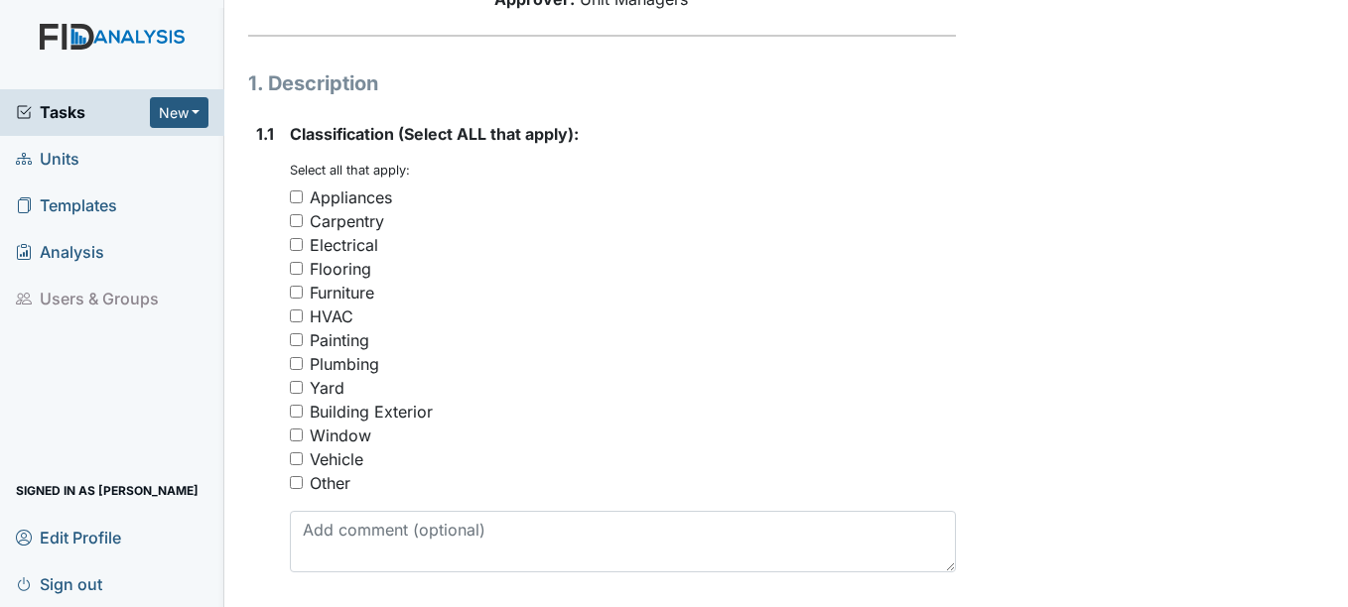
scroll to position [298, 0]
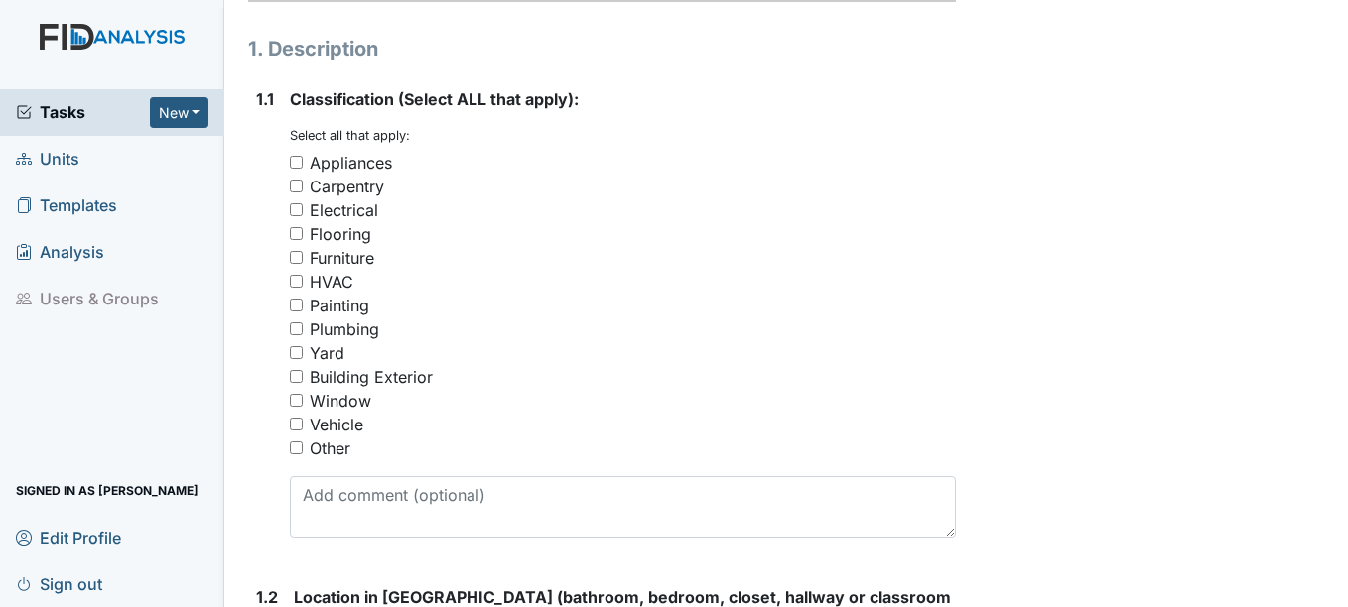
click at [345, 161] on div "Appliances" at bounding box center [351, 163] width 82 height 24
click at [303, 161] on input "Appliances" at bounding box center [296, 162] width 13 height 13
click at [311, 162] on div "Appliances" at bounding box center [351, 163] width 82 height 24
click at [303, 162] on input "Appliances" at bounding box center [296, 162] width 13 height 13
checkbox input "false"
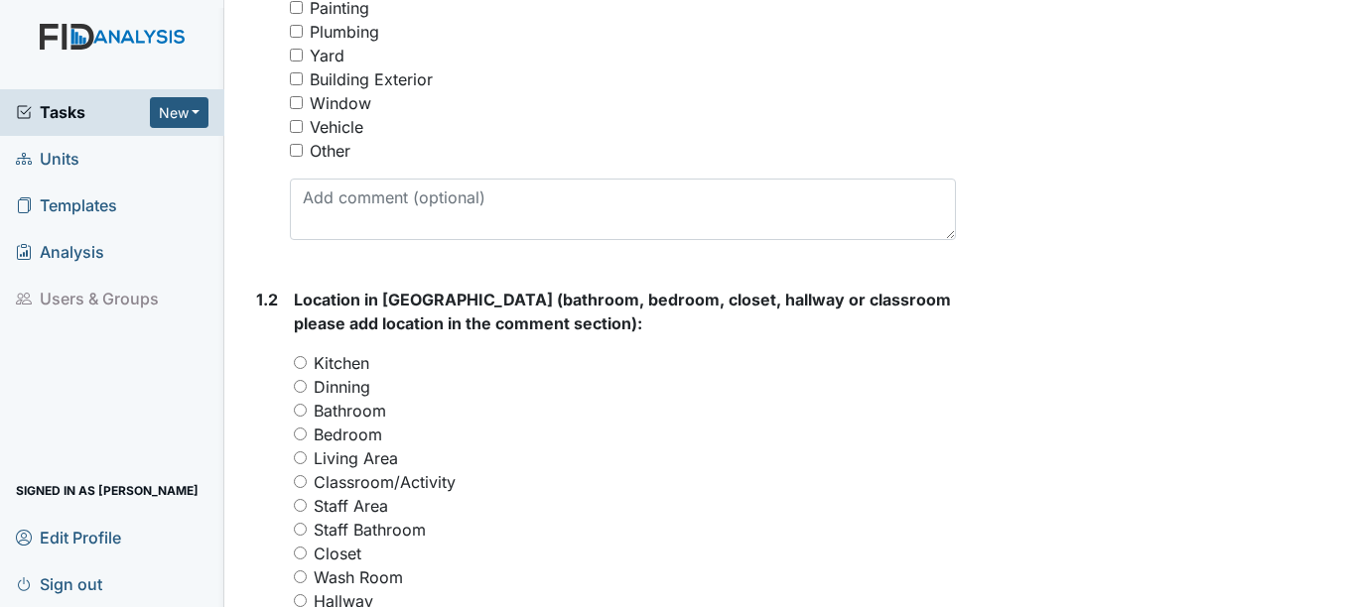
scroll to position [496, 0]
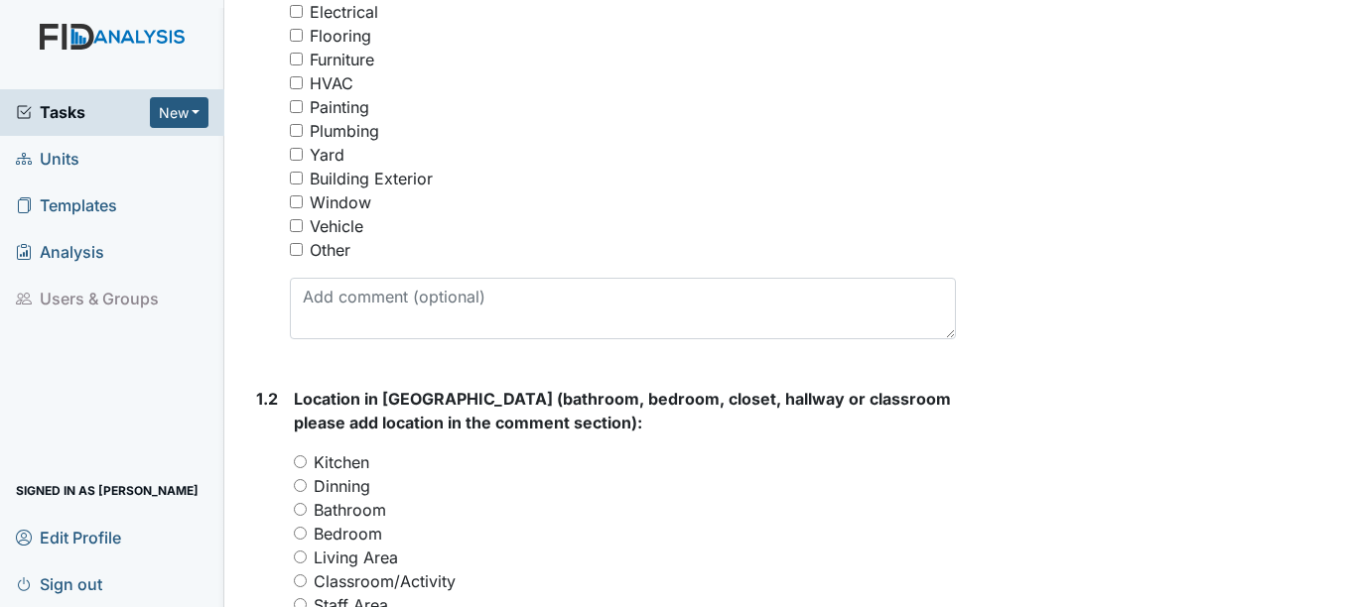
click at [311, 256] on div "Other" at bounding box center [330, 250] width 41 height 24
click at [303, 256] on input "Other" at bounding box center [296, 249] width 13 height 13
checkbox input "true"
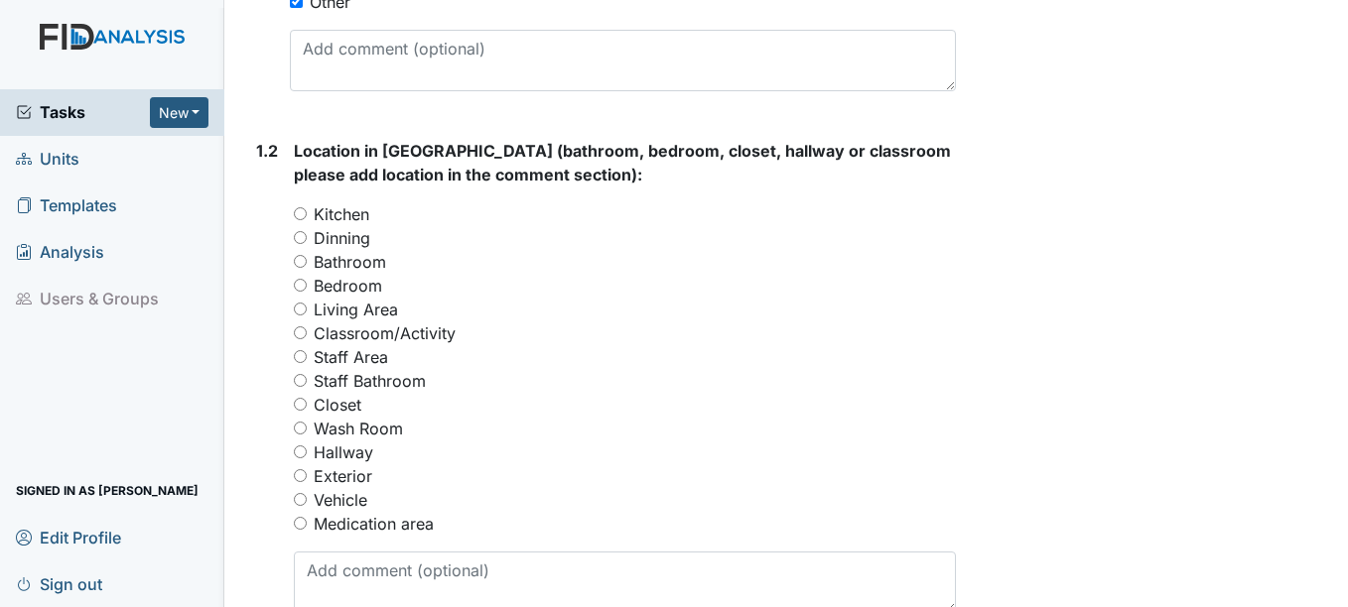
scroll to position [794, 0]
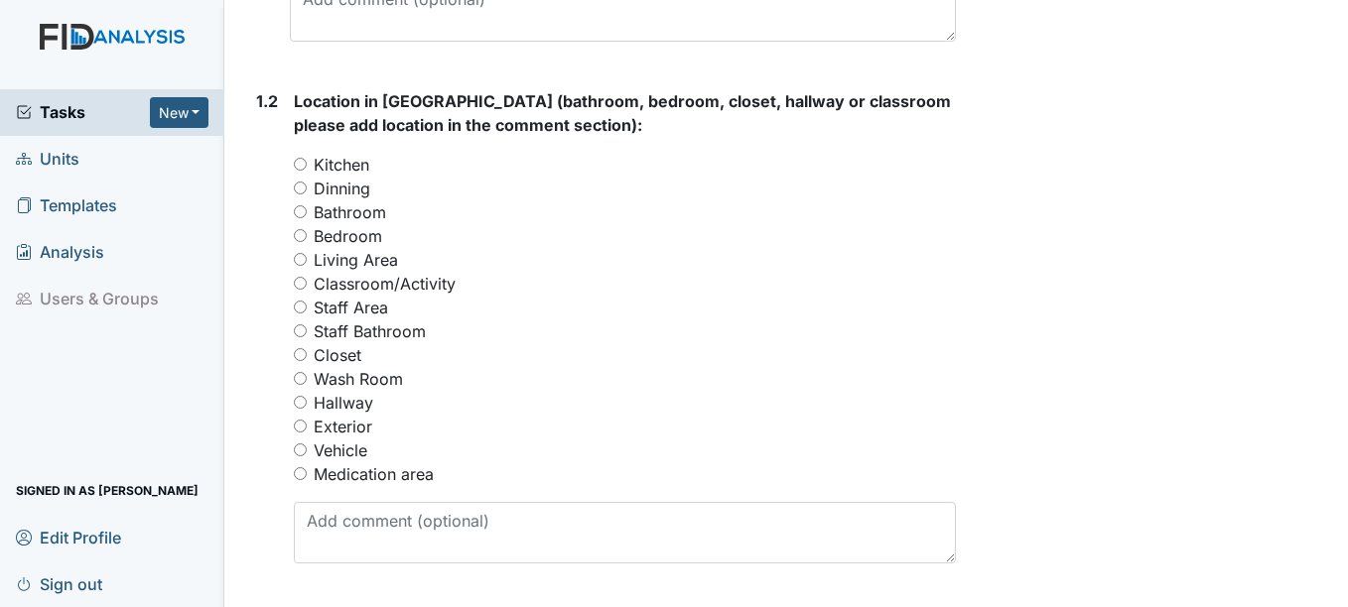
click at [366, 216] on label "Bathroom" at bounding box center [350, 212] width 72 height 24
click at [307, 216] on input "Bathroom" at bounding box center [300, 211] width 13 height 13
radio input "true"
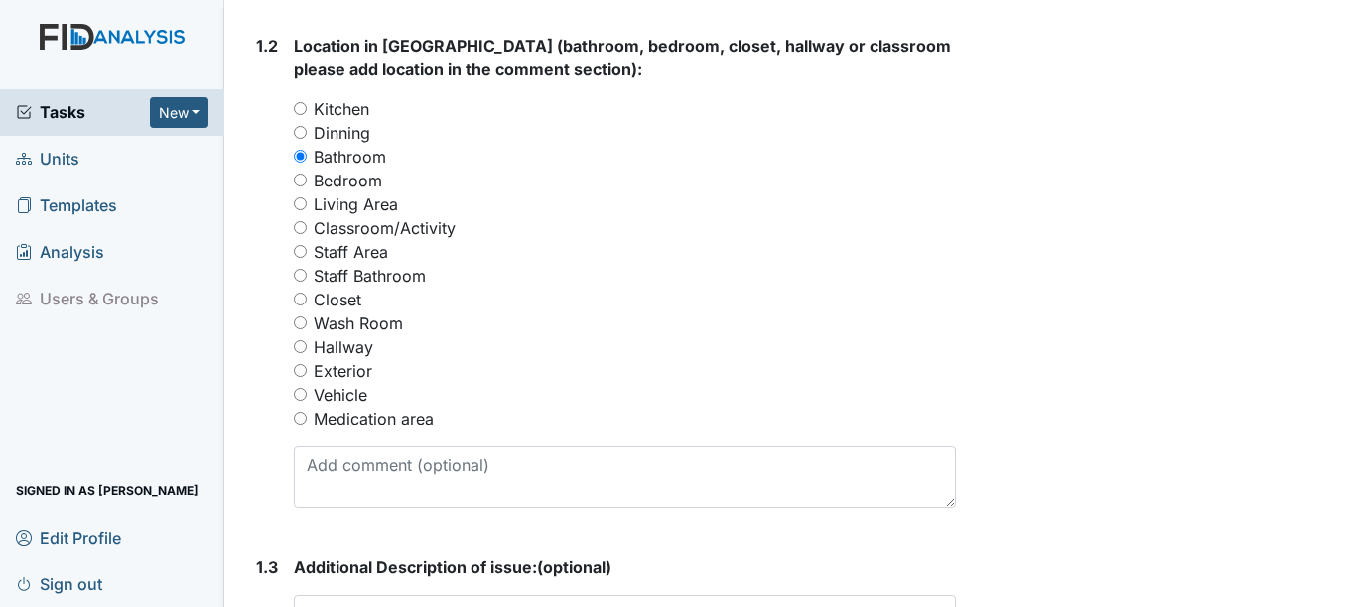
scroll to position [893, 0]
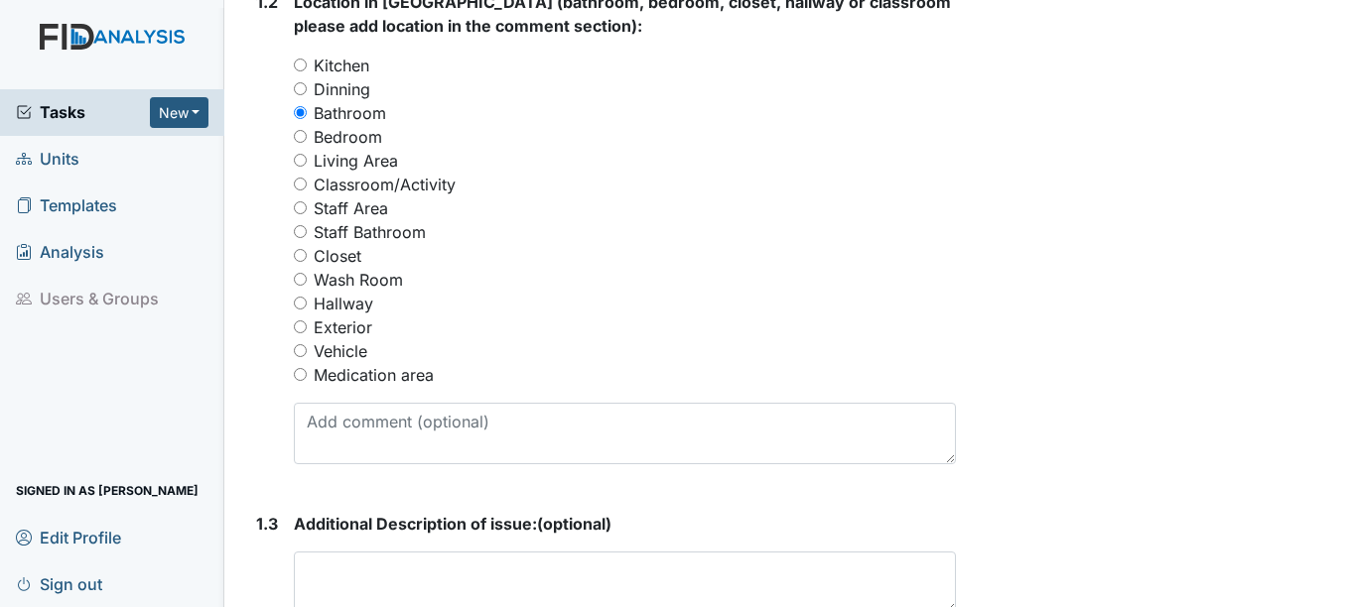
click at [356, 366] on label "Medication area" at bounding box center [374, 375] width 120 height 24
click at [307, 368] on input "Medication area" at bounding box center [300, 374] width 13 height 13
radio input "true"
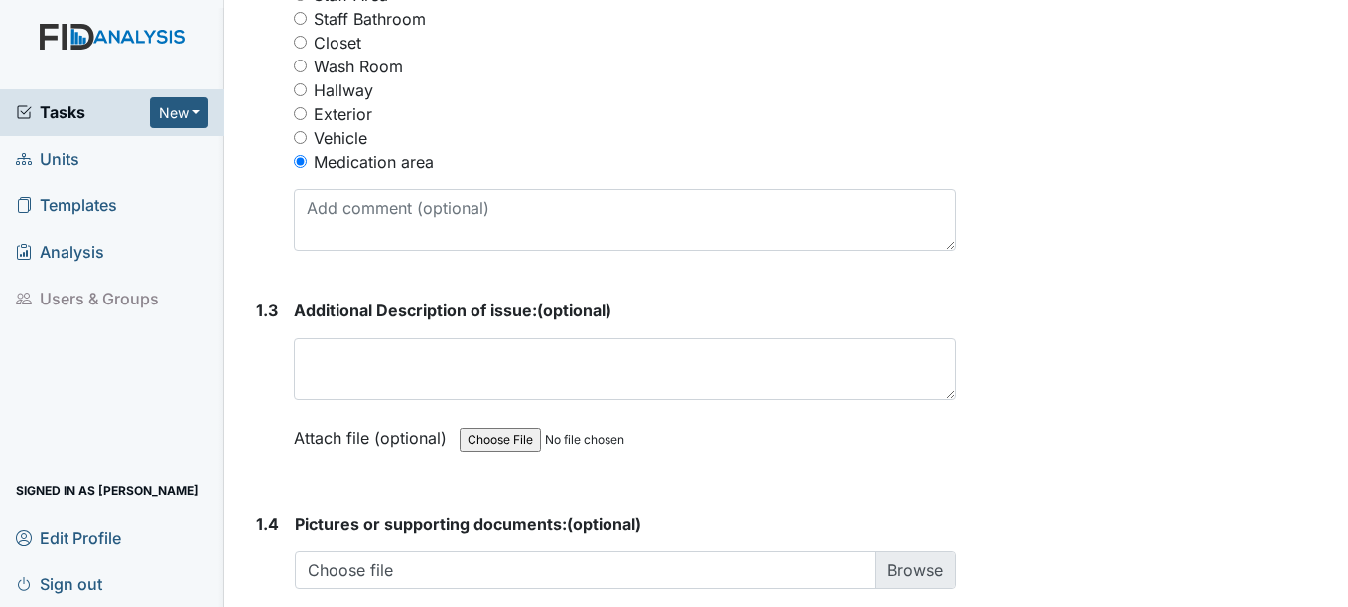
scroll to position [1191, 0]
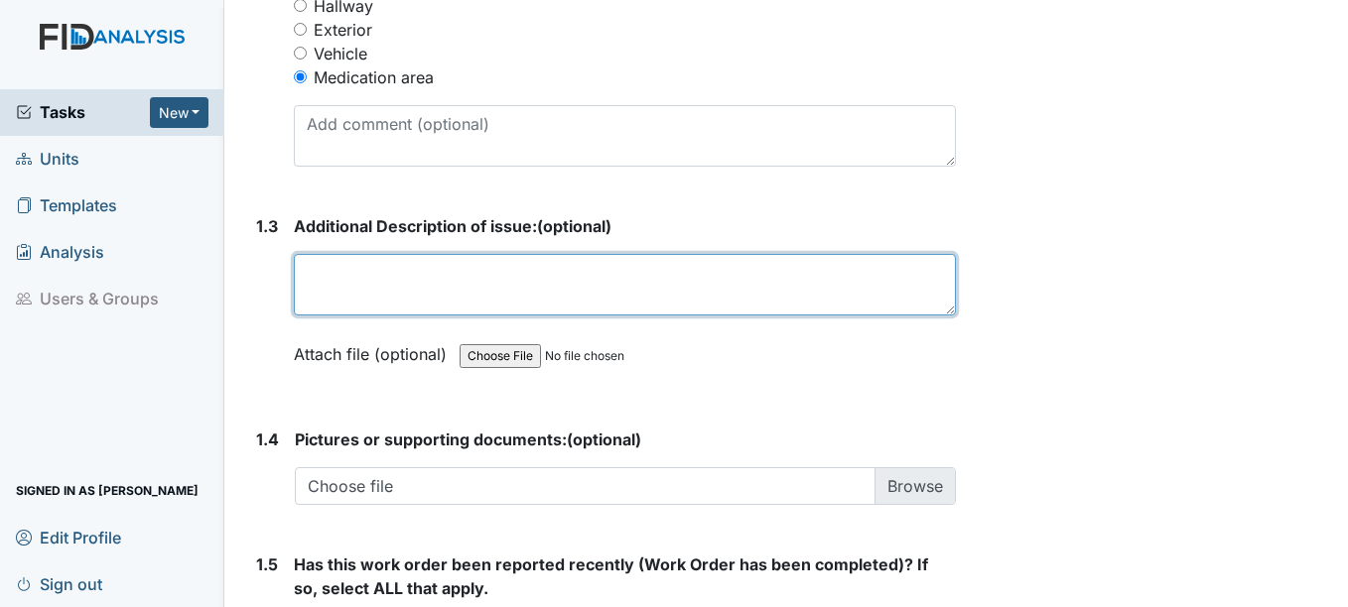
click at [452, 282] on textarea at bounding box center [624, 285] width 661 height 62
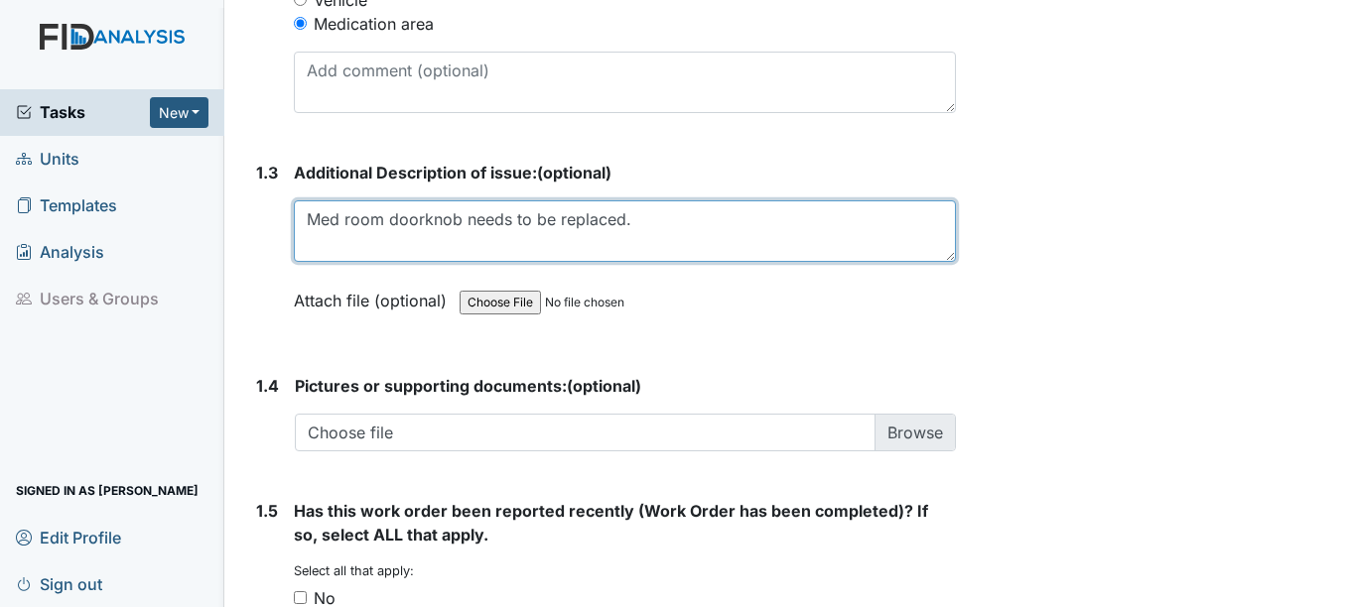
scroll to position [1290, 0]
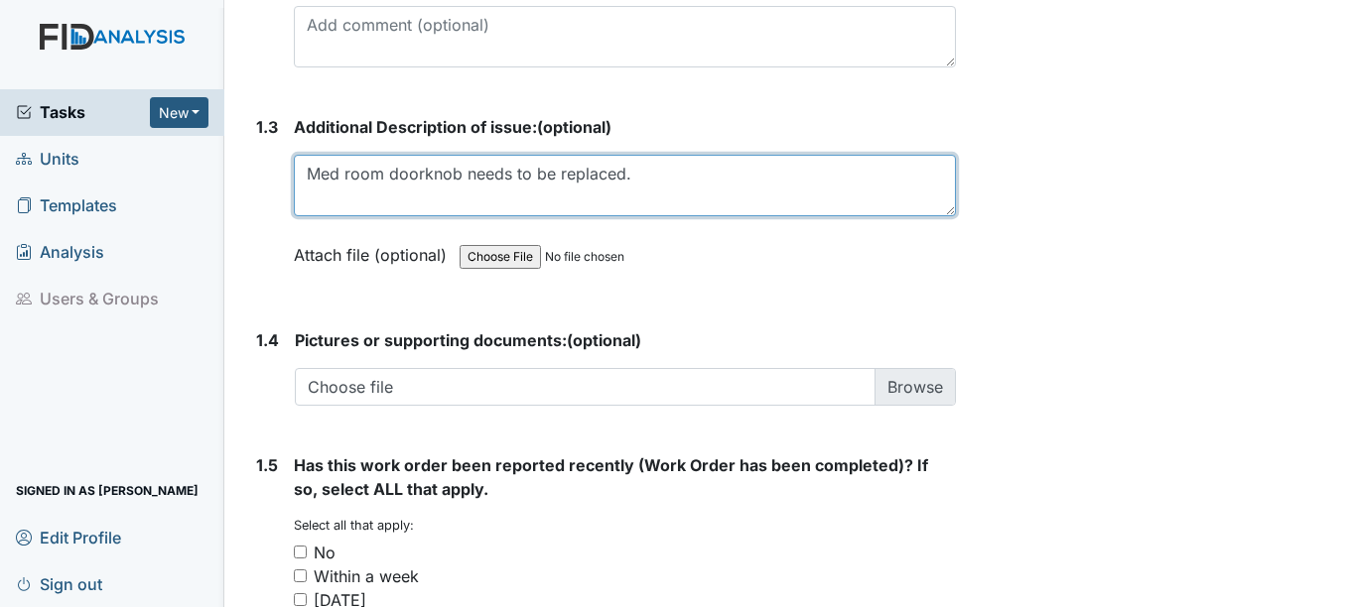
type textarea "Med room doorknob needs to be replaced."
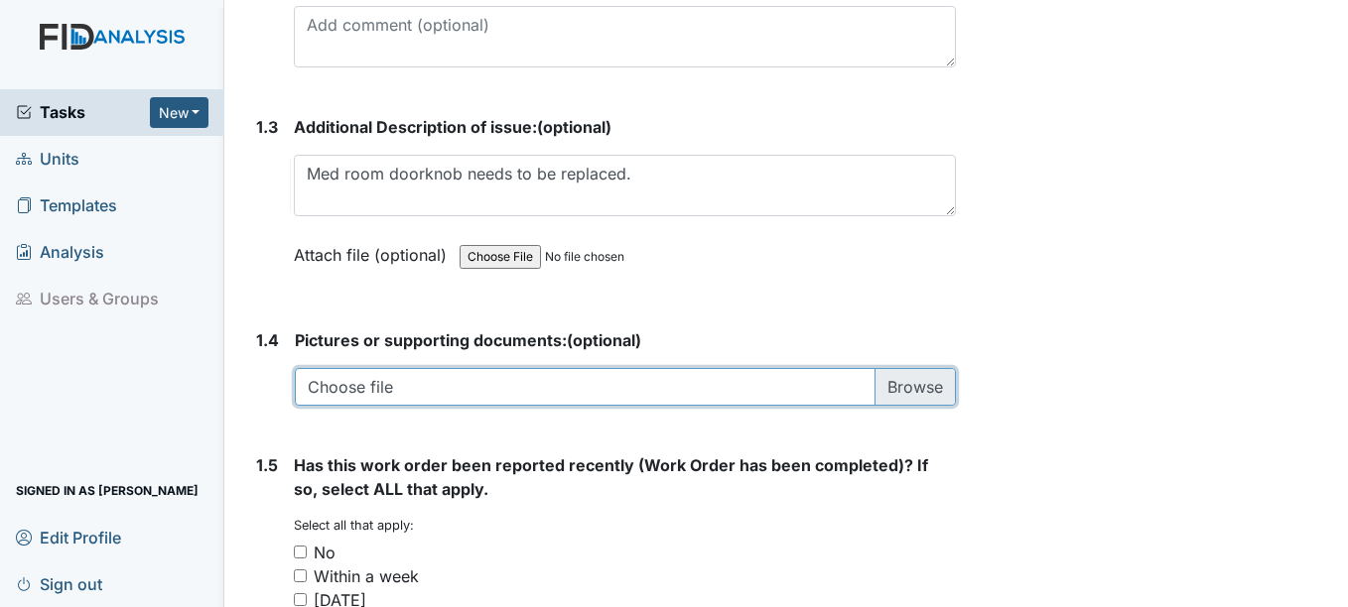
click at [888, 390] on input "file" at bounding box center [625, 387] width 660 height 38
type input "C:\fakepath\survey.jpg"
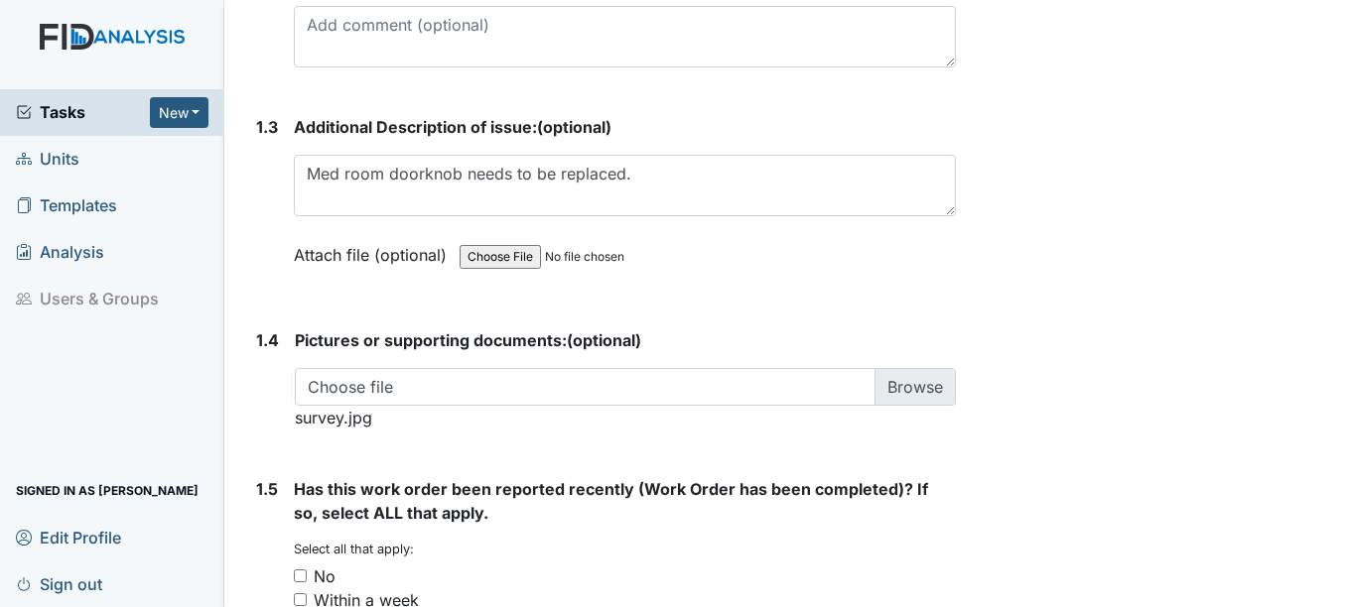
click at [353, 422] on span "survey.jpg" at bounding box center [333, 418] width 77 height 20
click at [369, 418] on span "survey.jpg" at bounding box center [333, 418] width 77 height 20
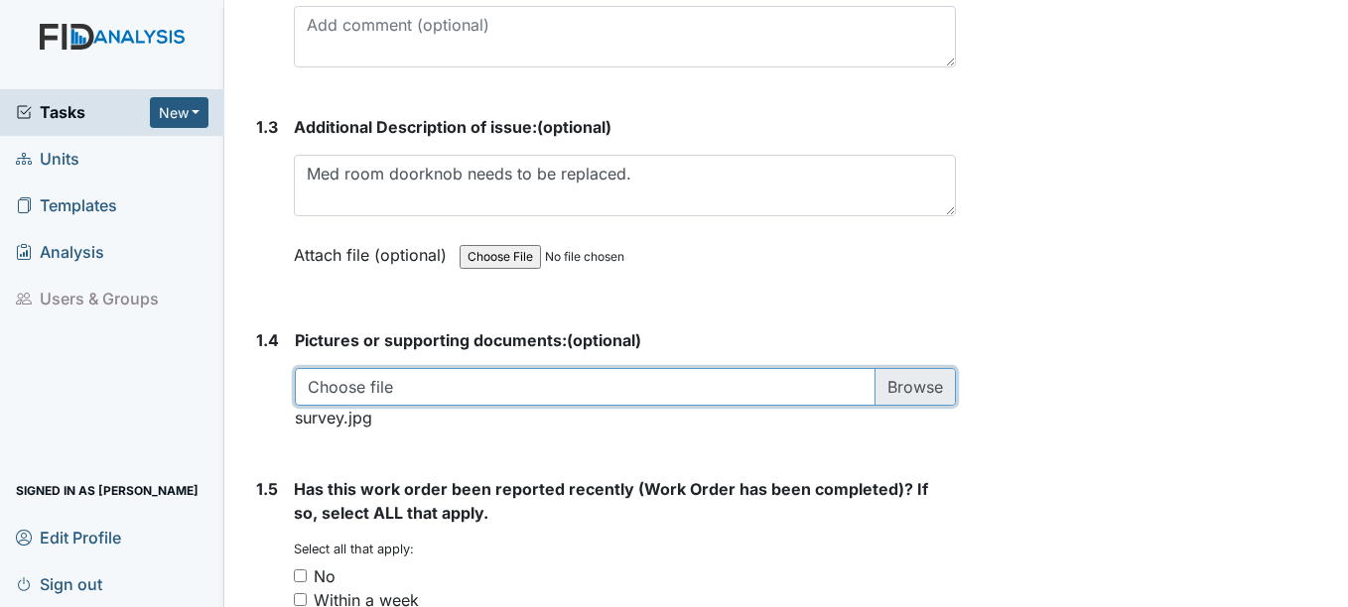
click at [354, 386] on input "file" at bounding box center [625, 387] width 660 height 38
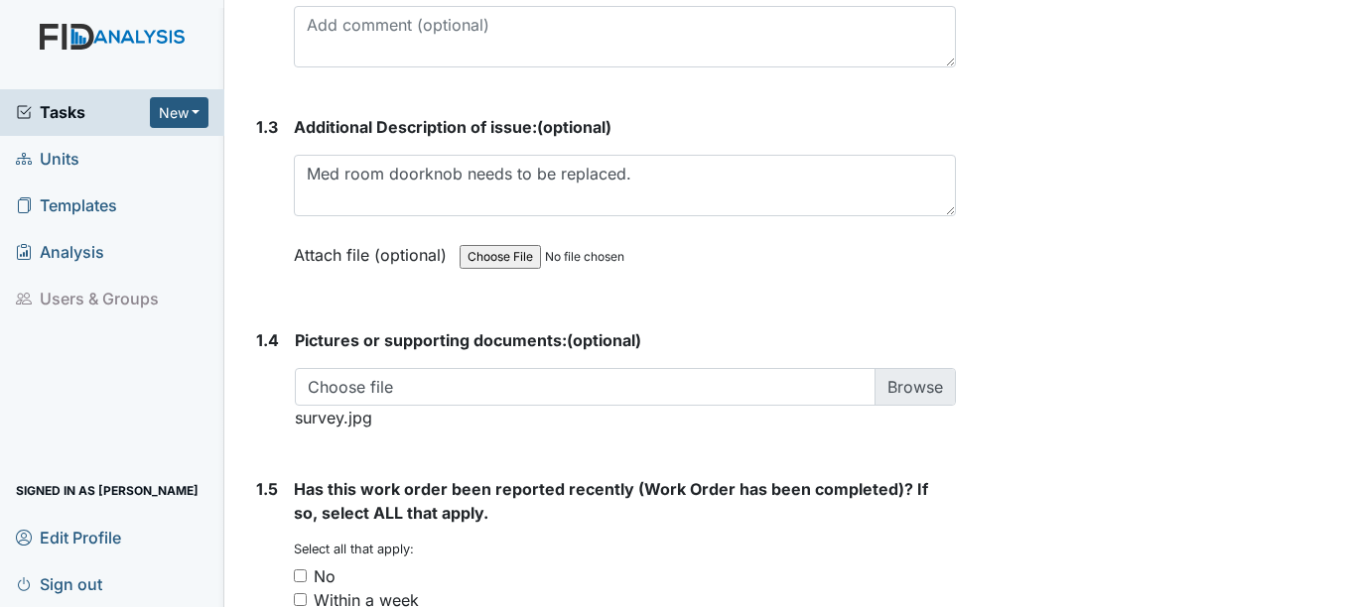
click at [352, 421] on span "survey.jpg" at bounding box center [333, 418] width 77 height 20
click at [373, 421] on div "Choose file survey.jpg You can upload .pdf, .txt, .jpg, .jpeg, .png, .csv, .xls…" at bounding box center [625, 399] width 660 height 62
click at [368, 419] on span "survey.jpg" at bounding box center [333, 418] width 77 height 20
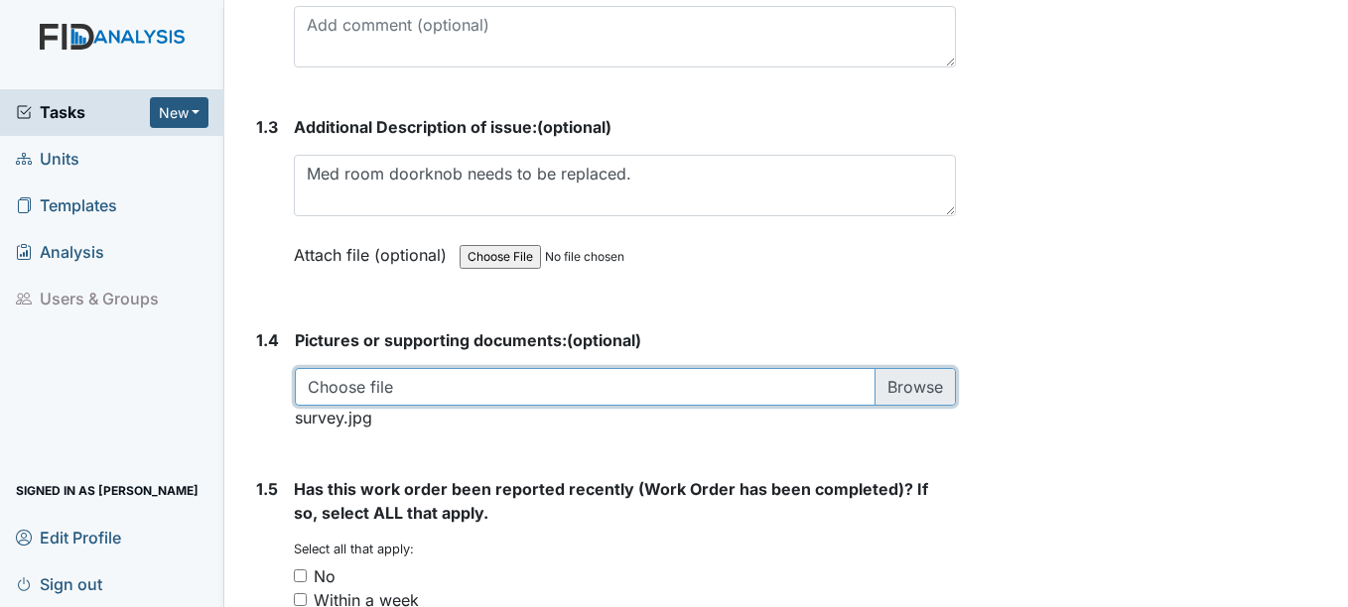
click at [420, 390] on input "file" at bounding box center [625, 387] width 660 height 38
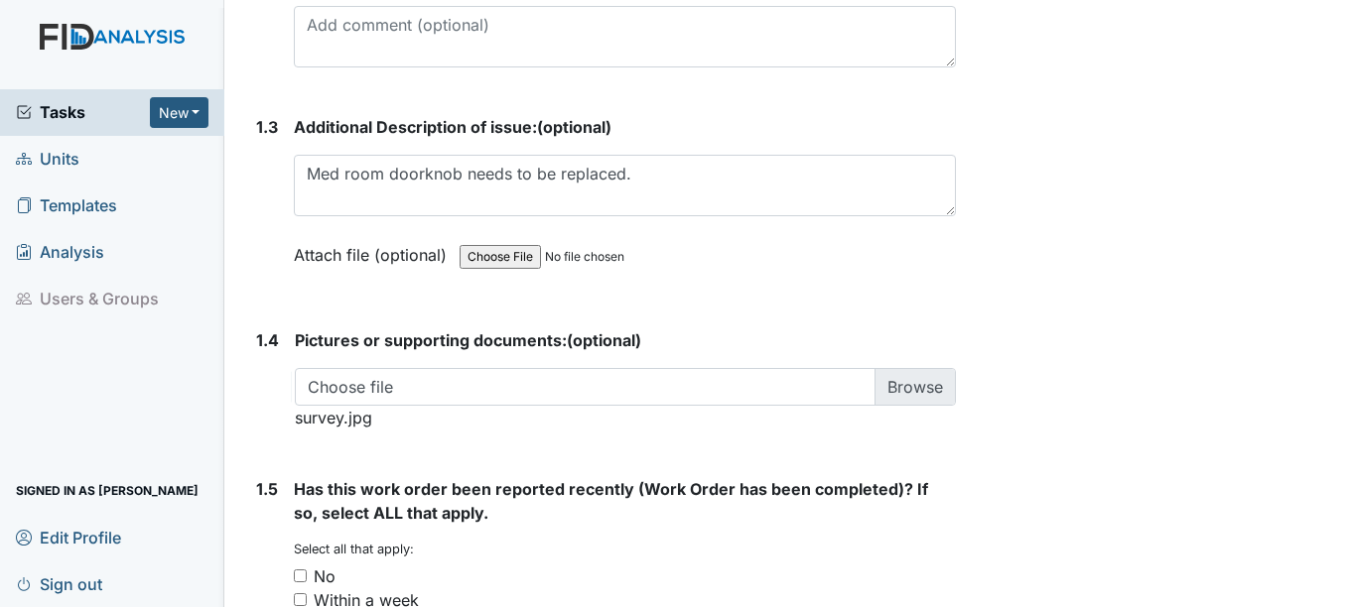
click at [360, 426] on span "survey.jpg" at bounding box center [333, 418] width 77 height 20
click at [359, 423] on span "survey.jpg" at bounding box center [333, 418] width 77 height 20
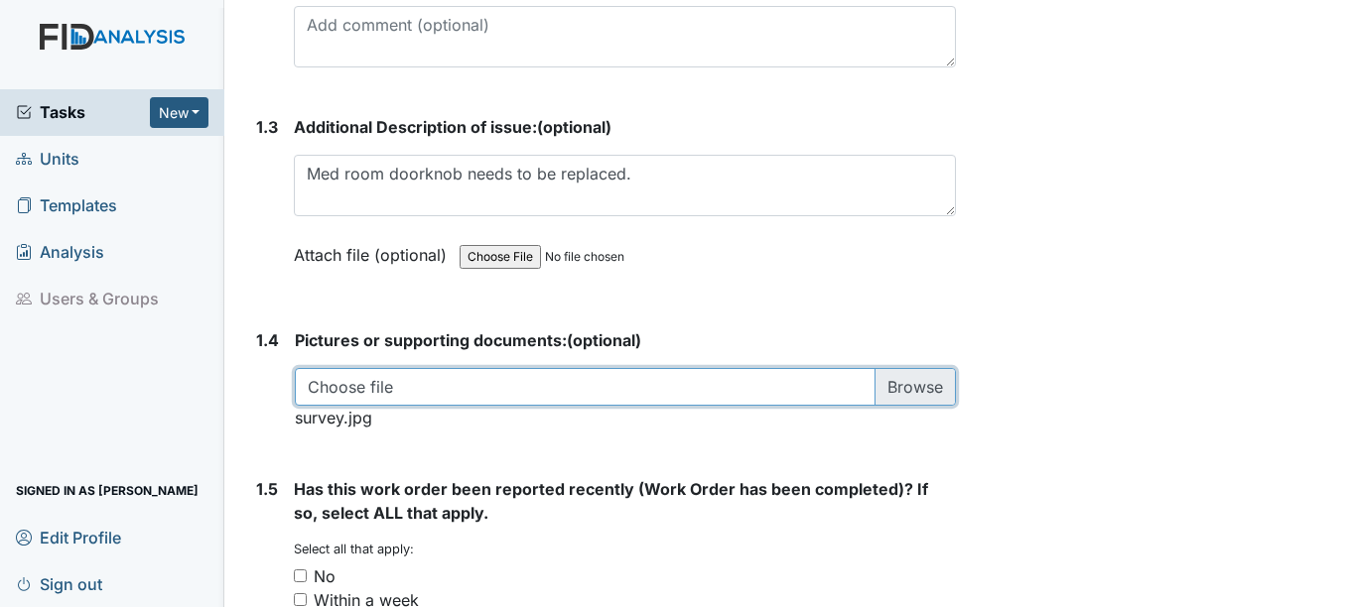
click at [564, 385] on input "file" at bounding box center [625, 387] width 660 height 38
type input "C:\fakepath\survey.jpg"
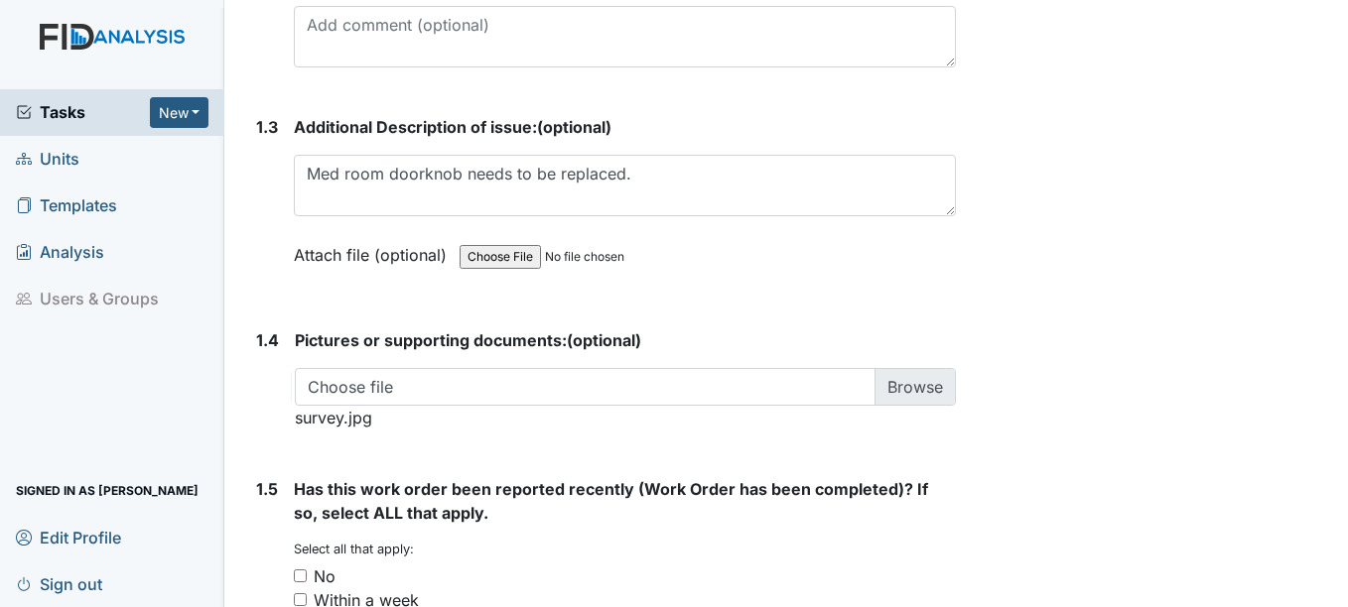
click at [339, 419] on span "survey.jpg" at bounding box center [333, 418] width 77 height 20
click at [348, 415] on span "survey.jpg" at bounding box center [333, 418] width 77 height 20
click at [360, 421] on span "survey.jpg" at bounding box center [333, 418] width 77 height 20
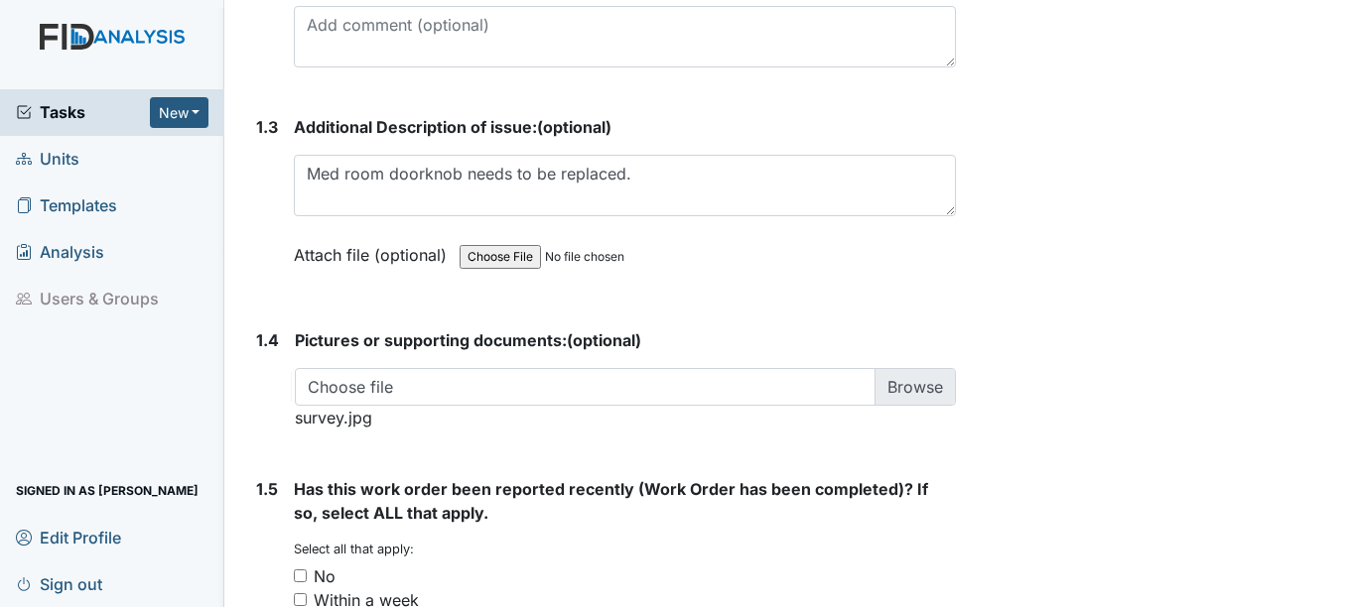
click at [896, 407] on div "Choose file survey.jpg You can upload .pdf, .txt, .jpg, .jpeg, .png, .csv, .xls…" at bounding box center [625, 399] width 660 height 62
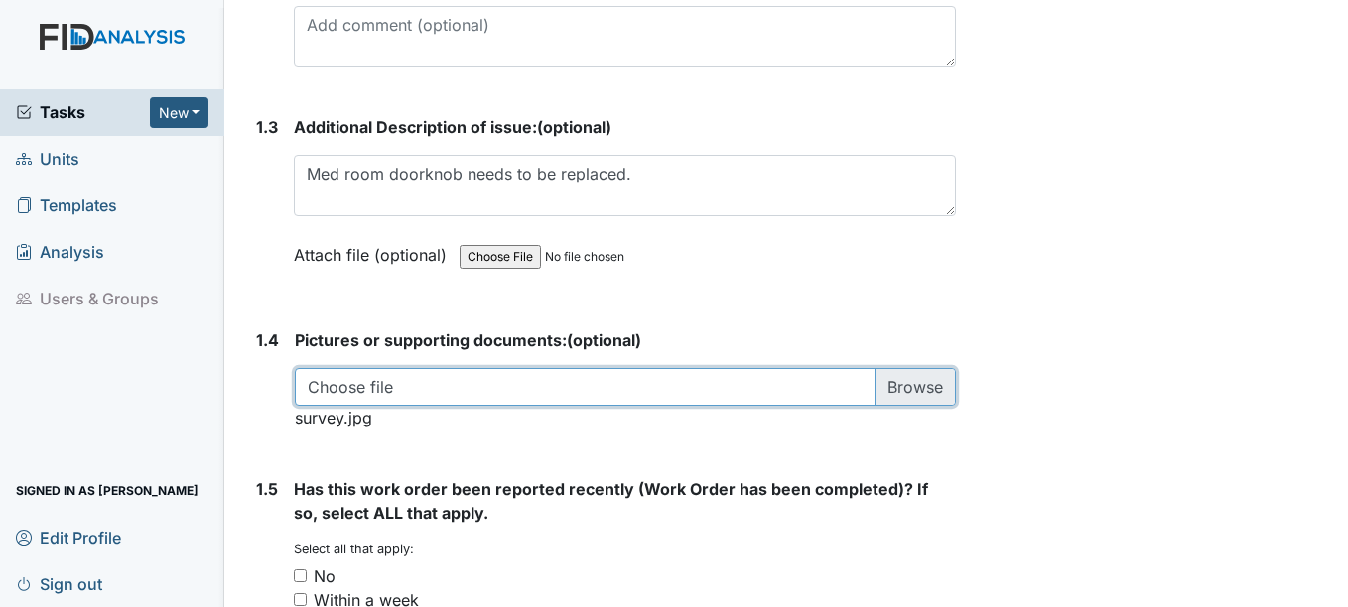
click at [900, 387] on input "file" at bounding box center [625, 387] width 660 height 38
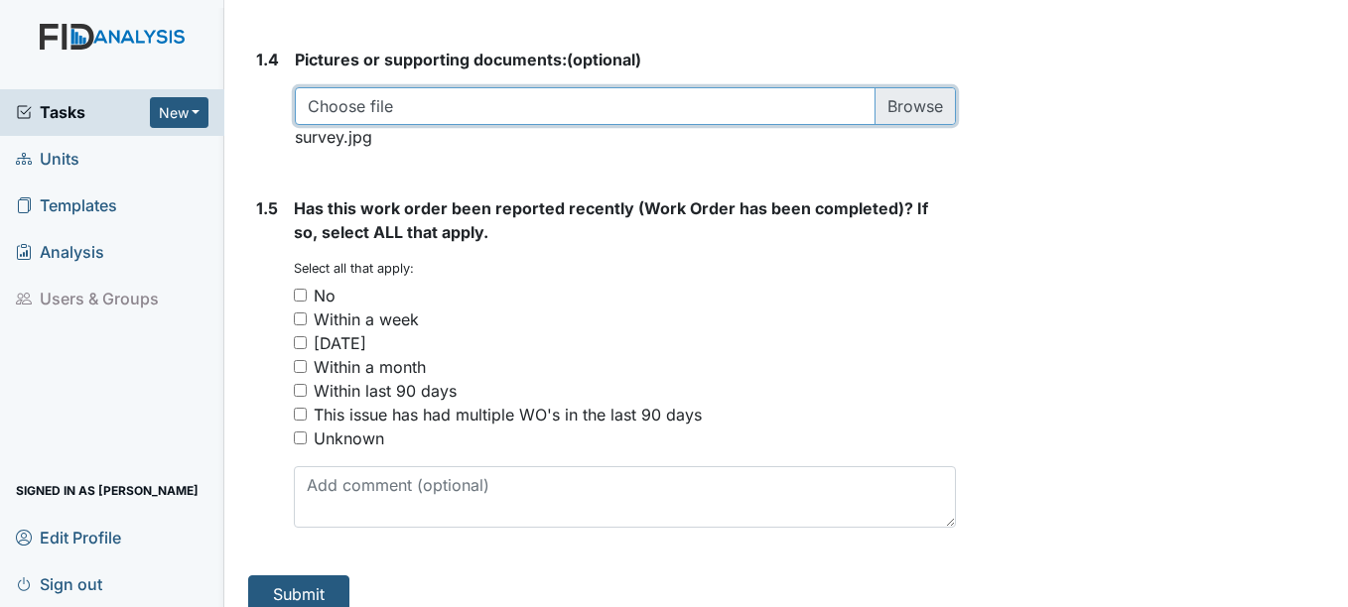
scroll to position [1593, 0]
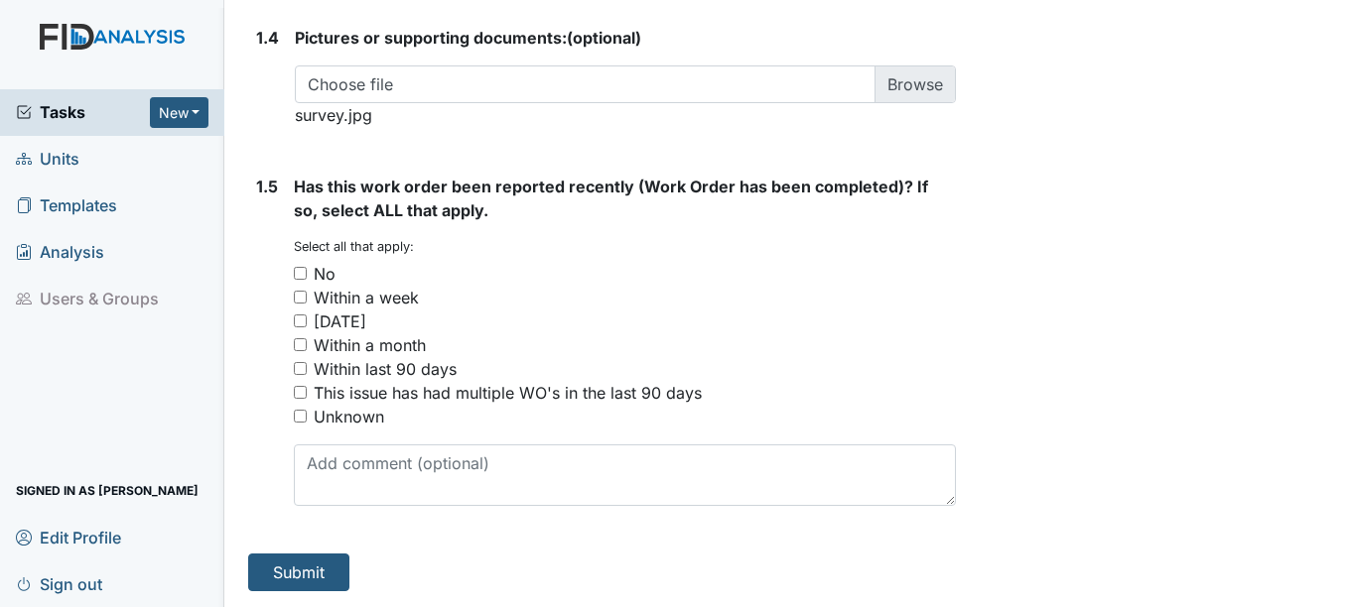
click at [332, 277] on div "No" at bounding box center [325, 274] width 22 height 24
click at [307, 277] on input "No" at bounding box center [300, 273] width 13 height 13
checkbox input "true"
click at [301, 576] on button "Submit" at bounding box center [298, 573] width 101 height 38
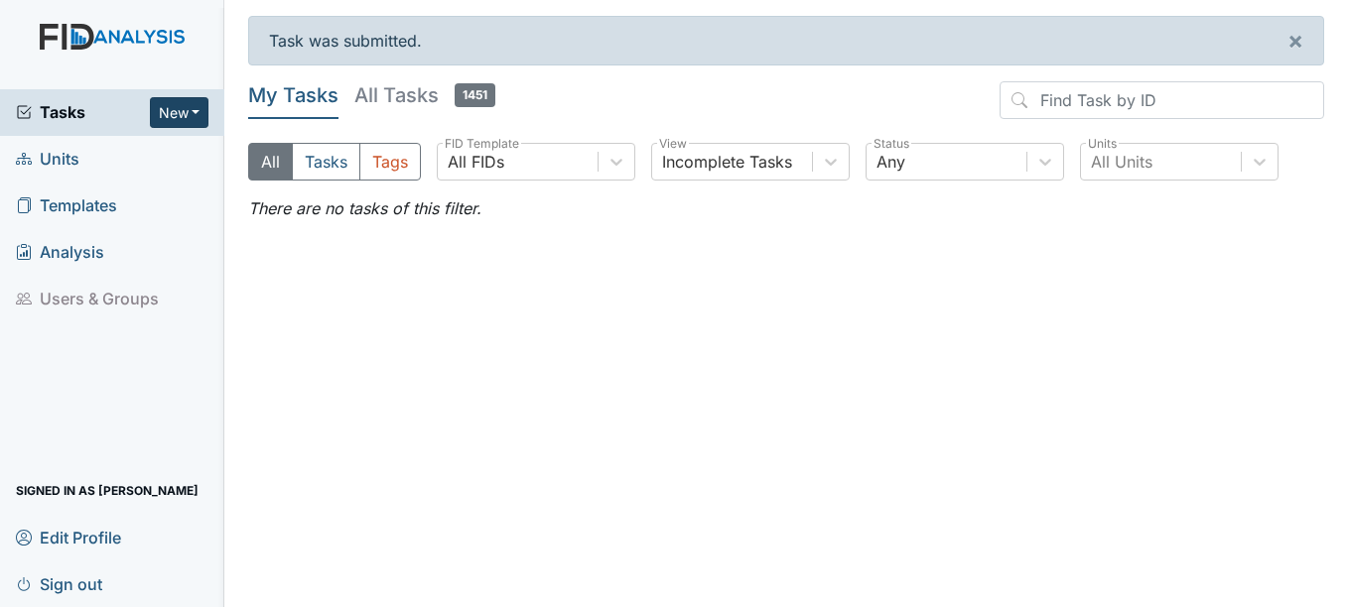
click at [184, 97] on button "New" at bounding box center [180, 112] width 60 height 31
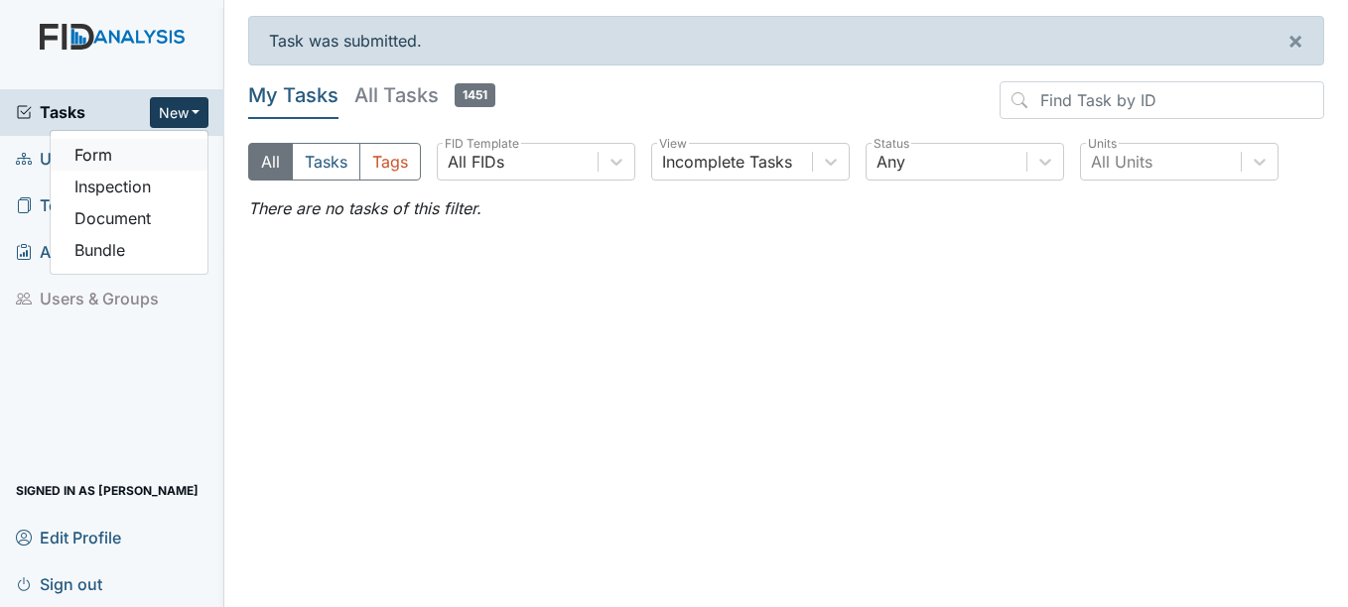
click at [153, 152] on link "Form" at bounding box center [129, 155] width 157 height 32
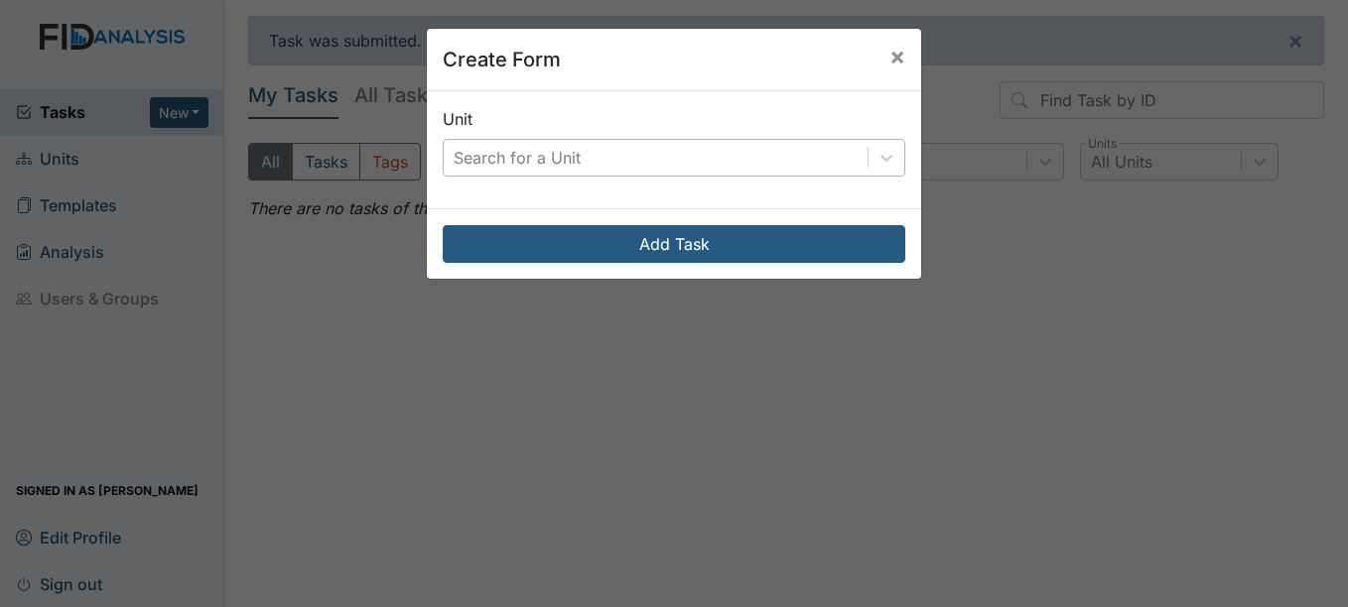
click at [494, 149] on div "Search for a Unit" at bounding box center [517, 158] width 127 height 24
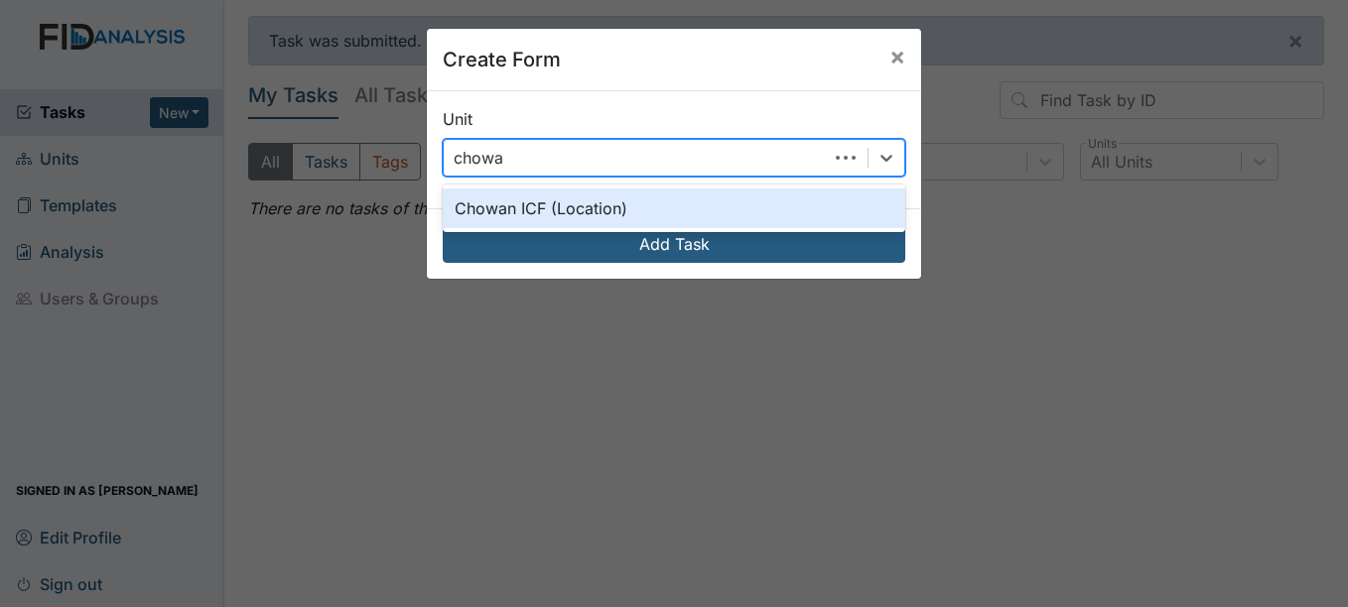
type input "chowan"
click at [603, 214] on div "Chowan ICF (Location)" at bounding box center [674, 209] width 463 height 40
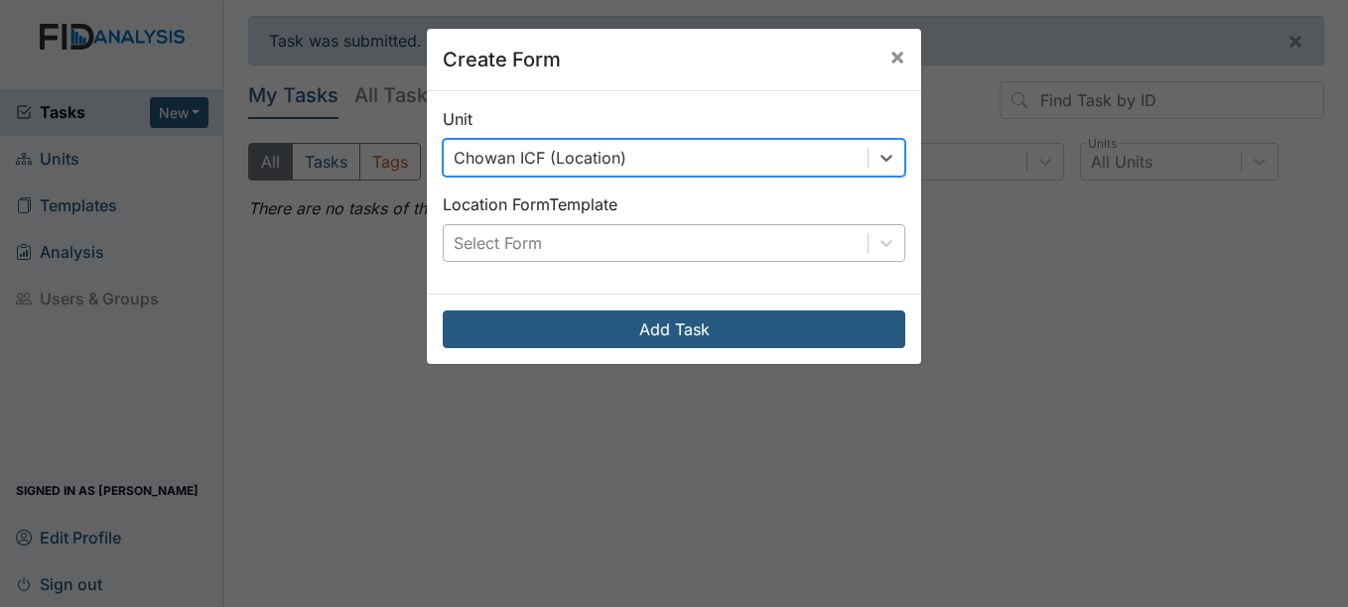
click at [589, 243] on div "Select Form" at bounding box center [656, 243] width 424 height 36
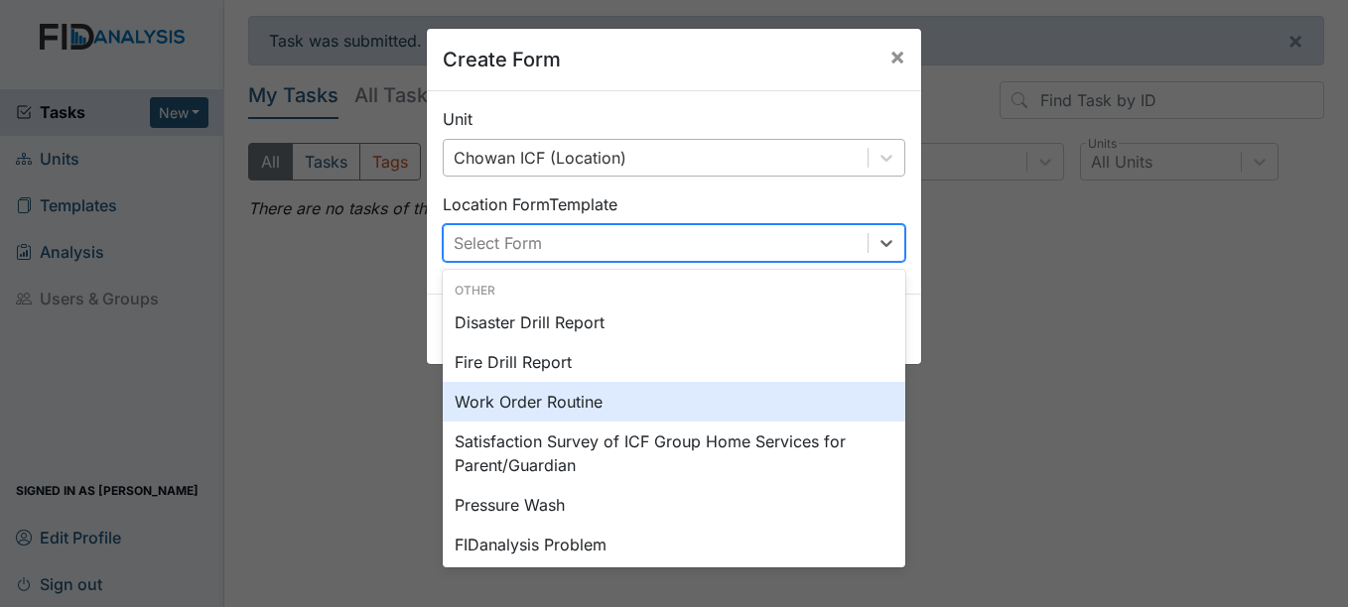
click at [556, 401] on div "Work Order Routine" at bounding box center [674, 402] width 463 height 40
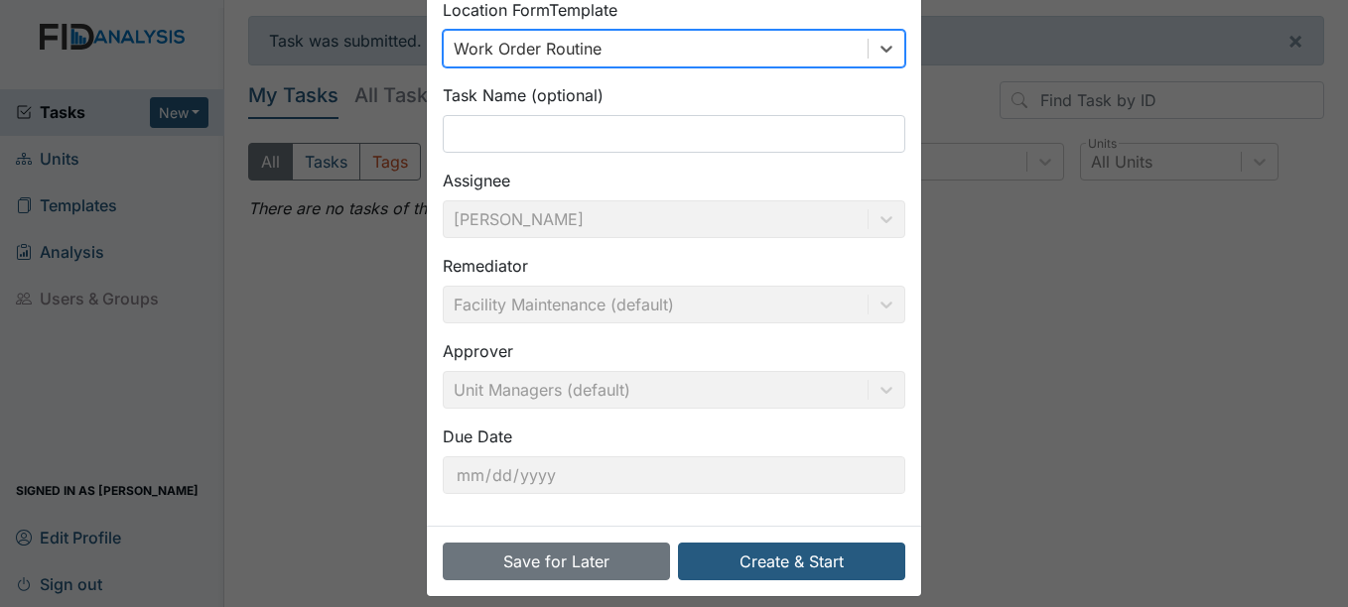
scroll to position [199, 0]
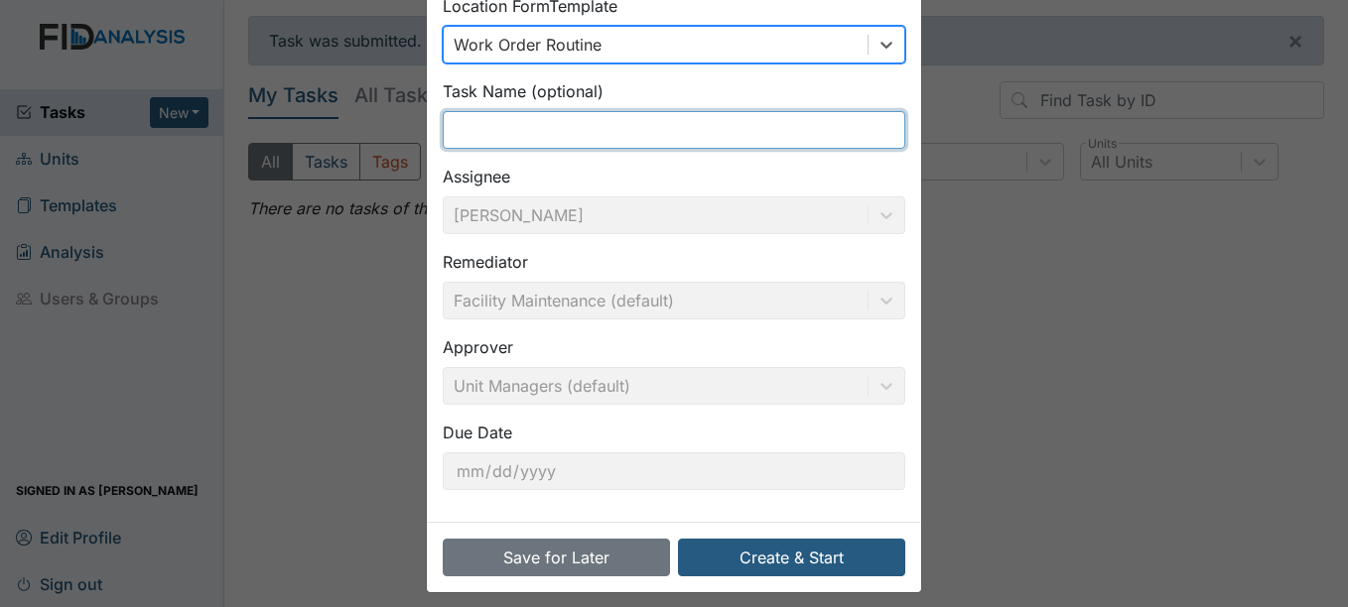
click at [615, 129] on input "text" at bounding box center [674, 130] width 463 height 38
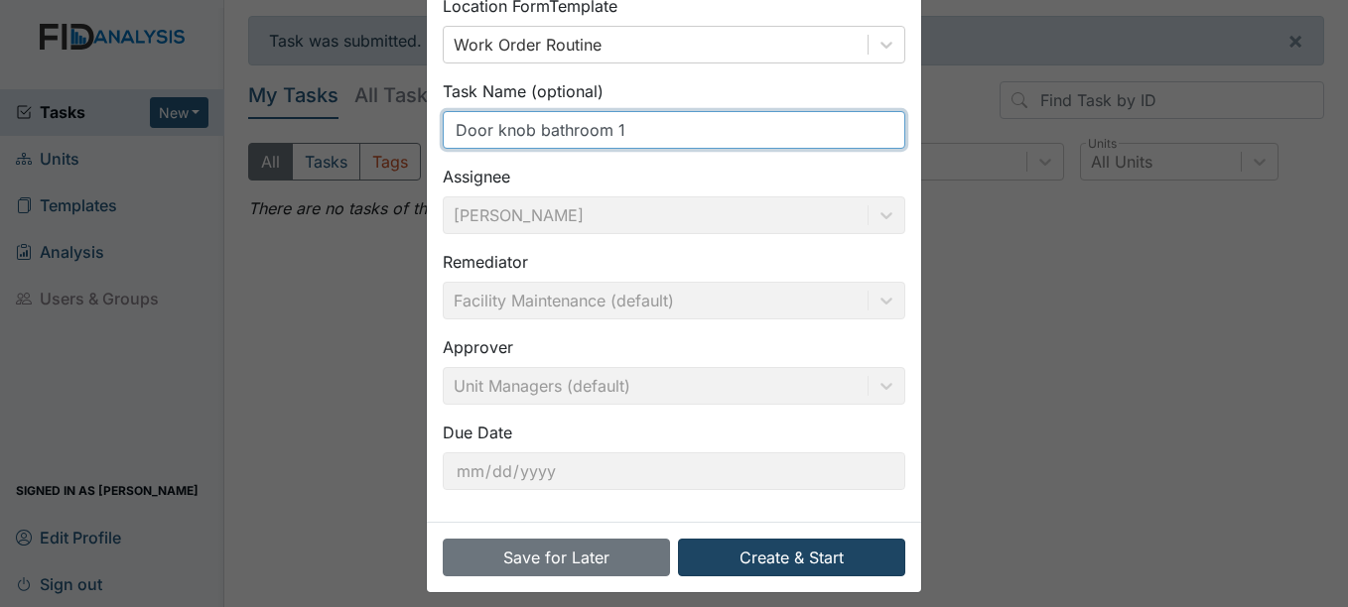
type input "Door knob bathroom 1"
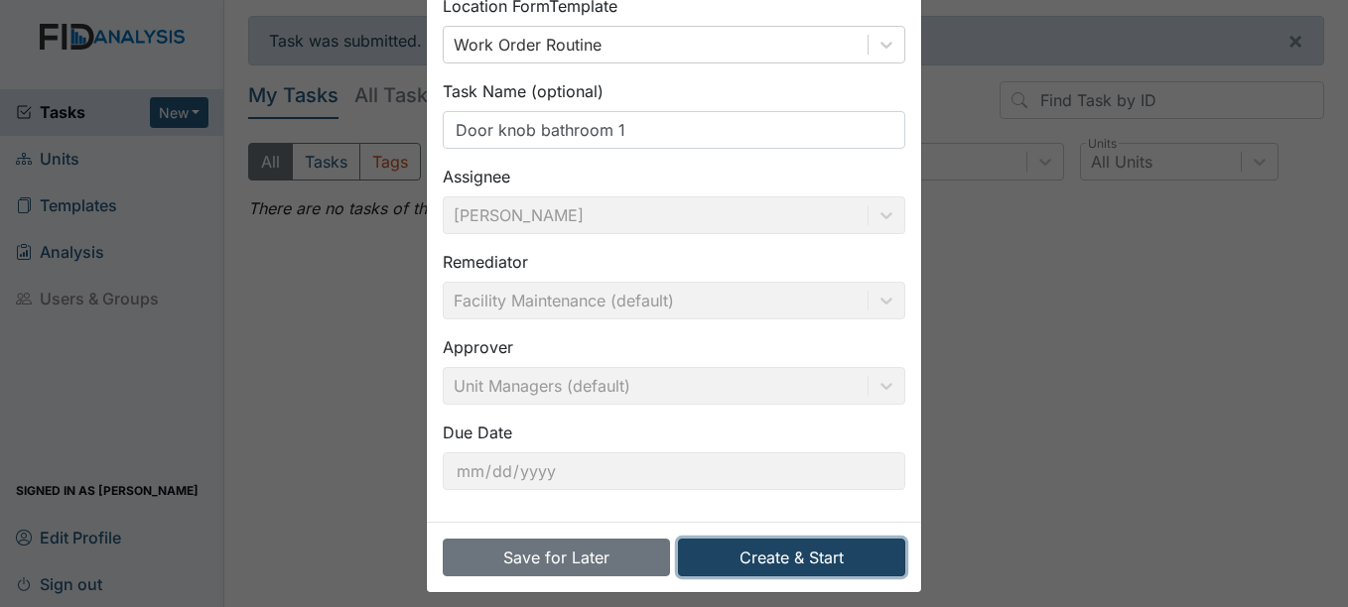
click at [729, 564] on button "Create & Start" at bounding box center [791, 558] width 227 height 38
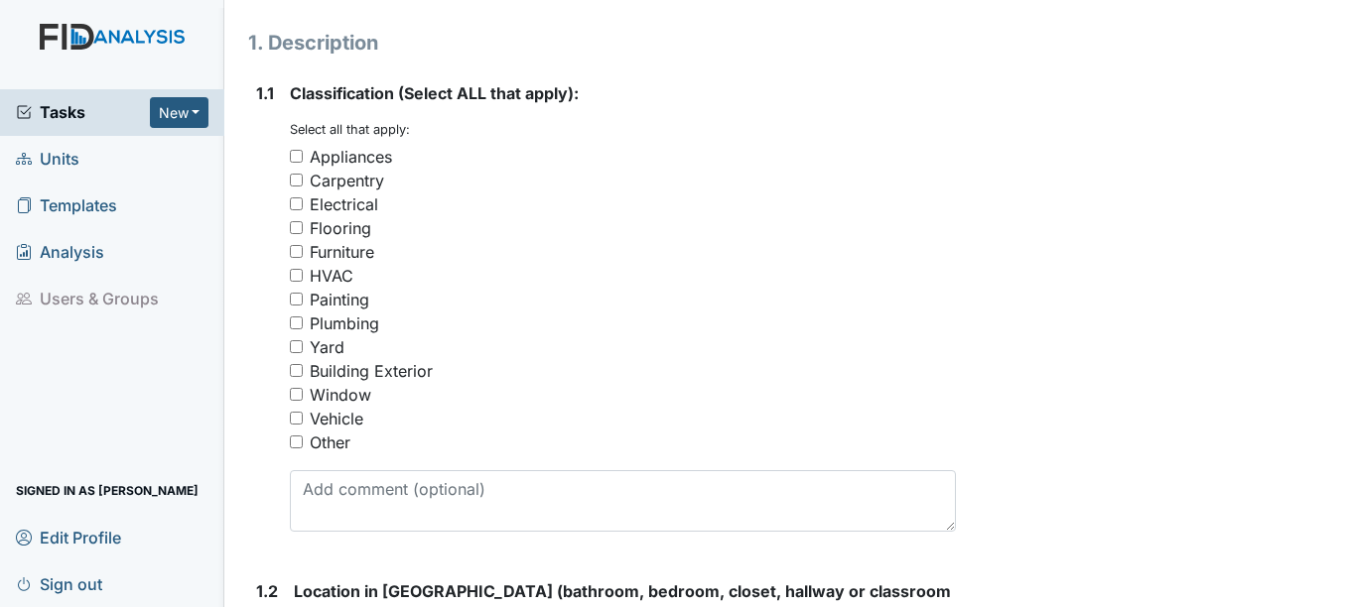
scroll to position [496, 0]
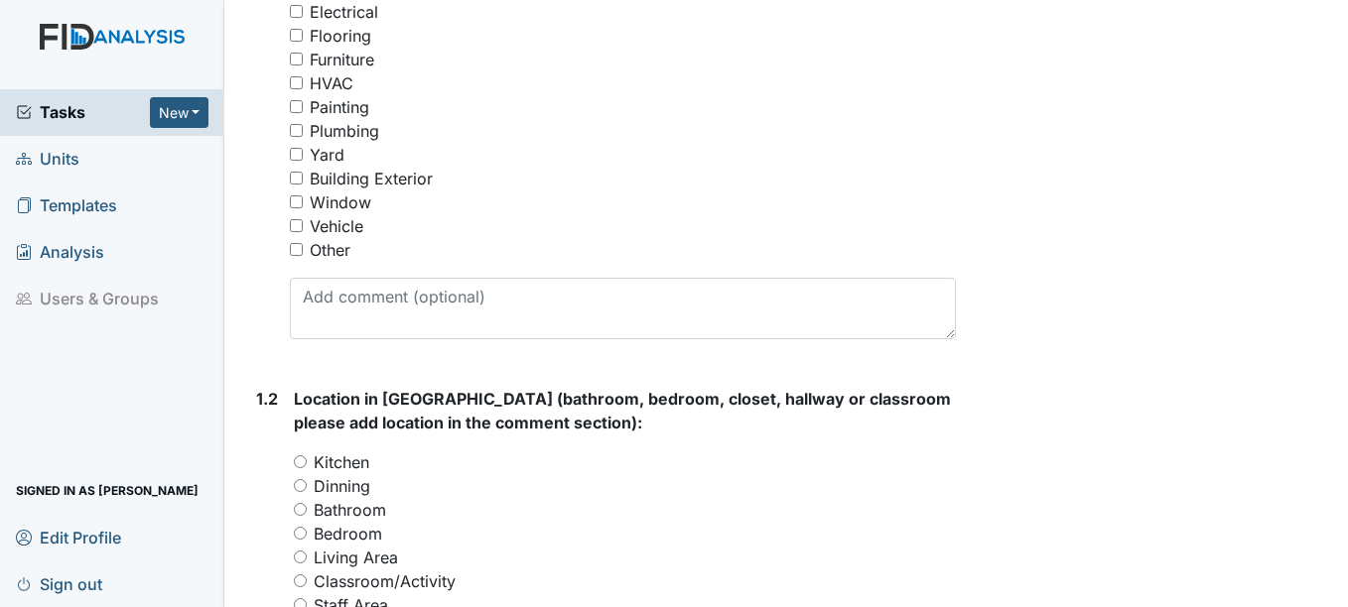
click at [327, 257] on div "Other" at bounding box center [330, 250] width 41 height 24
click at [303, 256] on input "Other" at bounding box center [296, 249] width 13 height 13
checkbox input "true"
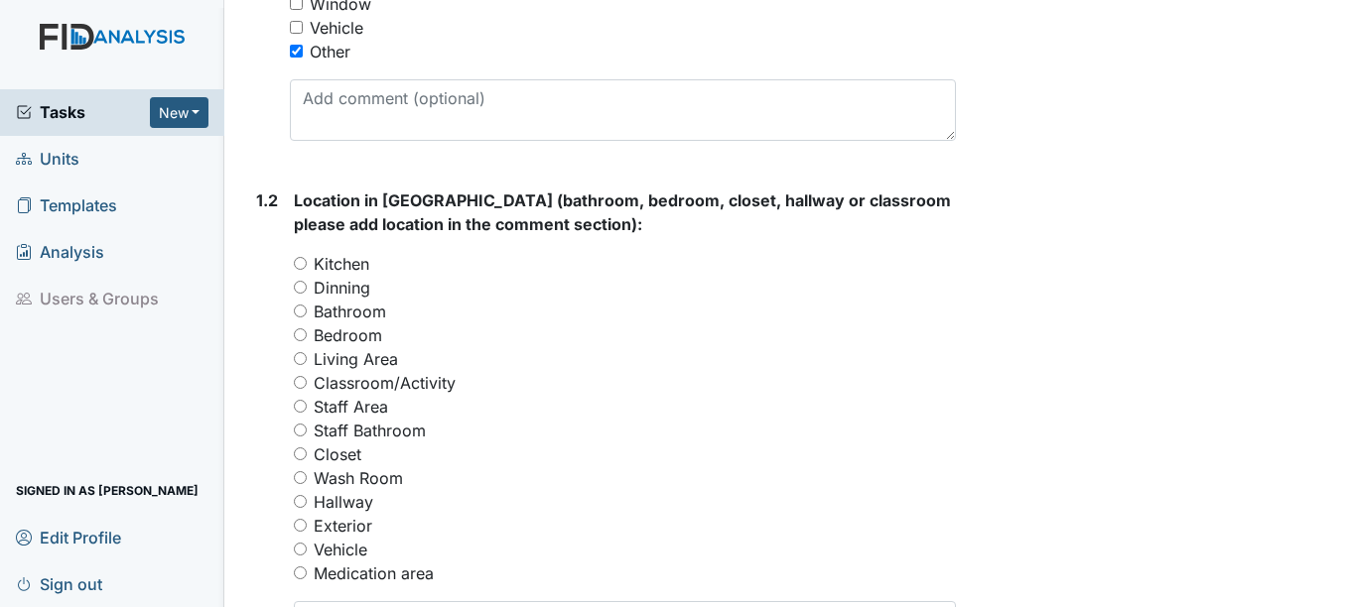
scroll to position [794, 0]
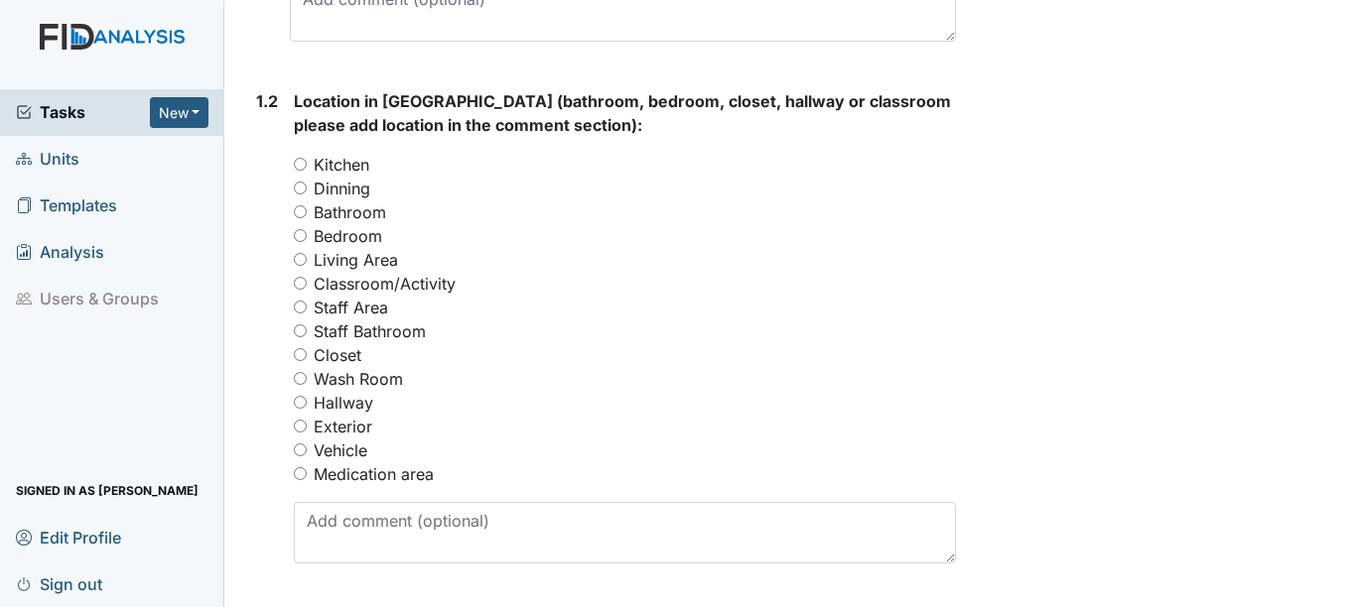
click at [340, 216] on label "Bathroom" at bounding box center [350, 212] width 72 height 24
click at [307, 216] on input "Bathroom" at bounding box center [300, 211] width 13 height 13
radio input "true"
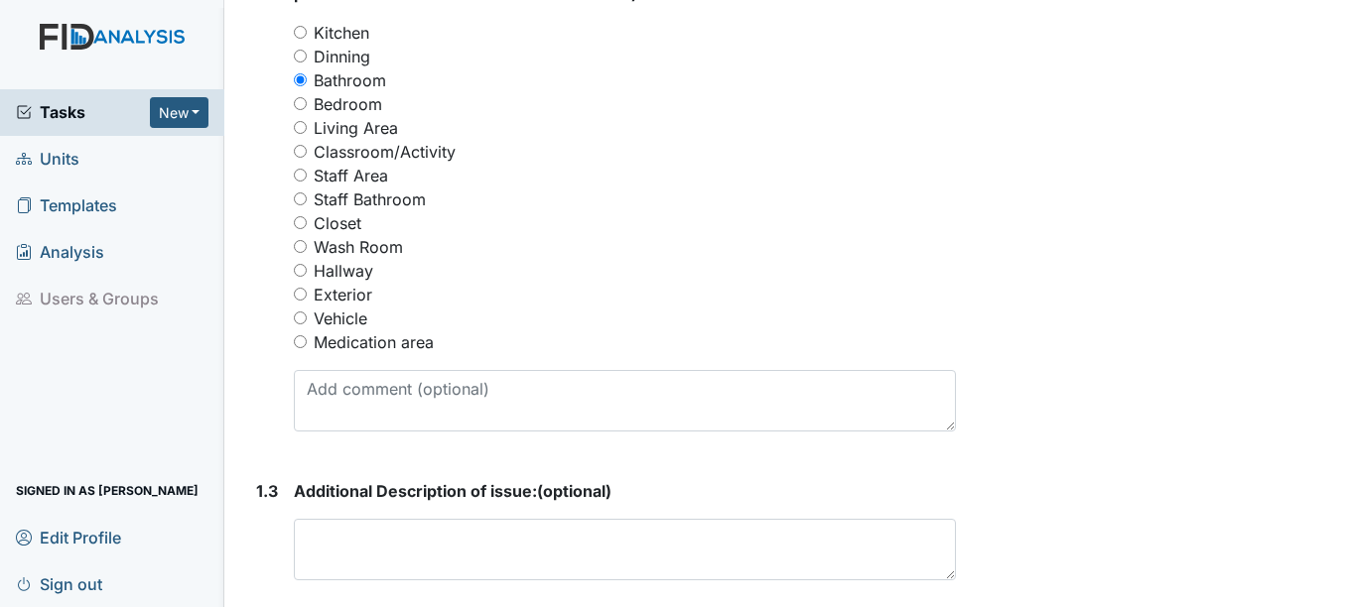
scroll to position [993, 0]
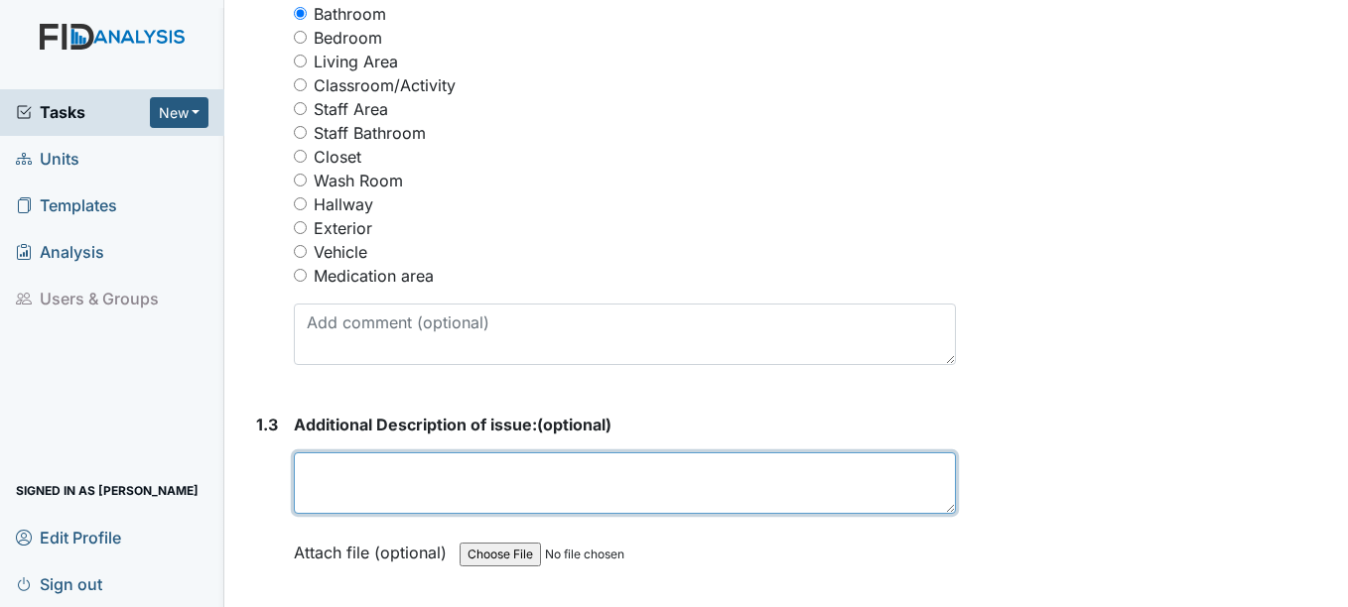
click at [452, 497] on textarea at bounding box center [624, 484] width 661 height 62
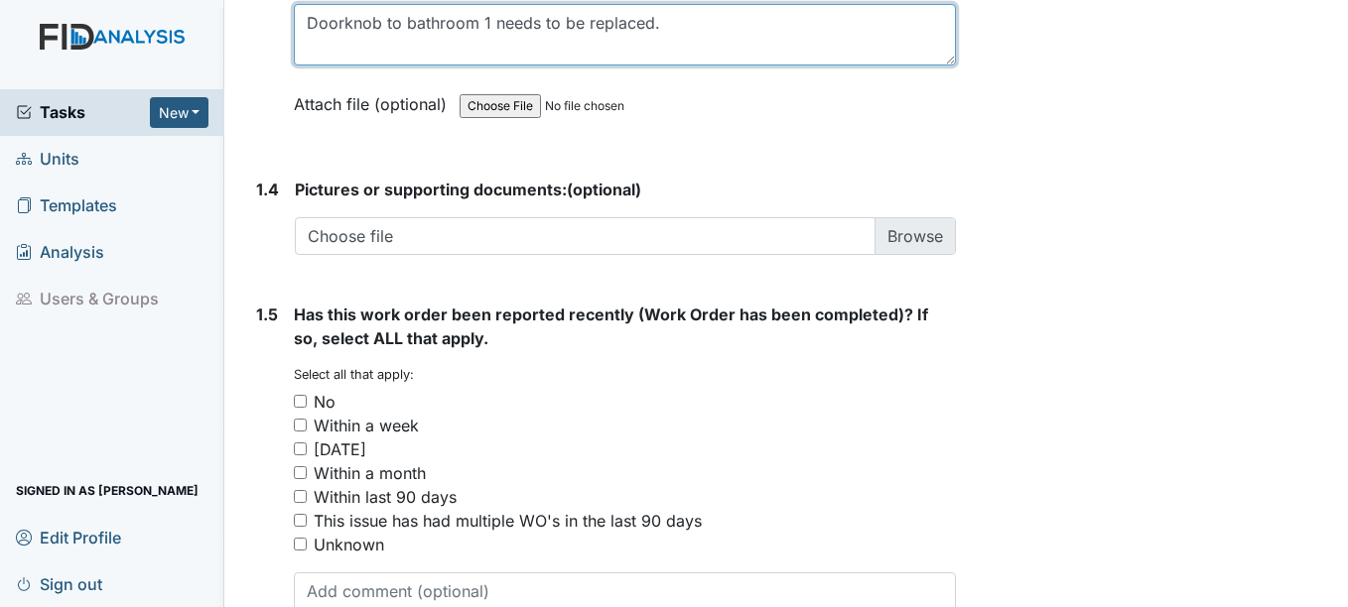
scroll to position [1489, 0]
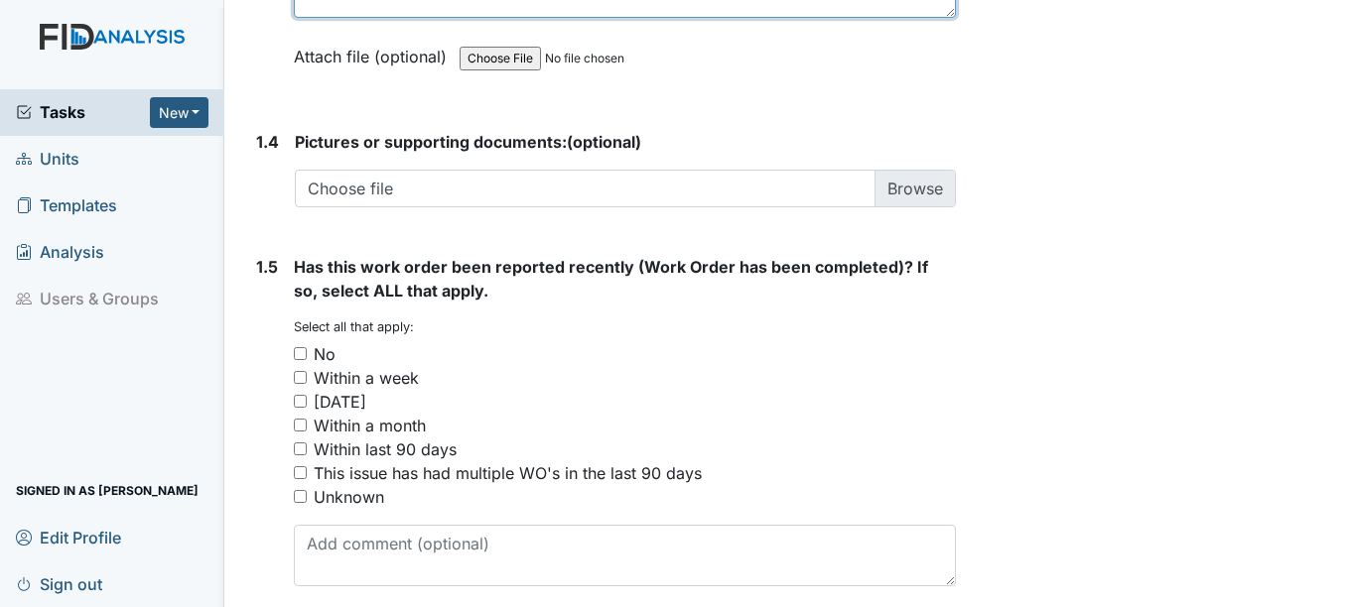
type textarea "Doorknob to bathroom 1 needs to be replaced."
click at [316, 364] on div "No" at bounding box center [325, 354] width 22 height 24
click at [307, 360] on input "No" at bounding box center [300, 353] width 13 height 13
checkbox input "true"
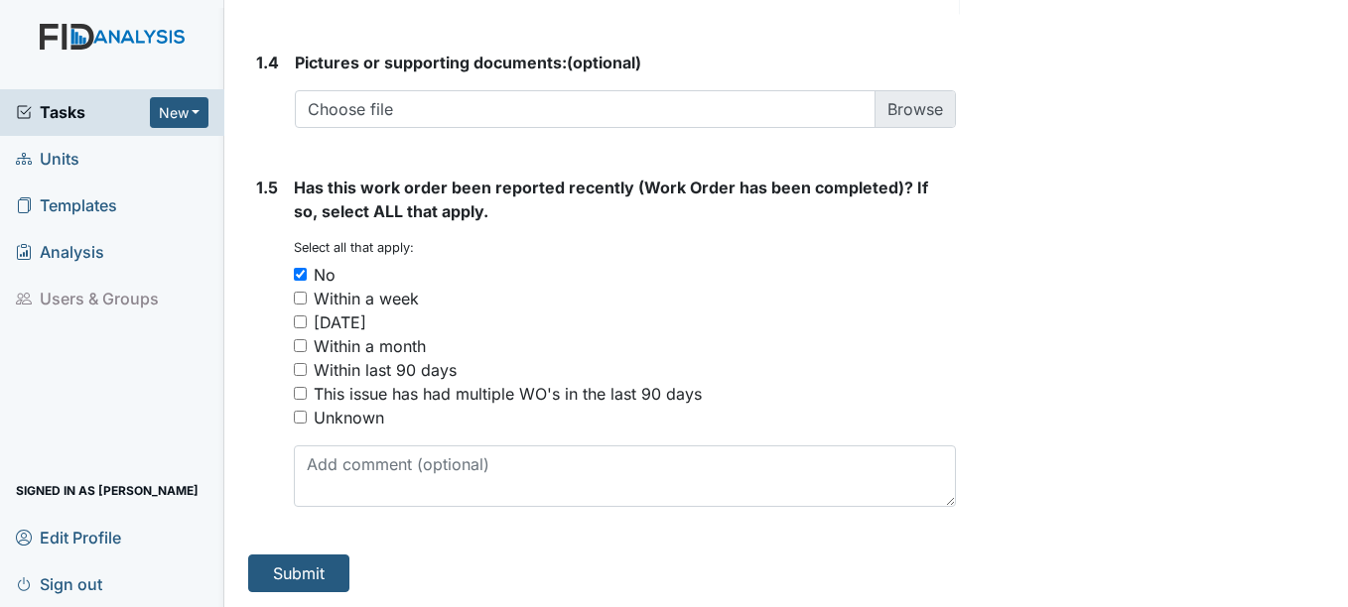
scroll to position [1569, 0]
click at [333, 556] on button "Submit" at bounding box center [298, 573] width 101 height 38
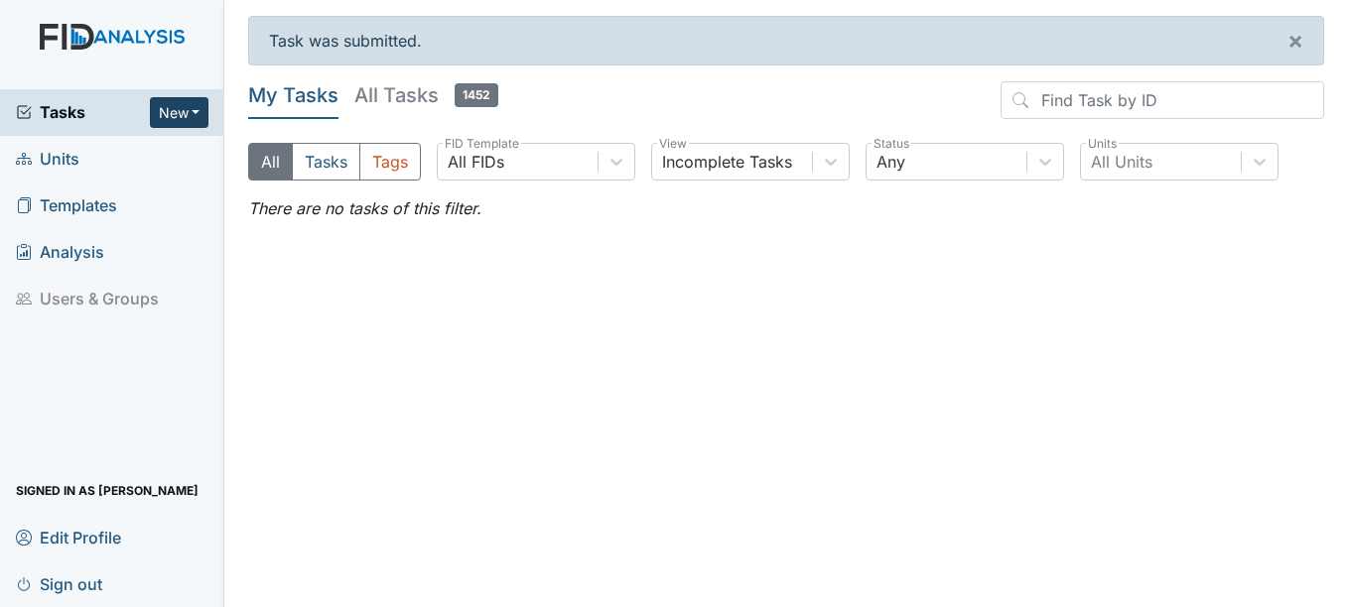
click at [181, 113] on button "New" at bounding box center [180, 112] width 60 height 31
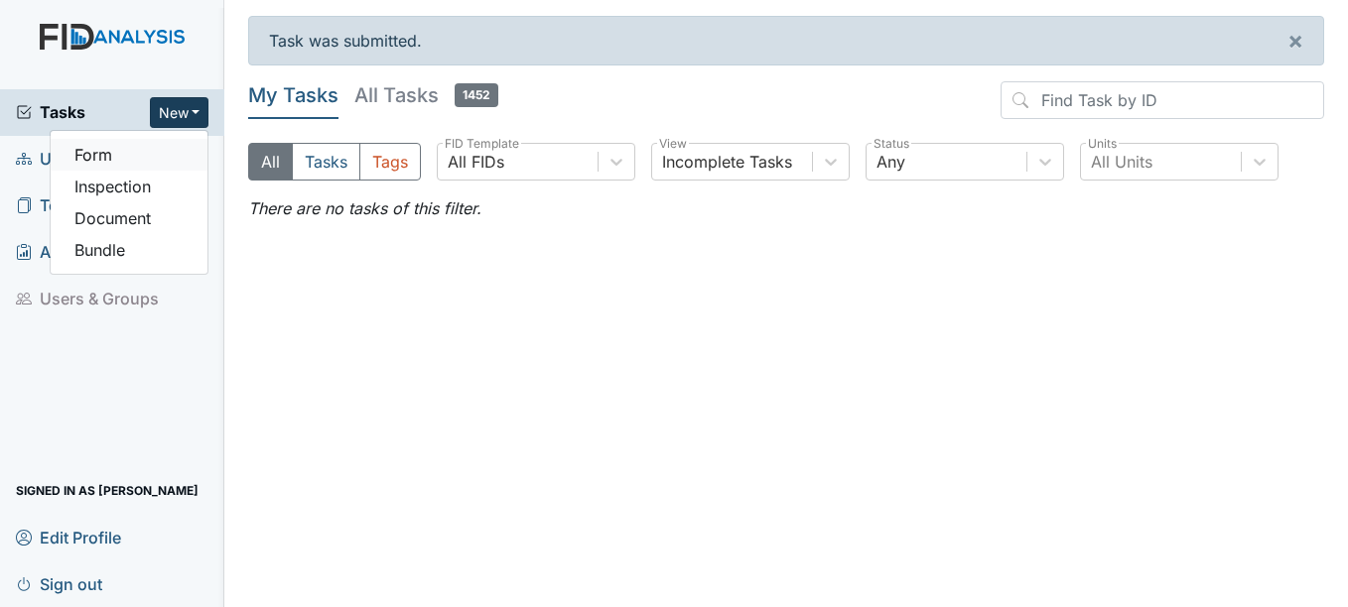
click at [140, 158] on link "Form" at bounding box center [129, 155] width 157 height 32
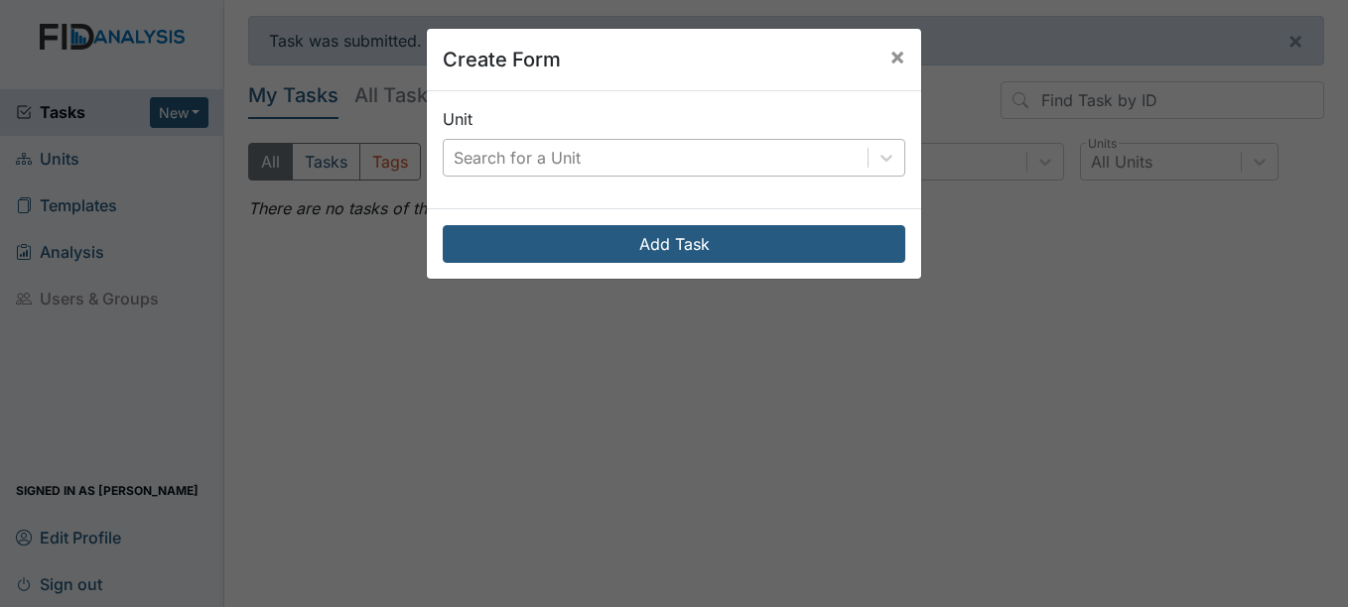
click at [509, 154] on div "Search for a Unit" at bounding box center [517, 158] width 127 height 24
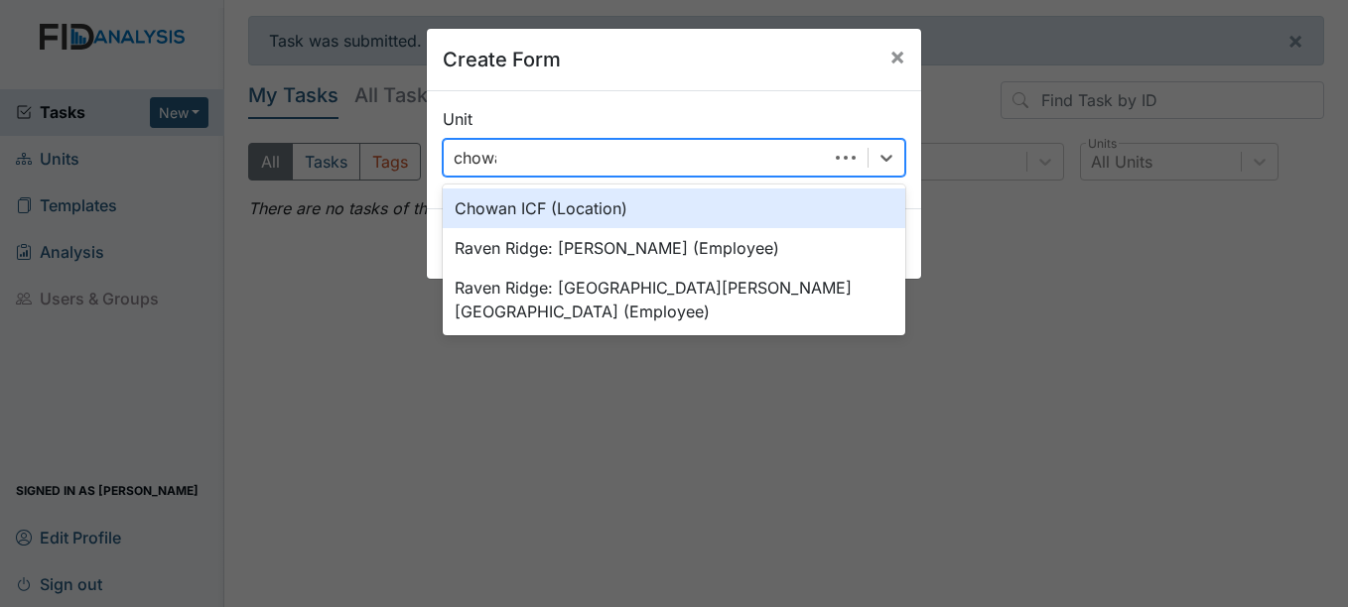
type input "chowan"
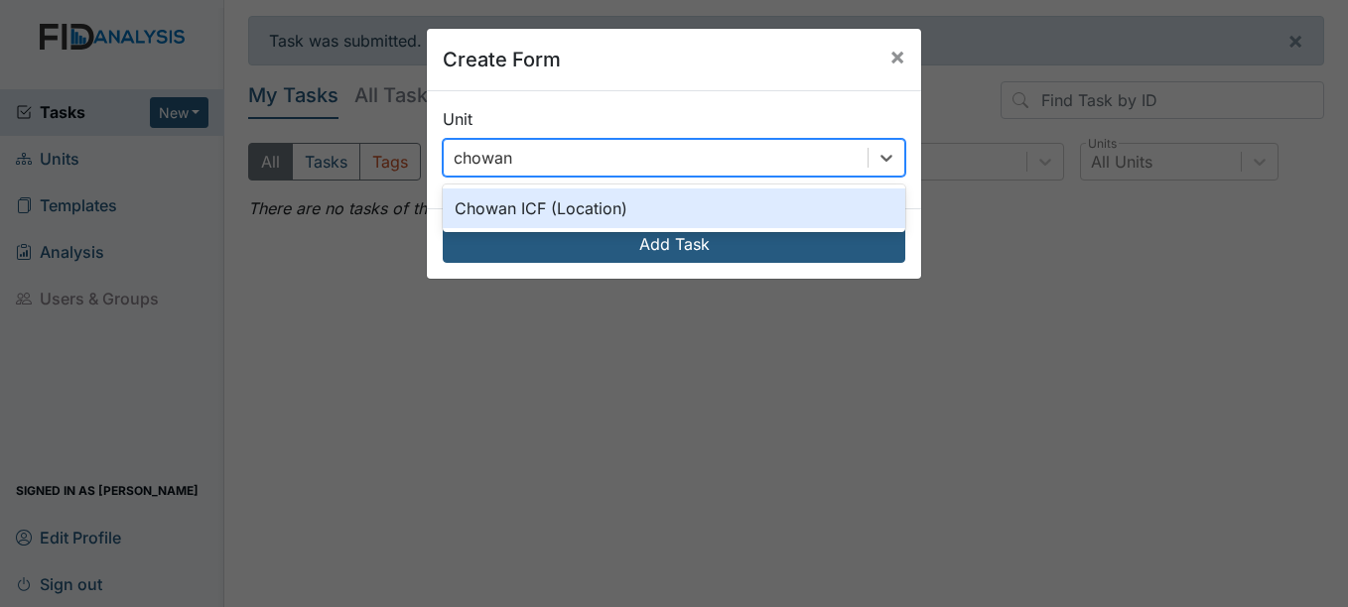
click at [589, 220] on div "Chowan ICF (Location)" at bounding box center [674, 209] width 463 height 40
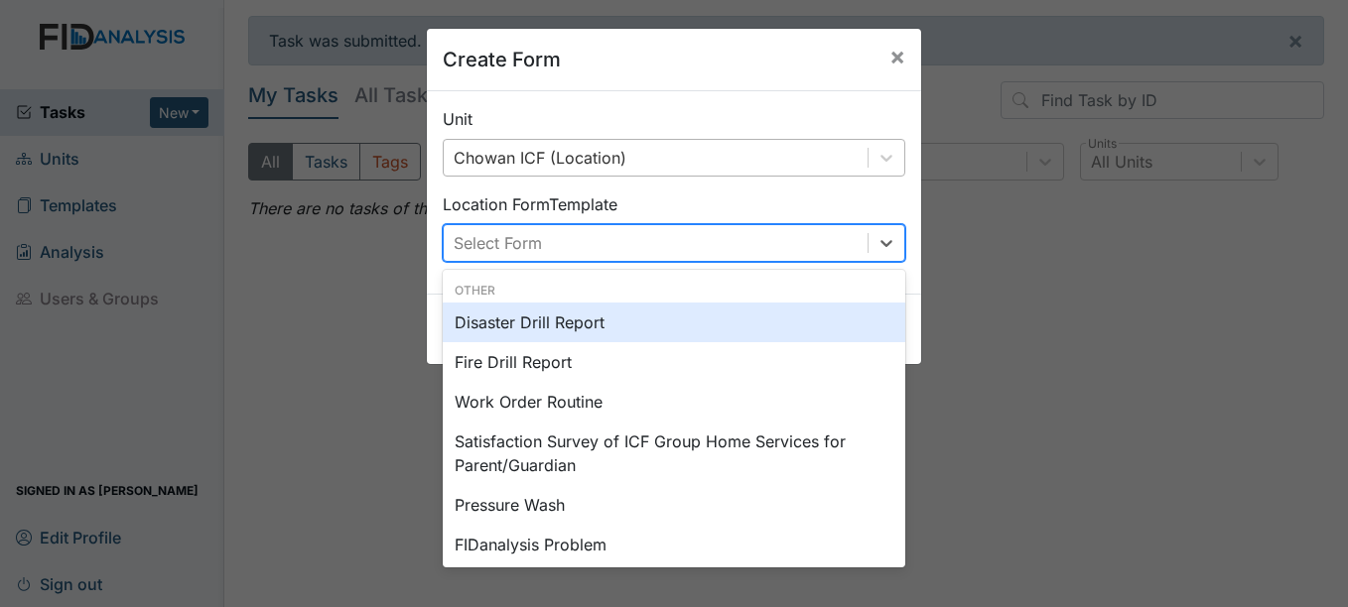
click at [571, 239] on div "Select Form" at bounding box center [656, 243] width 424 height 36
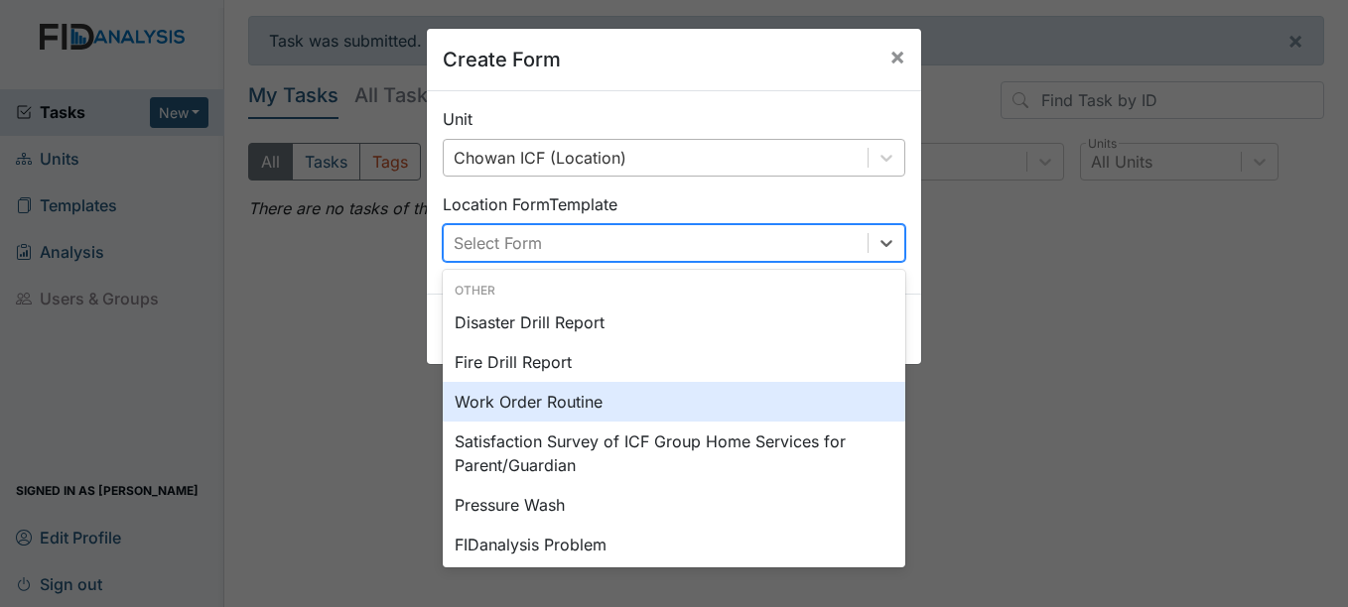
click at [575, 396] on div "Work Order Routine" at bounding box center [674, 402] width 463 height 40
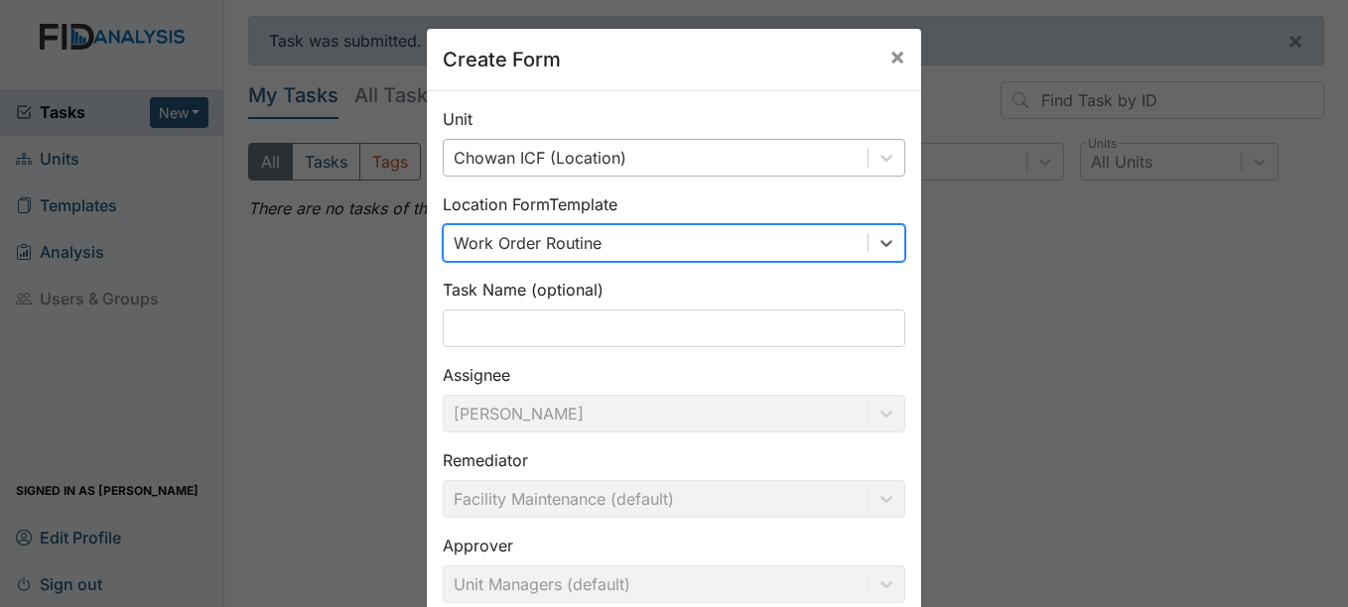
scroll to position [99, 0]
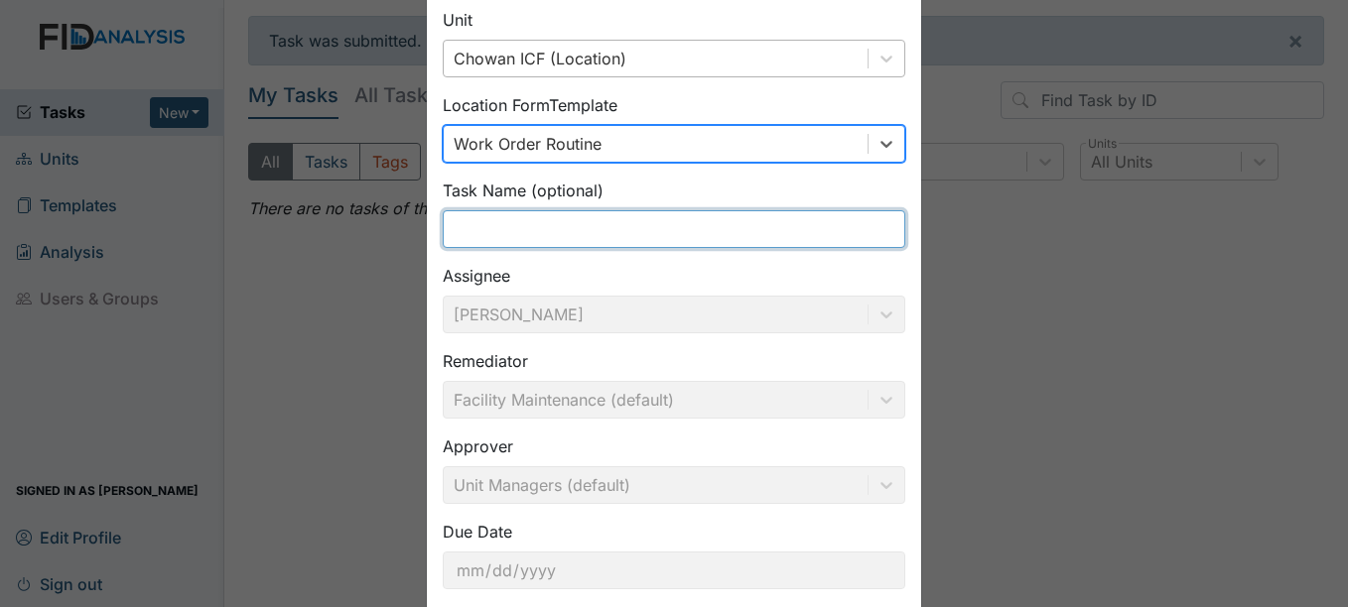
click at [503, 225] on input "text" at bounding box center [674, 229] width 463 height 38
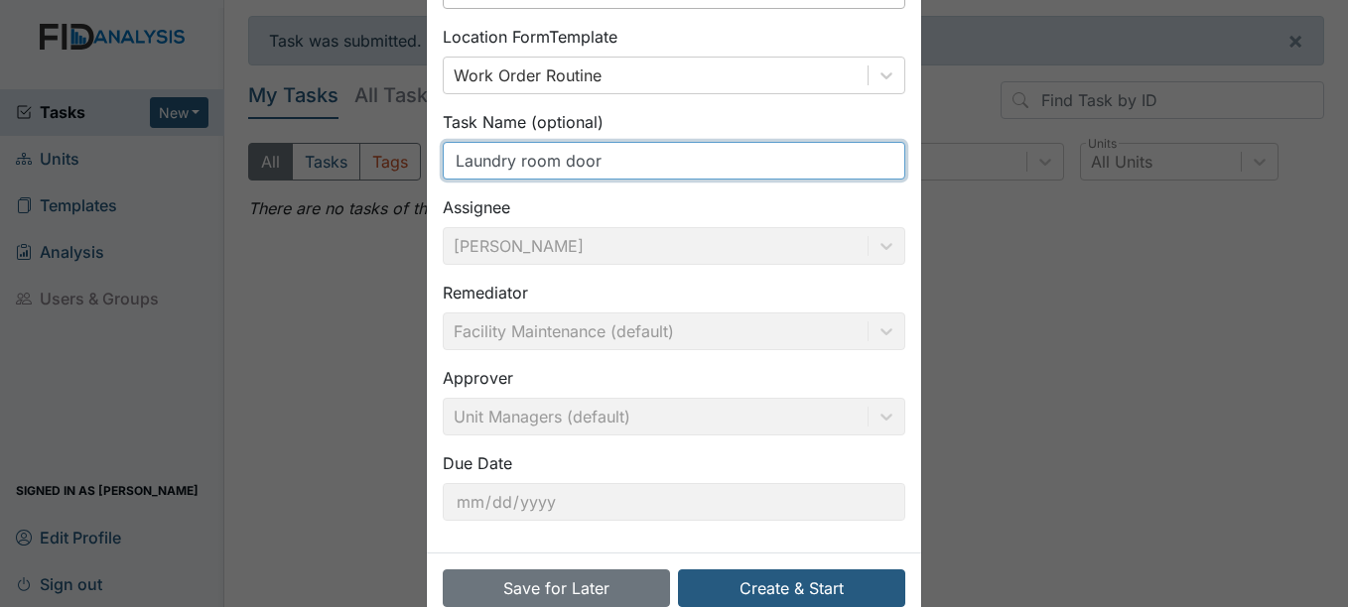
scroll to position [199, 0]
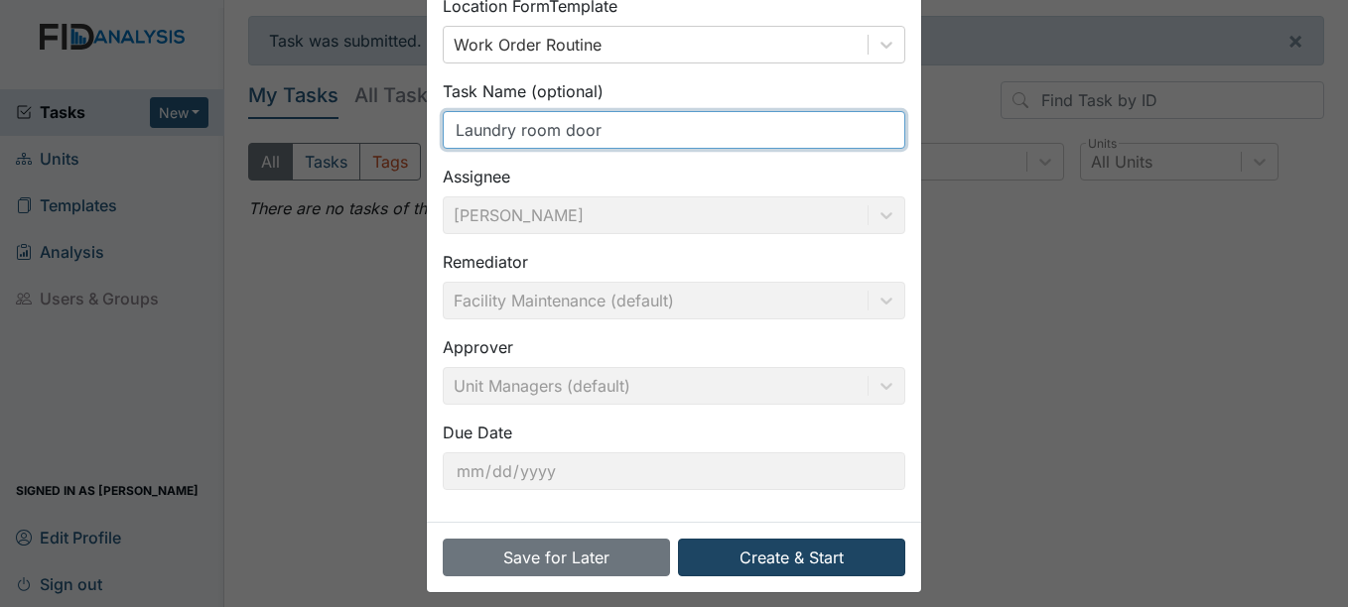
type input "Laundry room door"
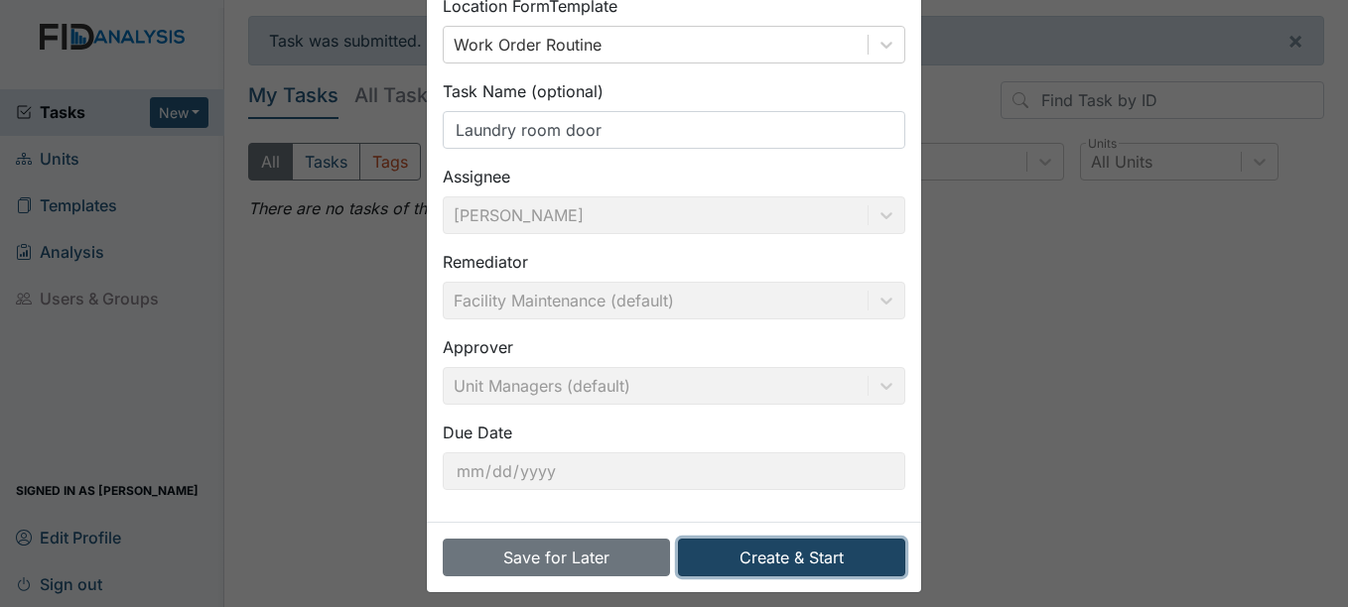
click at [732, 554] on button "Create & Start" at bounding box center [791, 558] width 227 height 38
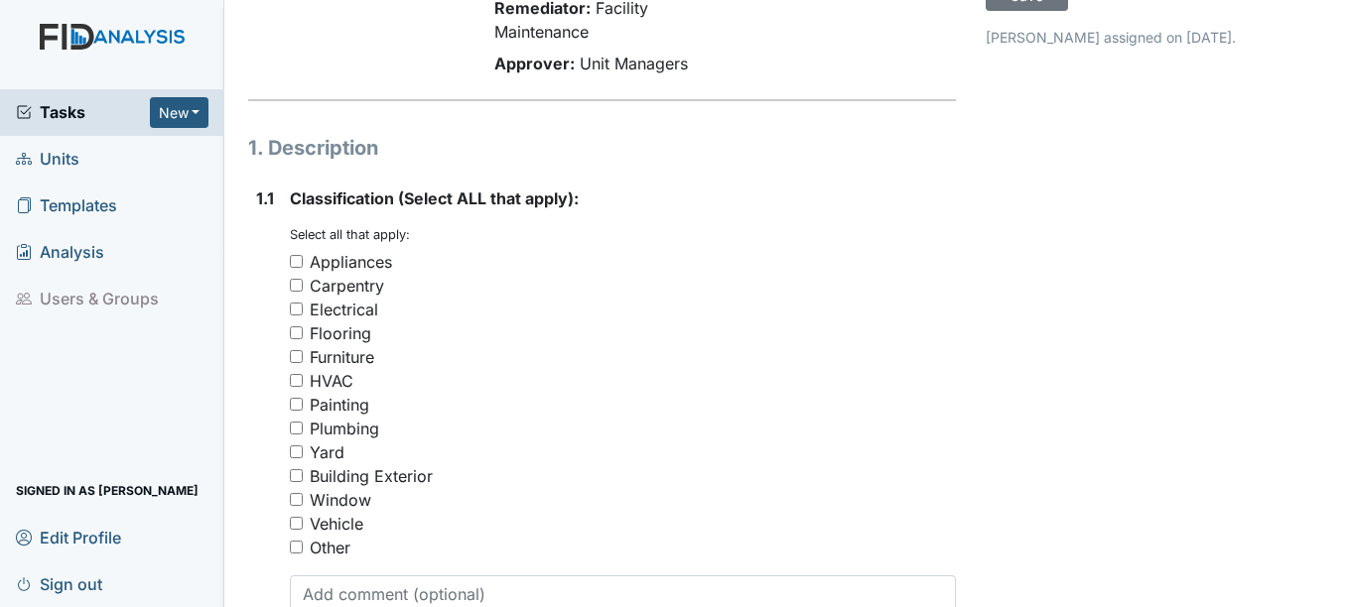
scroll to position [298, 0]
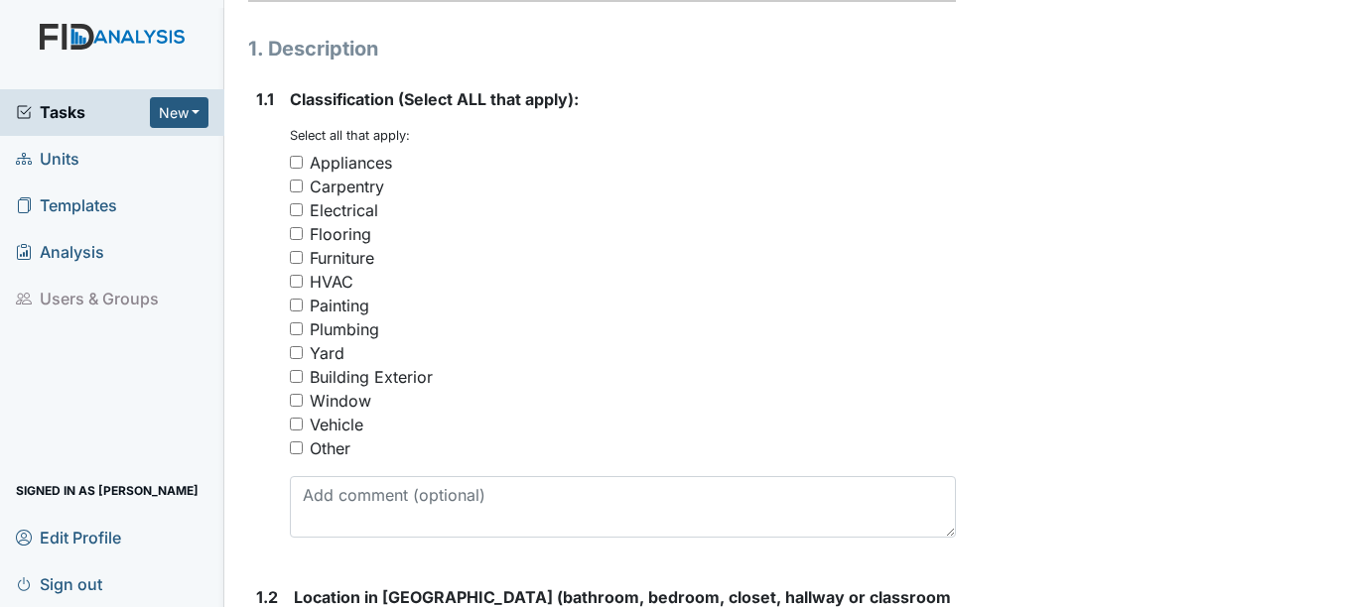
click at [310, 448] on div "Other" at bounding box center [330, 449] width 41 height 24
click at [303, 448] on input "Other" at bounding box center [296, 448] width 13 height 13
checkbox input "true"
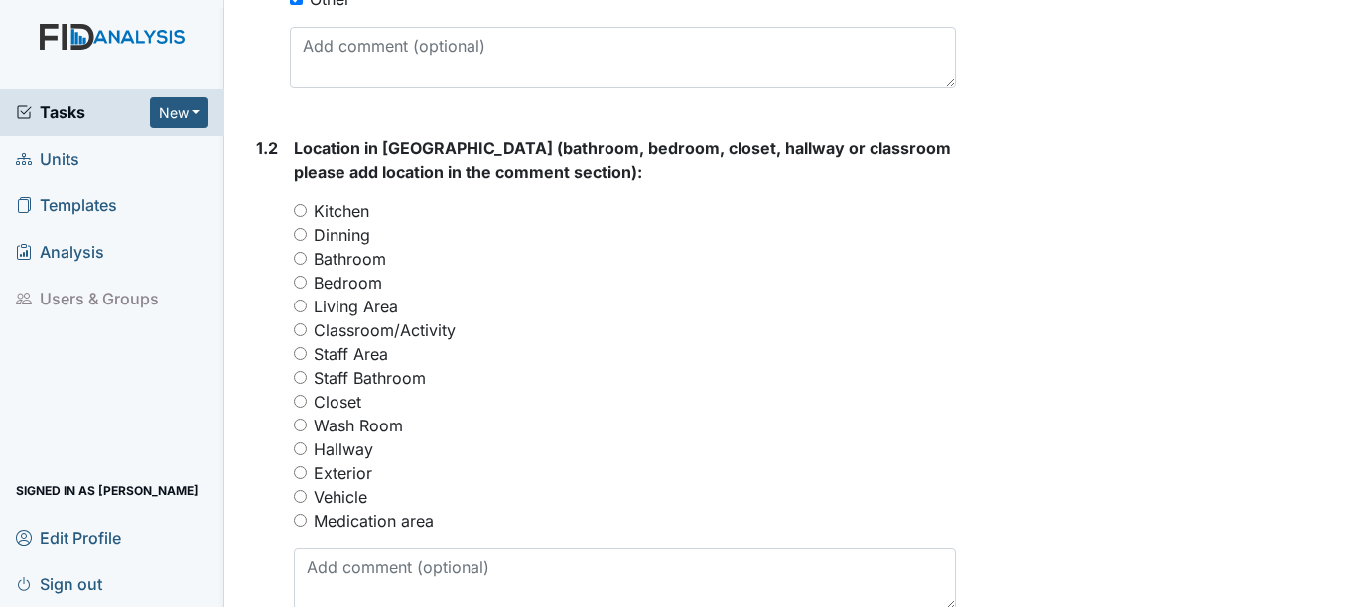
scroll to position [794, 0]
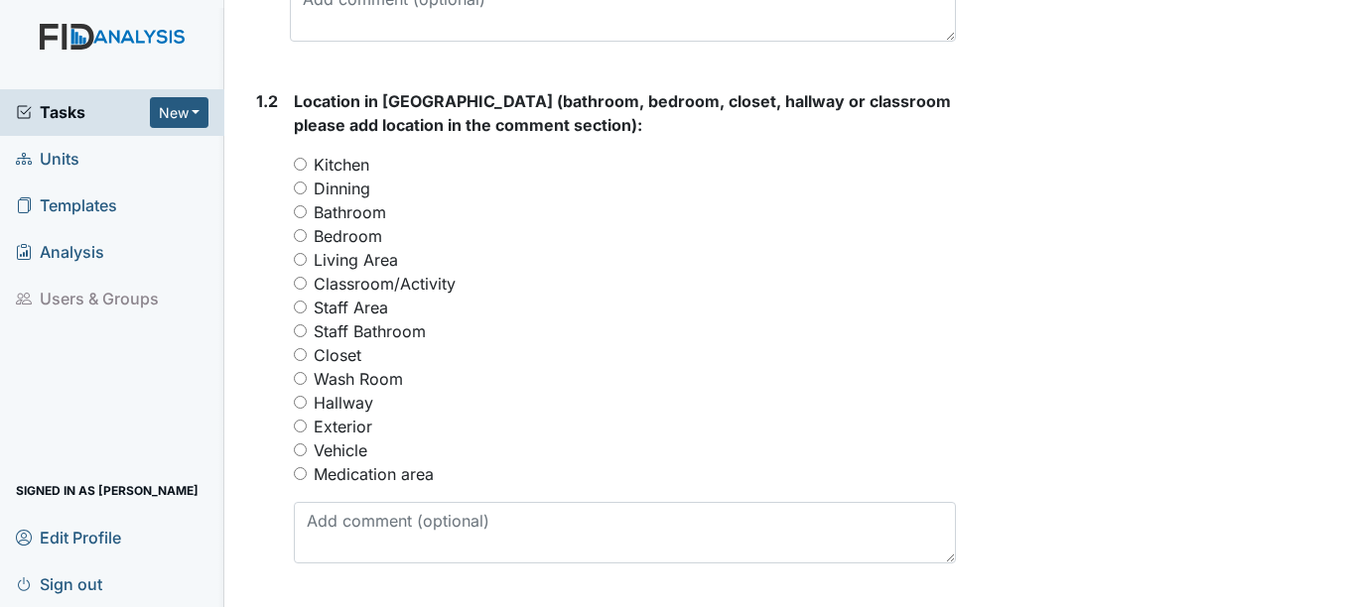
click at [359, 374] on label "Wash Room" at bounding box center [358, 379] width 89 height 24
click at [307, 374] on input "Wash Room" at bounding box center [300, 378] width 13 height 13
radio input "true"
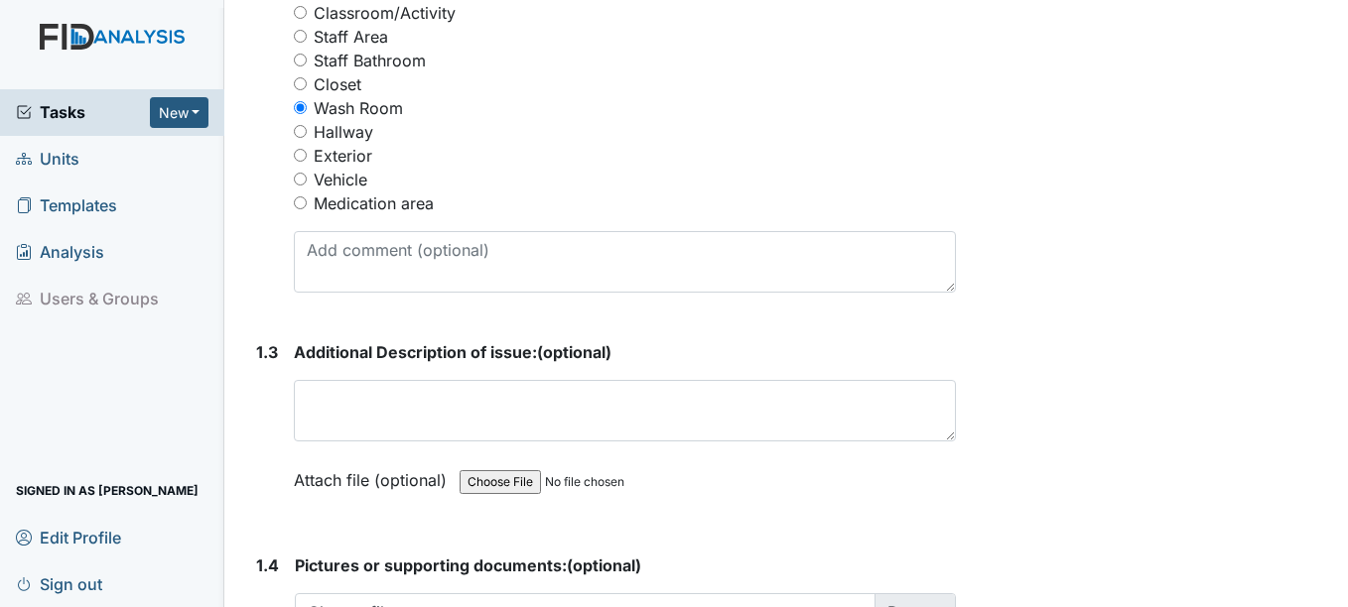
scroll to position [1092, 0]
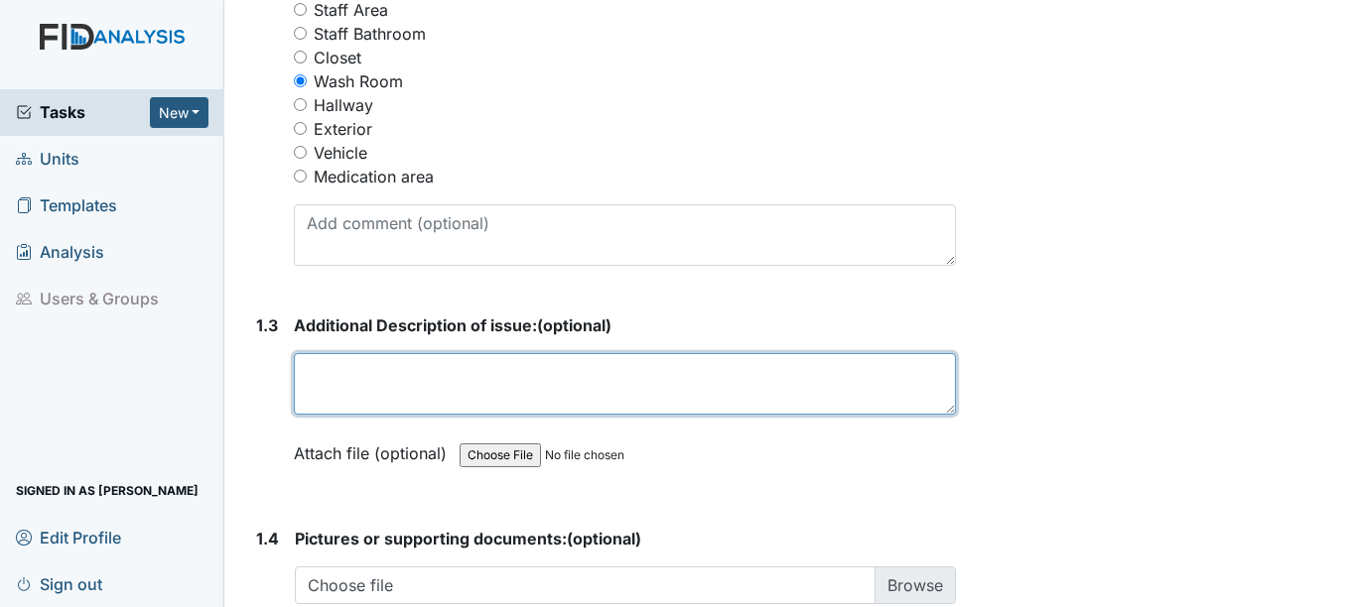
click at [393, 374] on textarea at bounding box center [624, 384] width 661 height 62
type textarea "D"
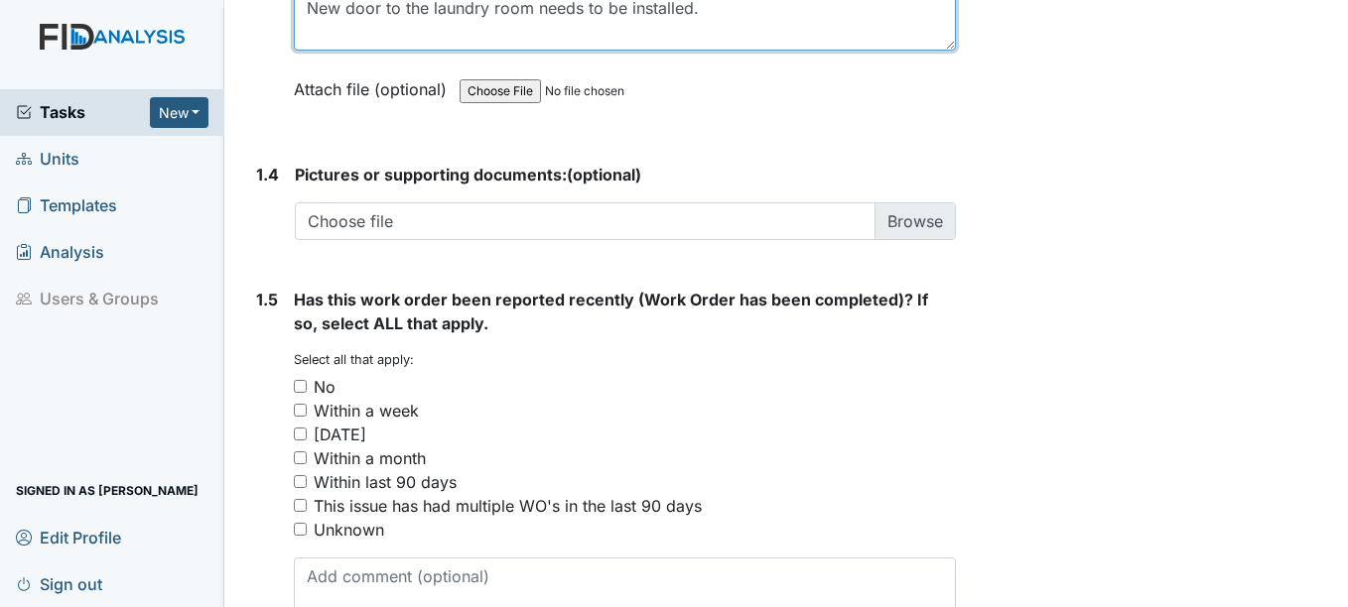
scroll to position [1489, 0]
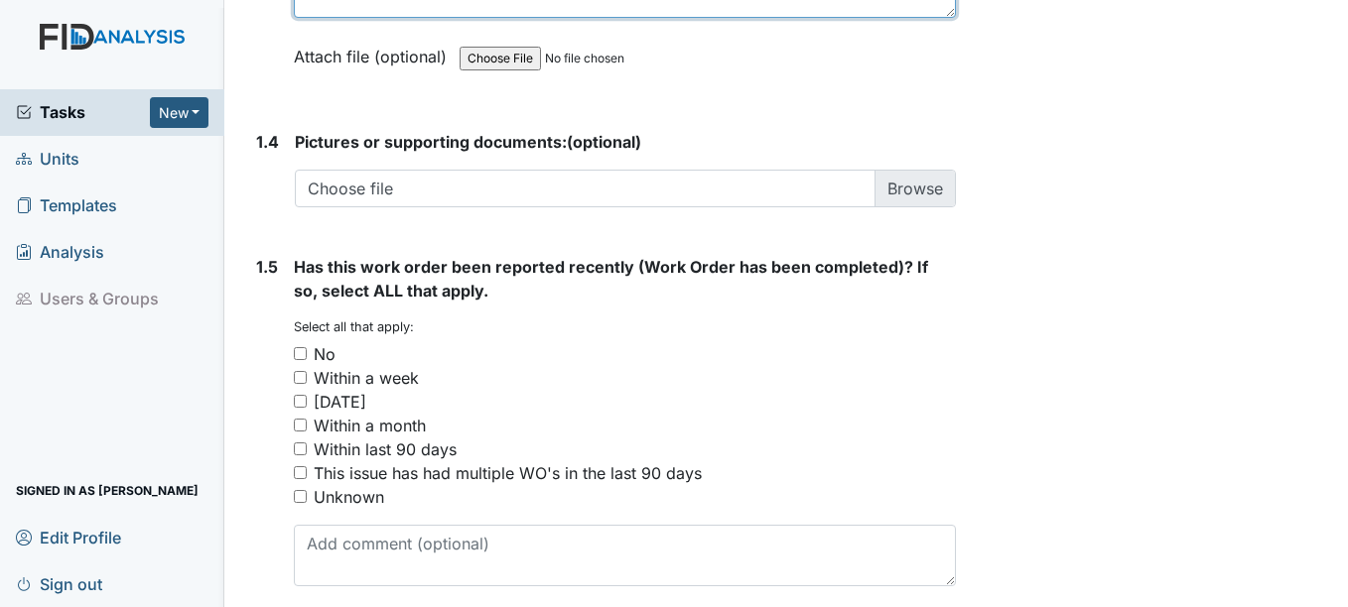
type textarea "New door to the laundry room needs to be installed."
click at [329, 355] on div "No" at bounding box center [325, 354] width 22 height 24
click at [307, 355] on input "No" at bounding box center [300, 353] width 13 height 13
checkbox input "true"
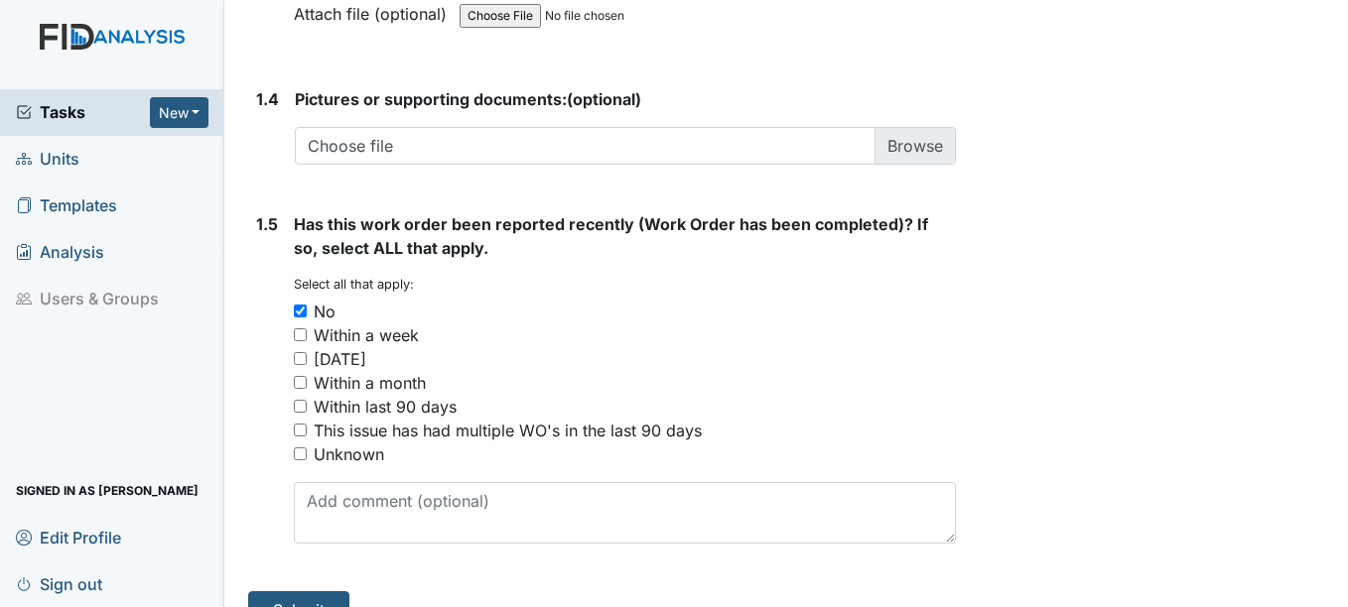
scroll to position [1569, 0]
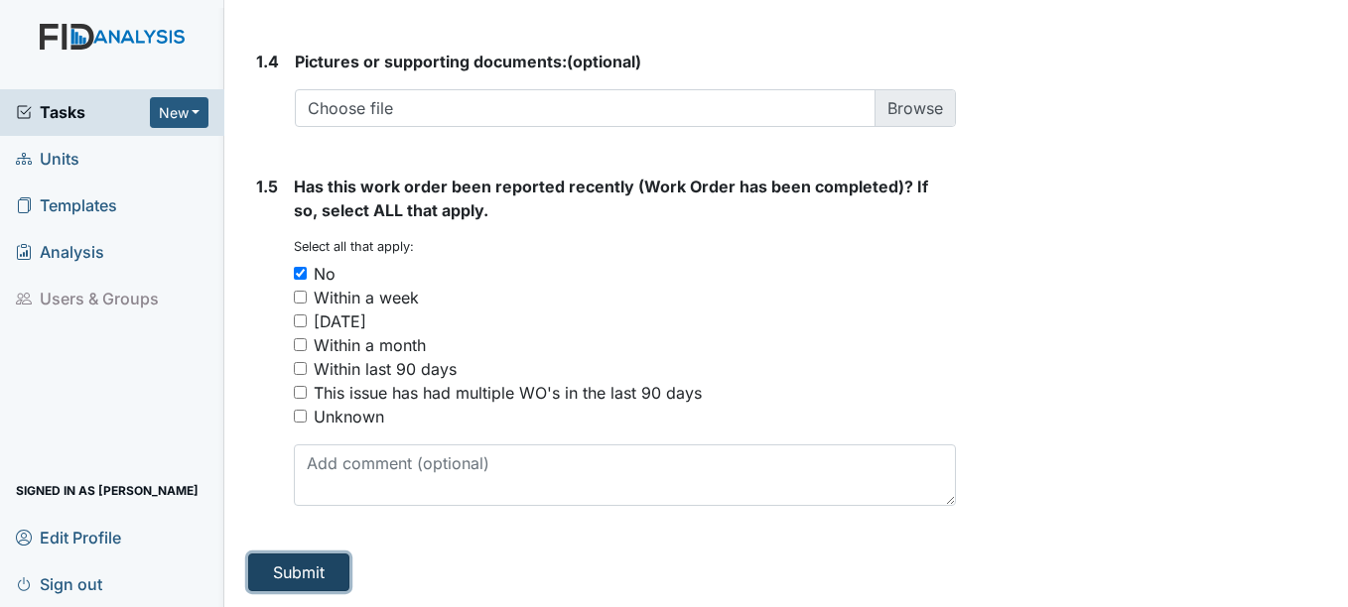
click at [312, 565] on button "Submit" at bounding box center [298, 573] width 101 height 38
